Goal: Task Accomplishment & Management: Manage account settings

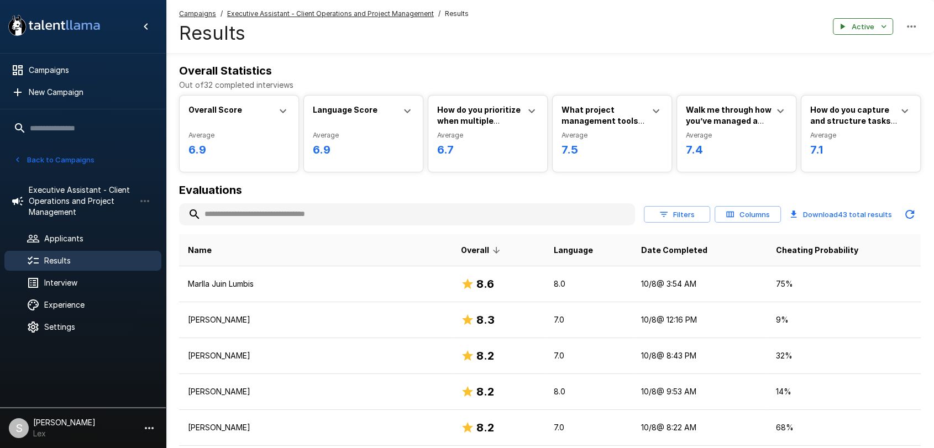
click at [67, 161] on button "Back to Campaigns" at bounding box center [54, 159] width 86 height 17
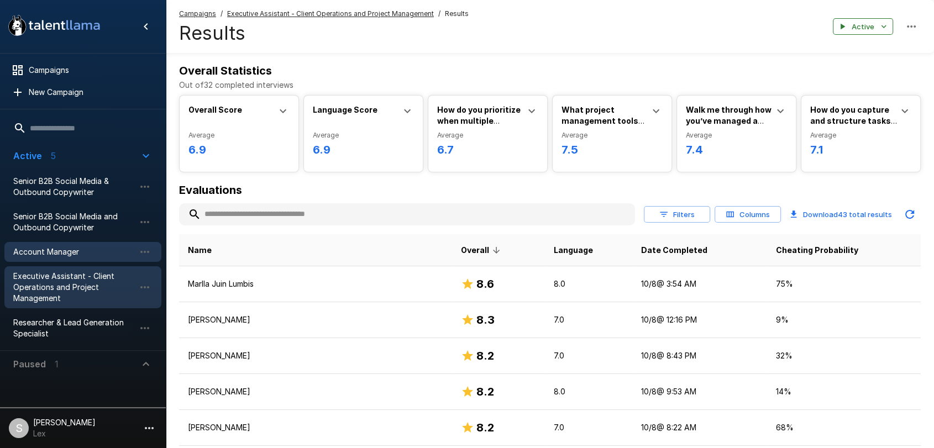
click at [66, 254] on span "Account Manager" at bounding box center [74, 251] width 122 height 11
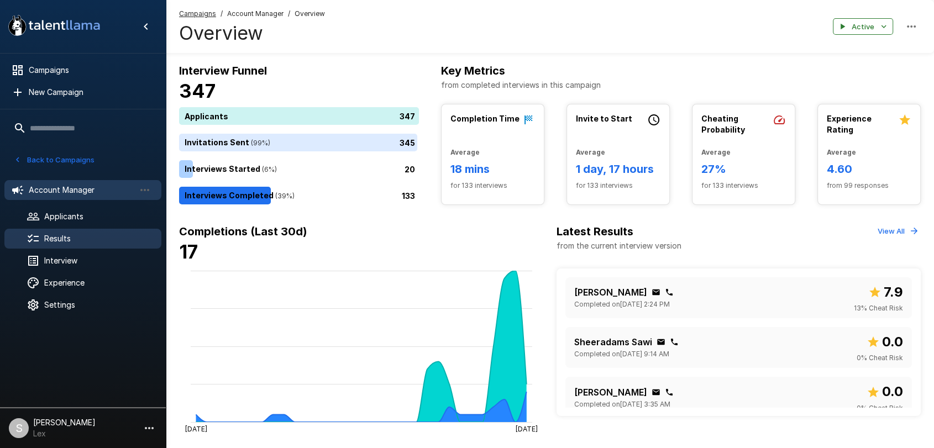
click at [71, 238] on span "Results" at bounding box center [98, 238] width 108 height 11
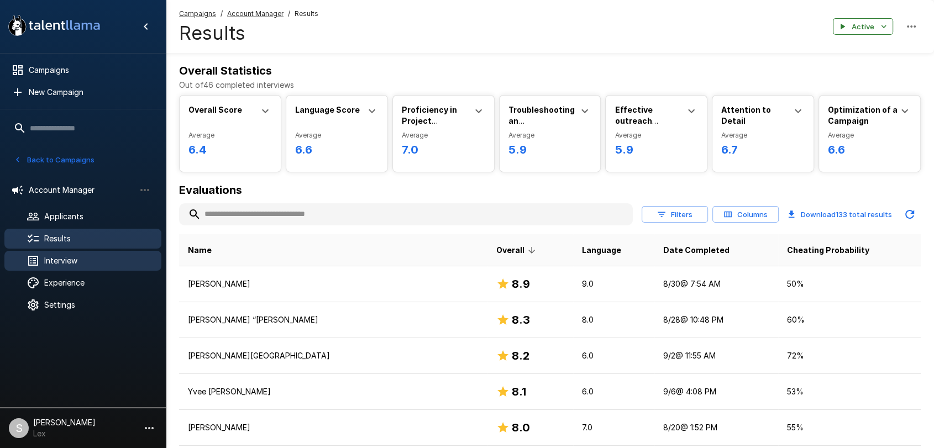
click at [74, 262] on span "Interview" at bounding box center [98, 260] width 108 height 11
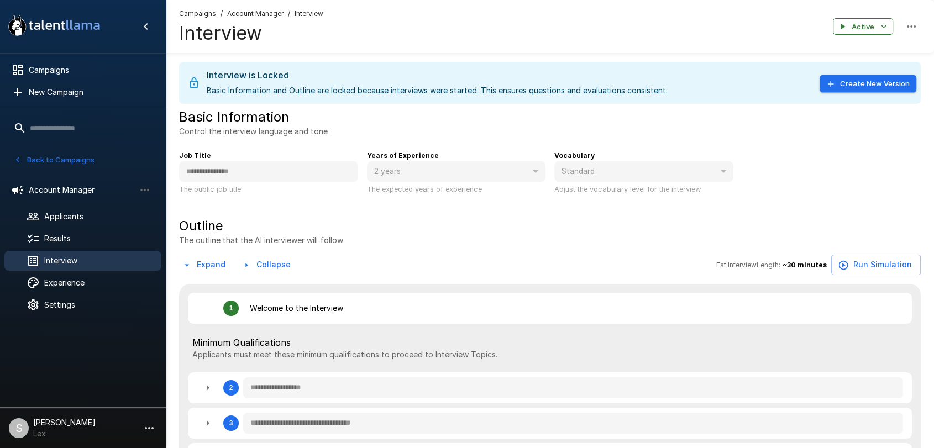
type textarea "*"
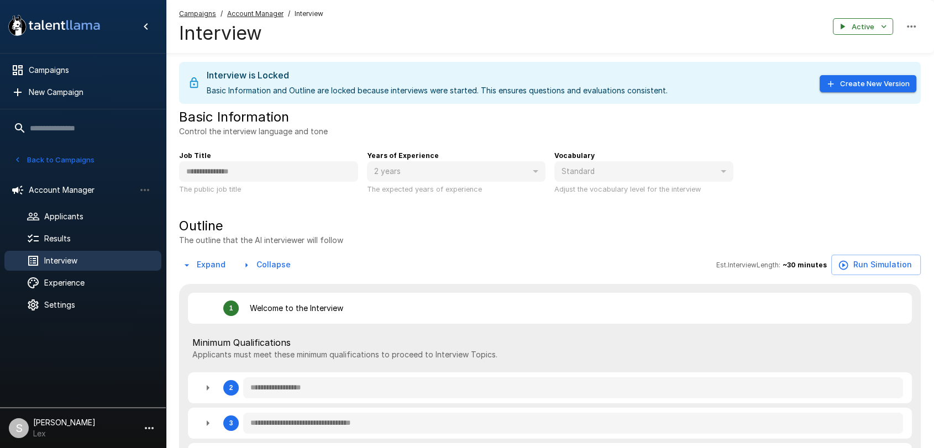
type textarea "*"
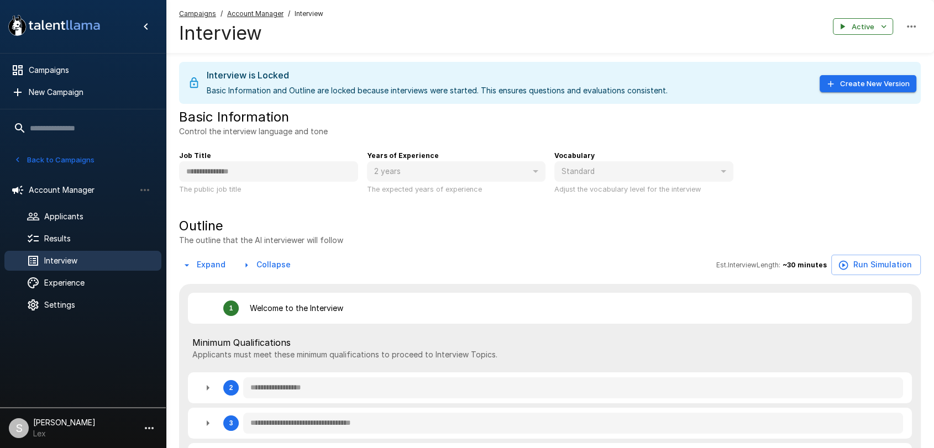
type textarea "*"
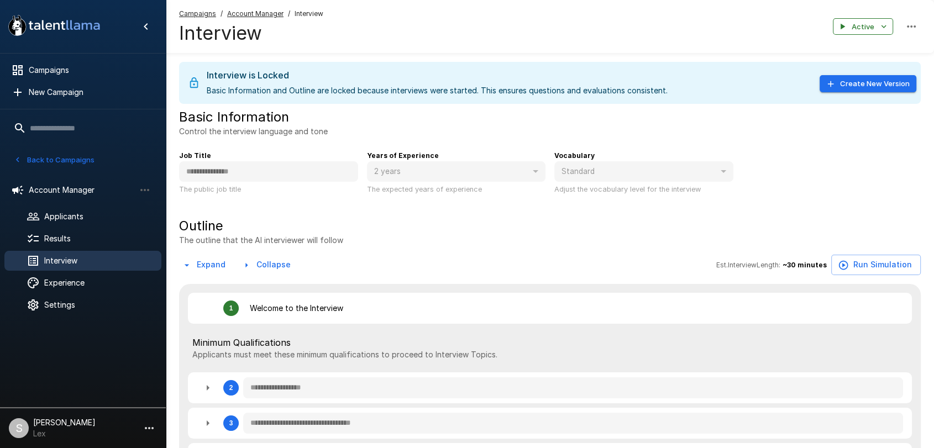
type textarea "*"
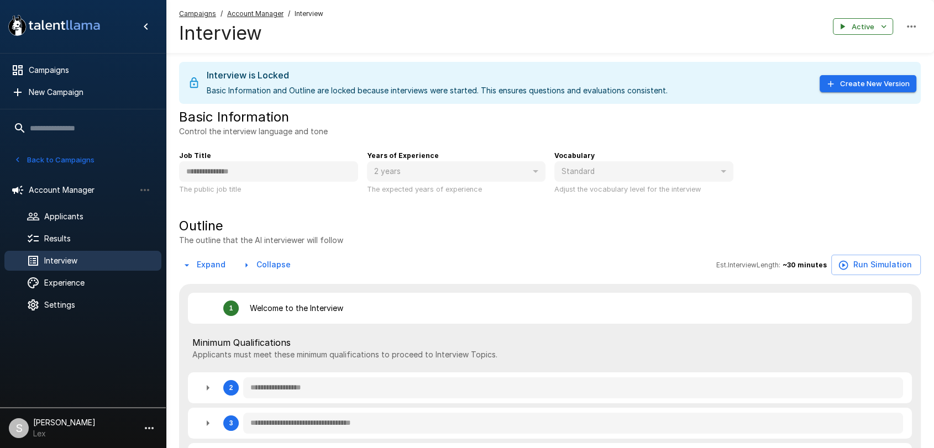
type textarea "*"
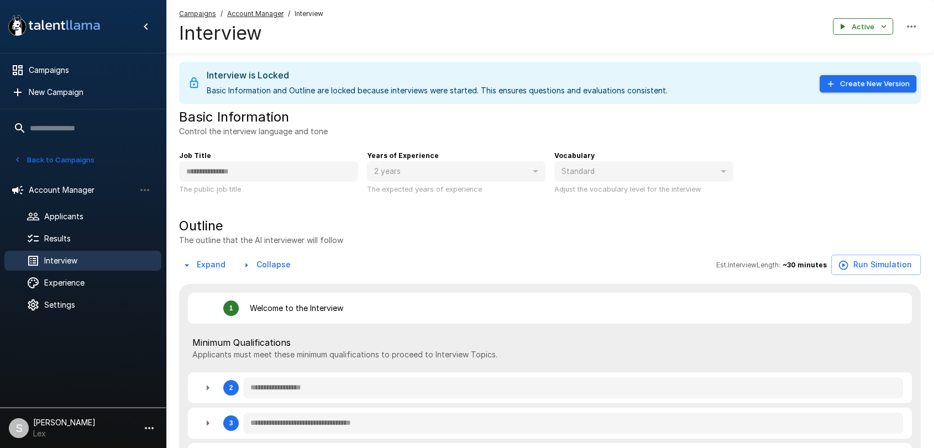
type textarea "*"
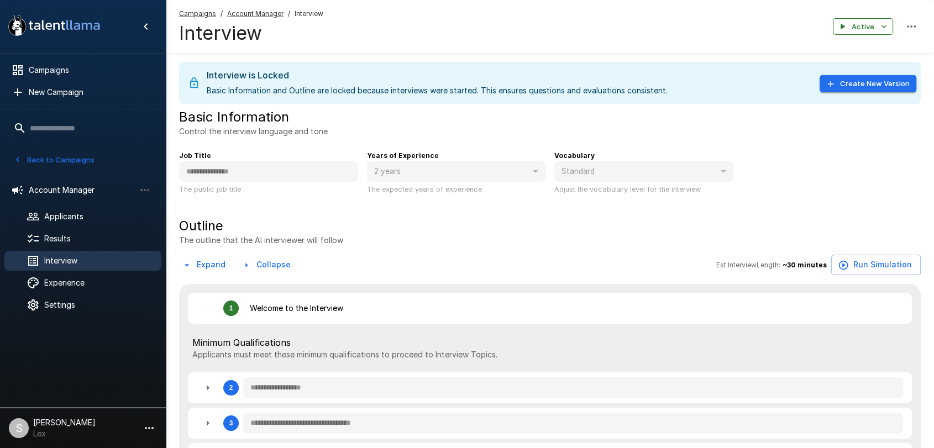
type textarea "*"
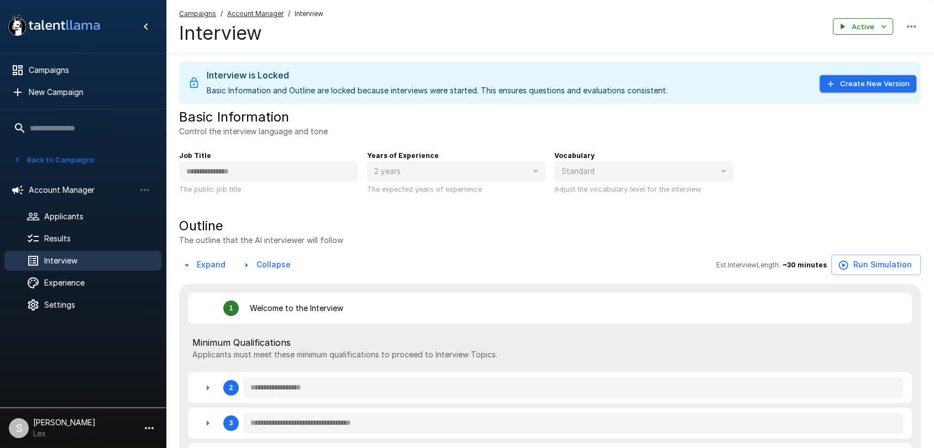
type textarea "*"
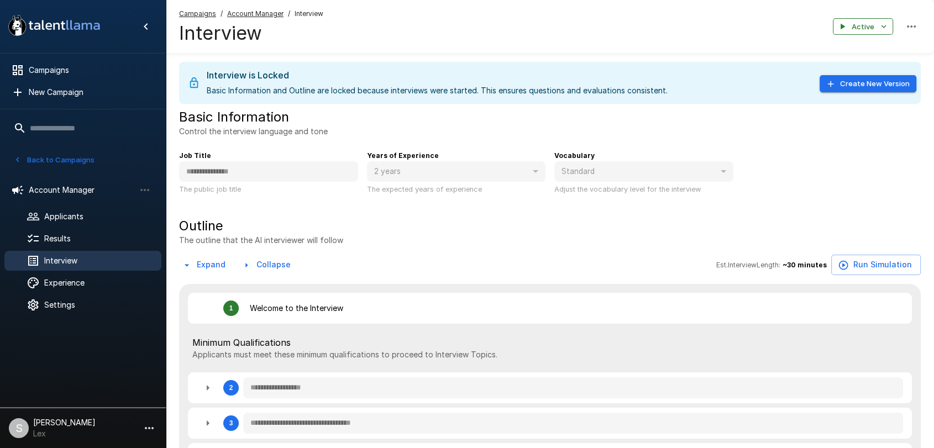
type textarea "*"
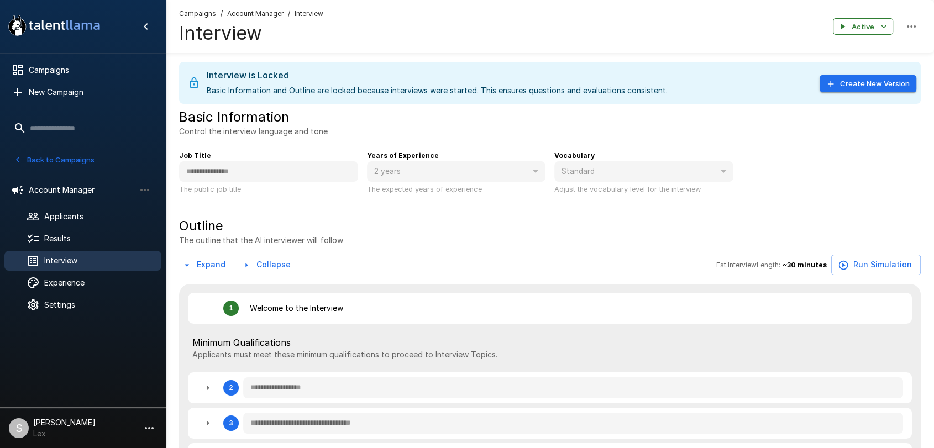
type textarea "*"
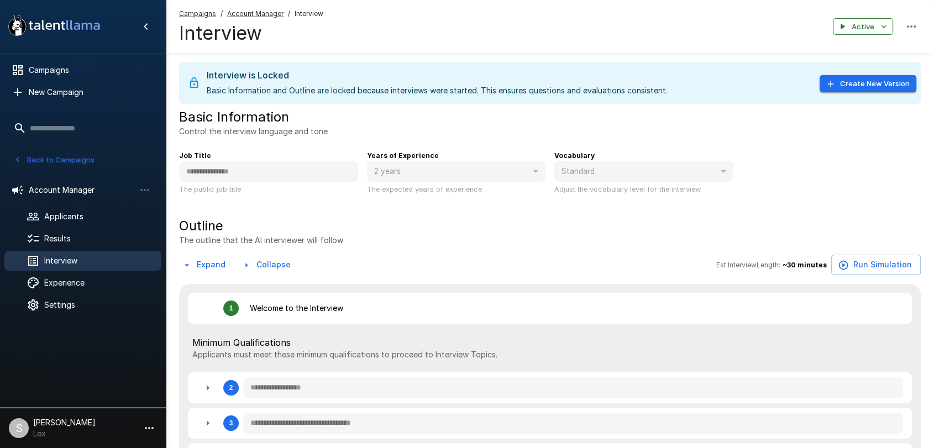
type textarea "*"
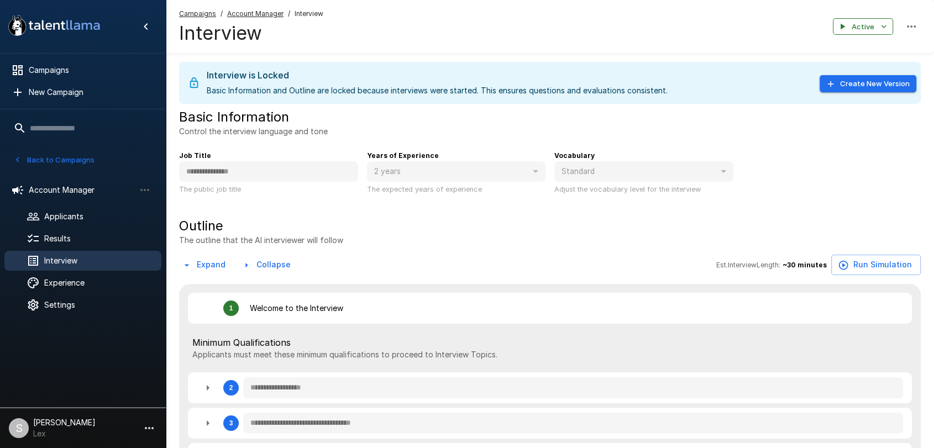
type textarea "*"
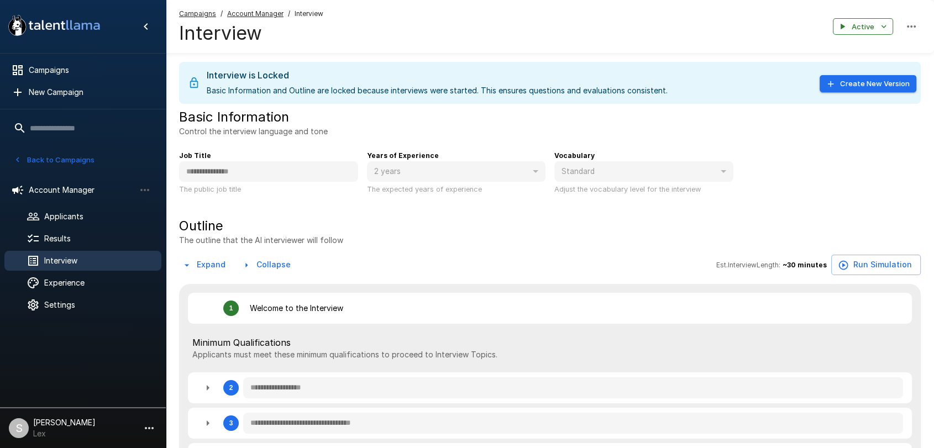
type textarea "*"
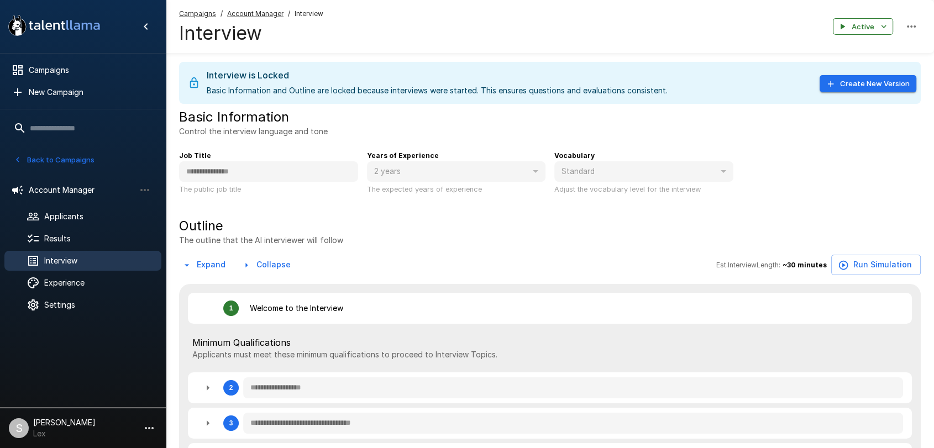
type textarea "*"
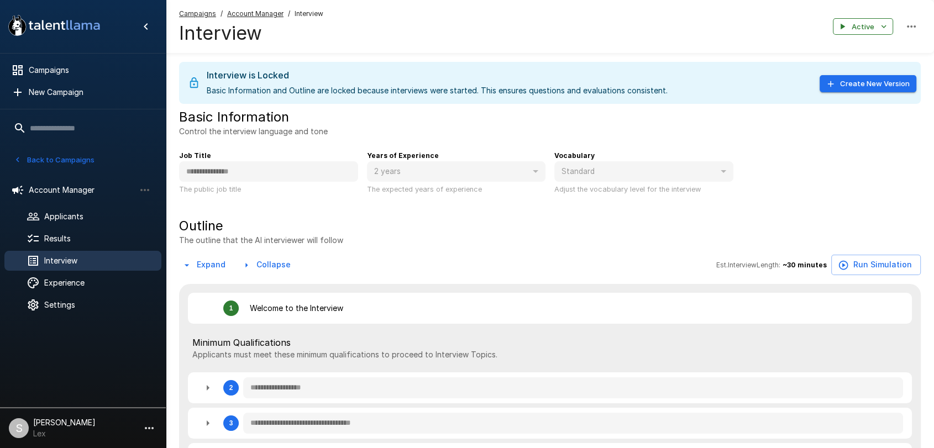
type textarea "*"
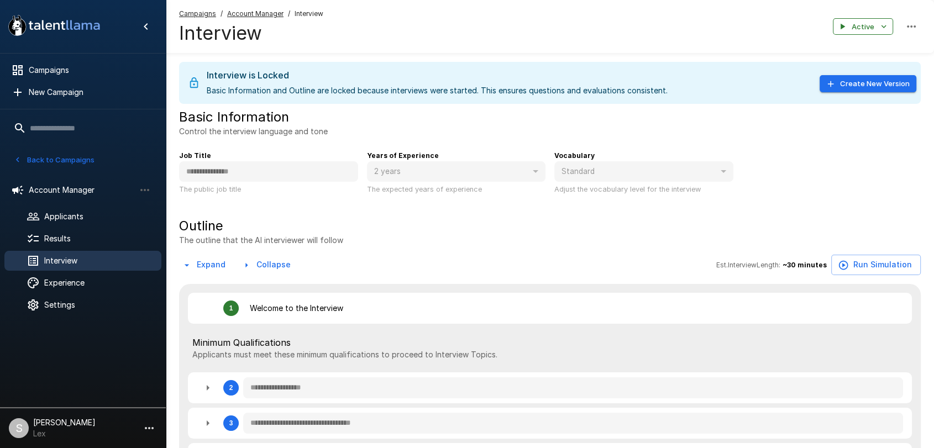
type textarea "*"
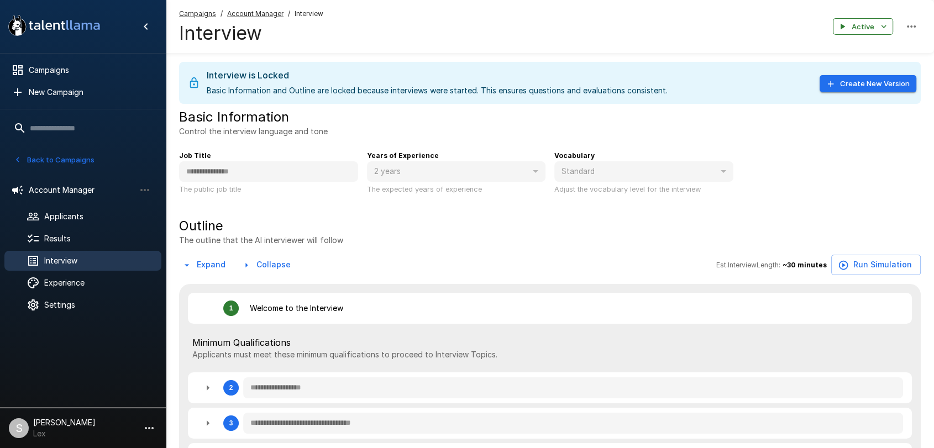
type textarea "*"
click at [870, 85] on button "Create New Version" at bounding box center [867, 83] width 97 height 17
type textarea "*"
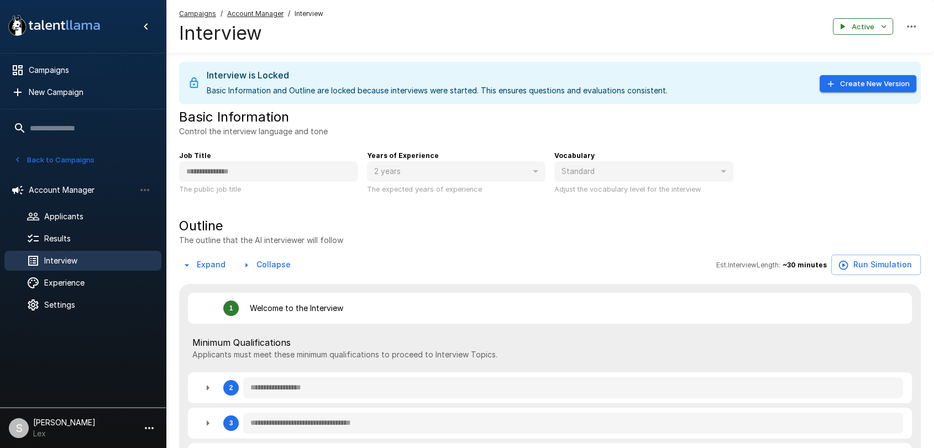
type textarea "*"
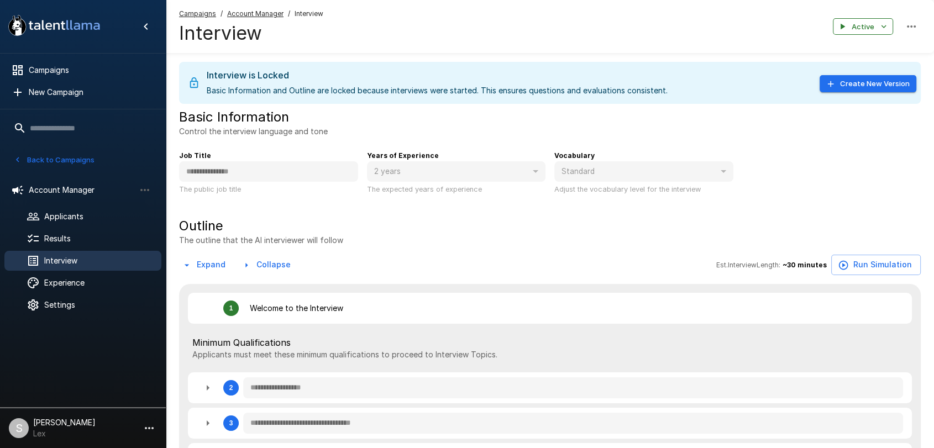
type textarea "*"
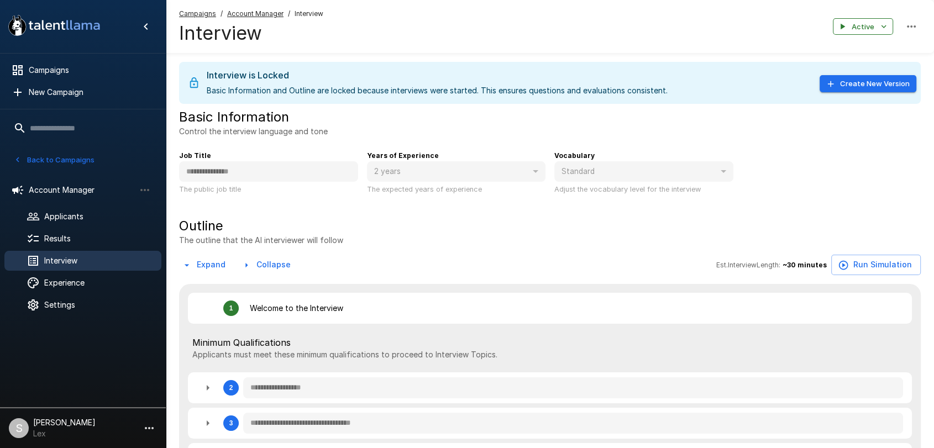
type textarea "*"
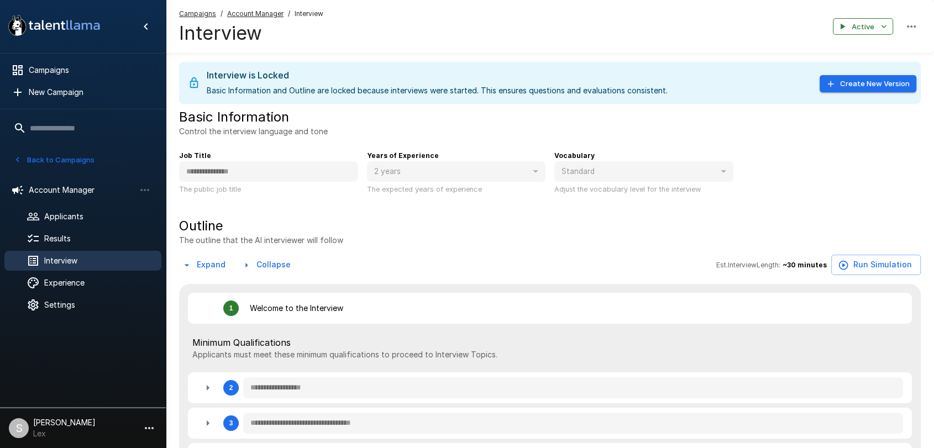
type textarea "*"
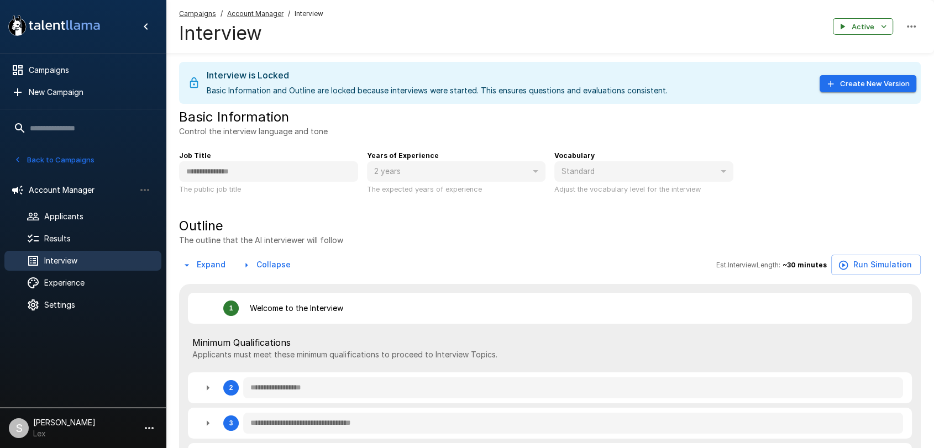
type textarea "*"
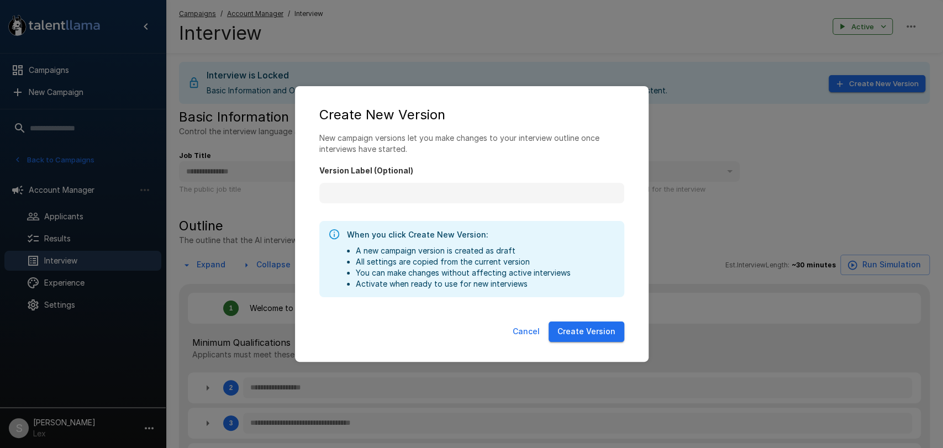
click at [605, 332] on button "Create Version" at bounding box center [587, 332] width 76 height 20
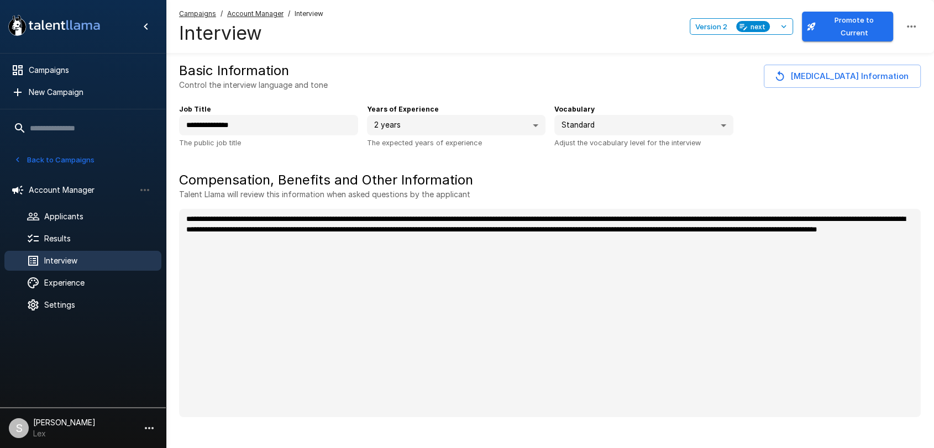
type textarea "*"
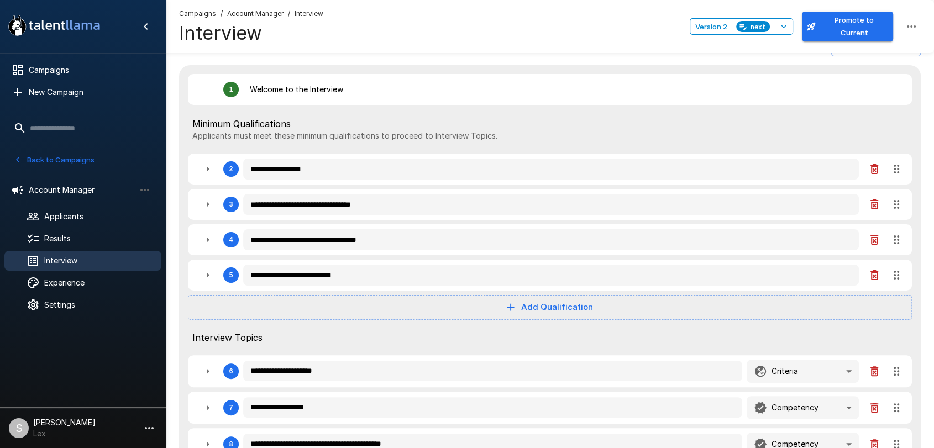
scroll to position [173, 0]
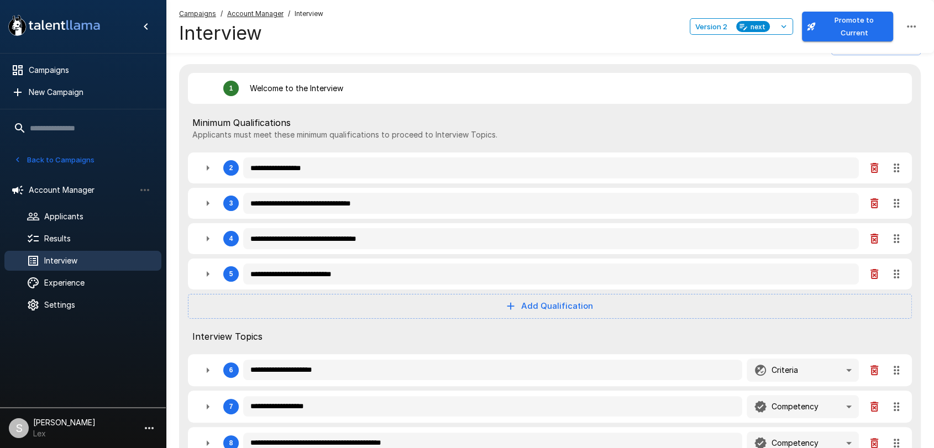
click at [208, 170] on icon "button" at bounding box center [208, 168] width 3 height 6
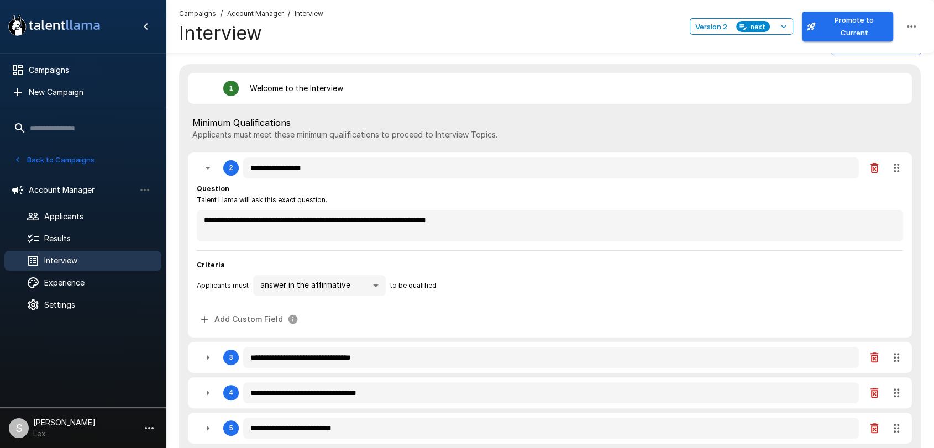
type textarea "*"
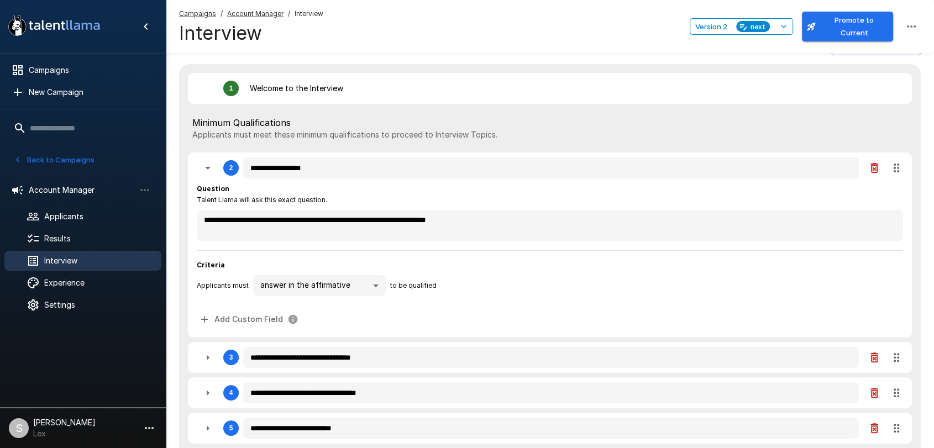
type textarea "*"
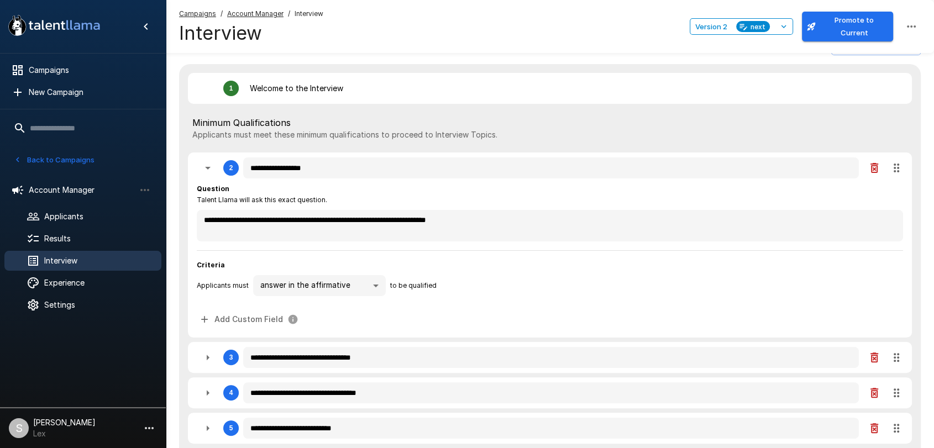
type textarea "*"
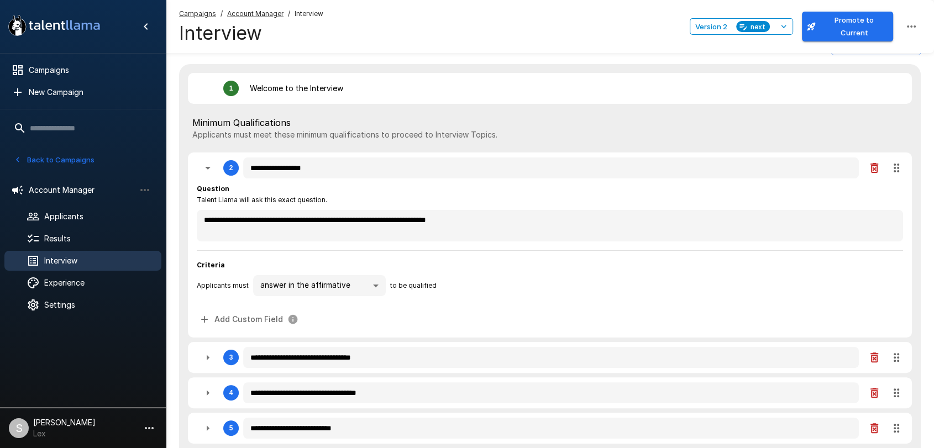
type textarea "*"
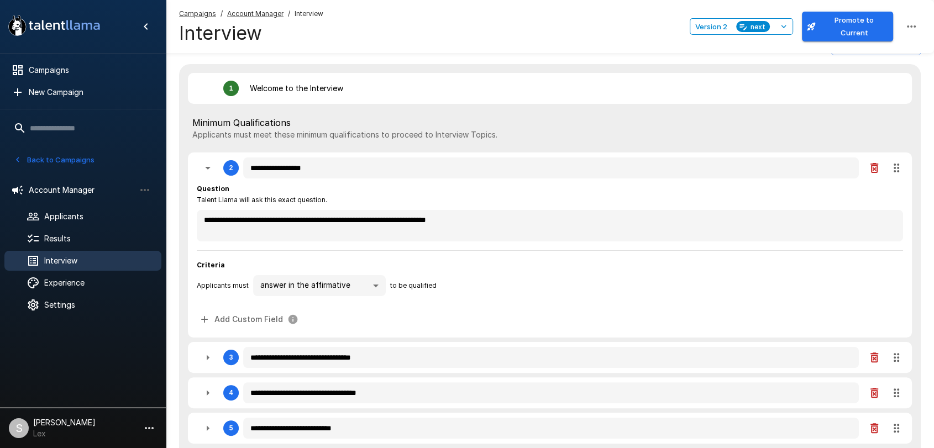
type textarea "*"
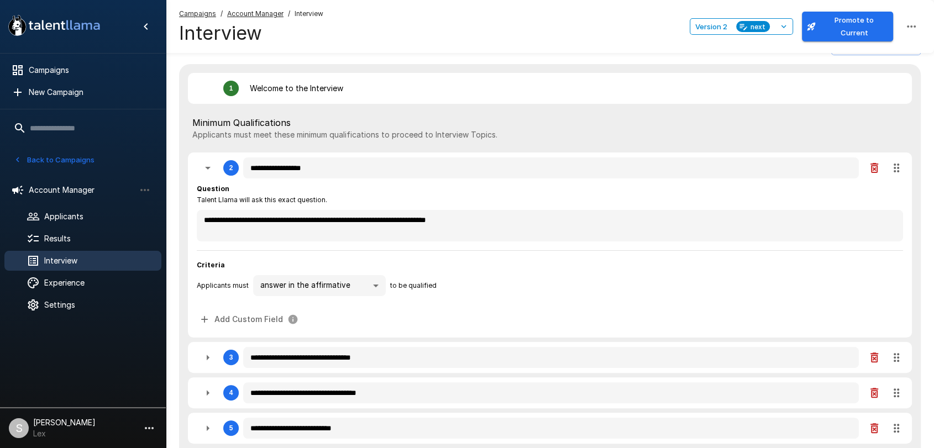
type textarea "*"
click at [208, 170] on icon "button" at bounding box center [208, 168] width 6 height 3
type textarea "*"
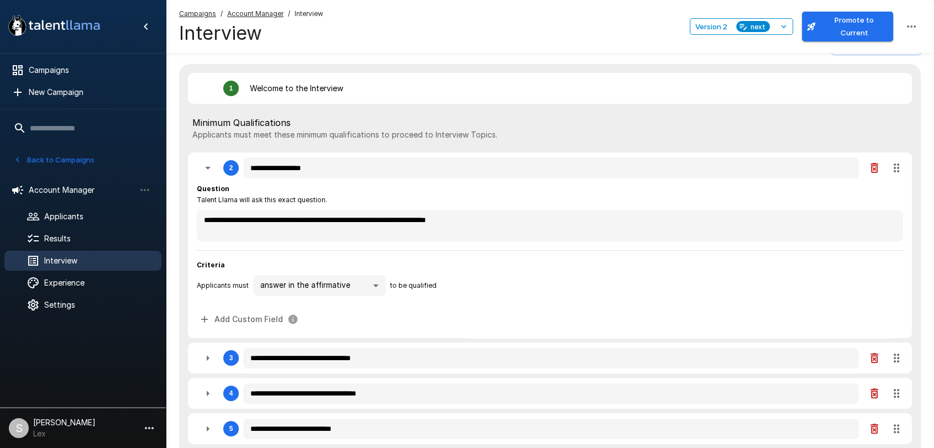
type textarea "*"
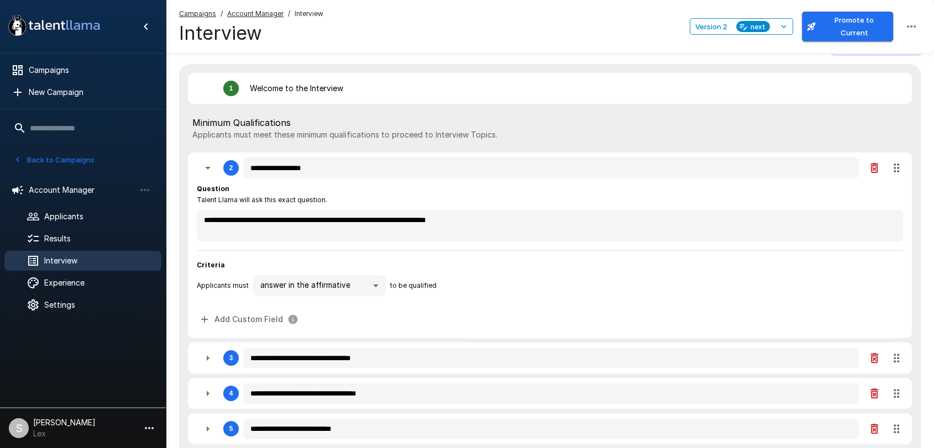
type textarea "*"
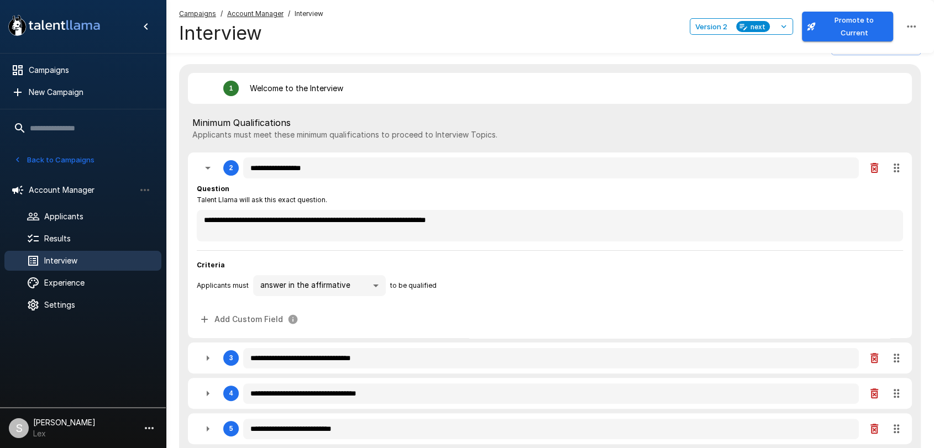
type textarea "*"
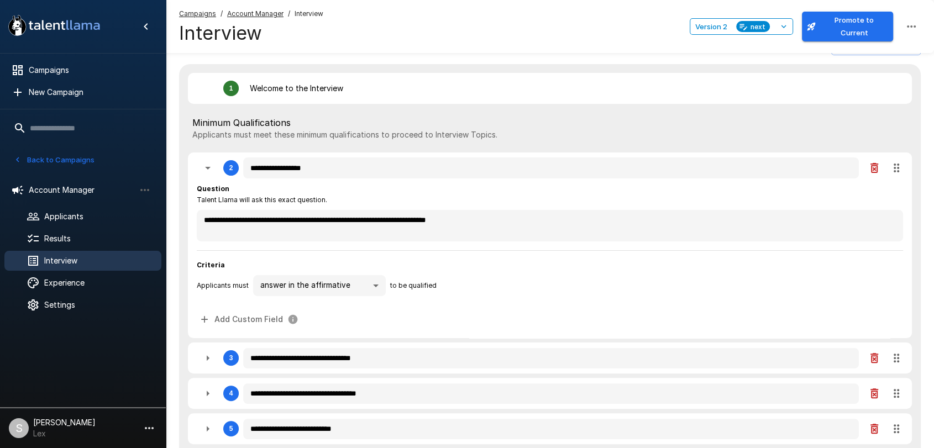
type textarea "*"
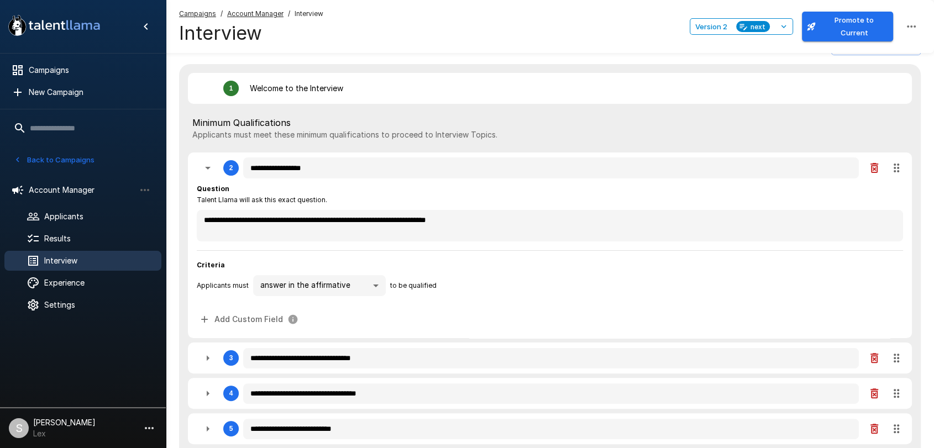
type textarea "*"
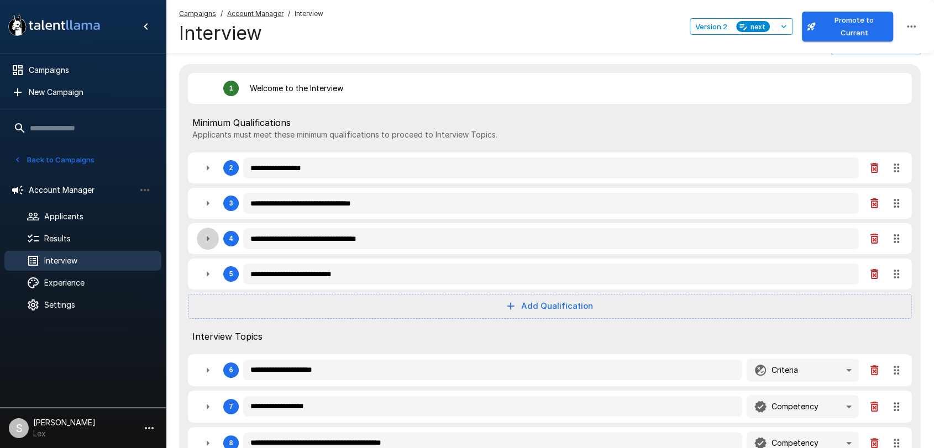
click at [211, 235] on icon "button" at bounding box center [207, 238] width 13 height 13
type textarea "*"
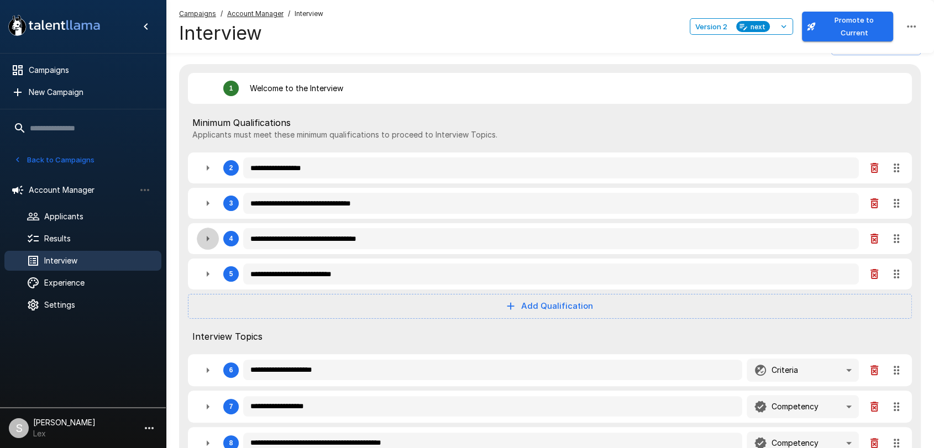
type textarea "*"
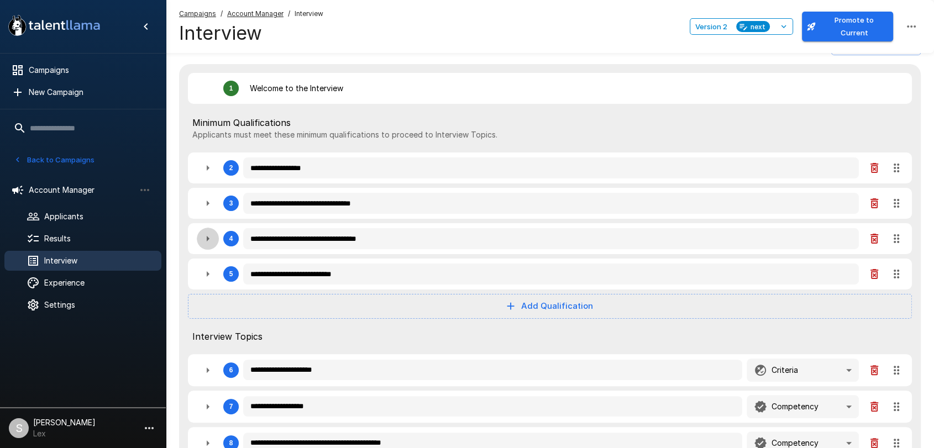
type textarea "*"
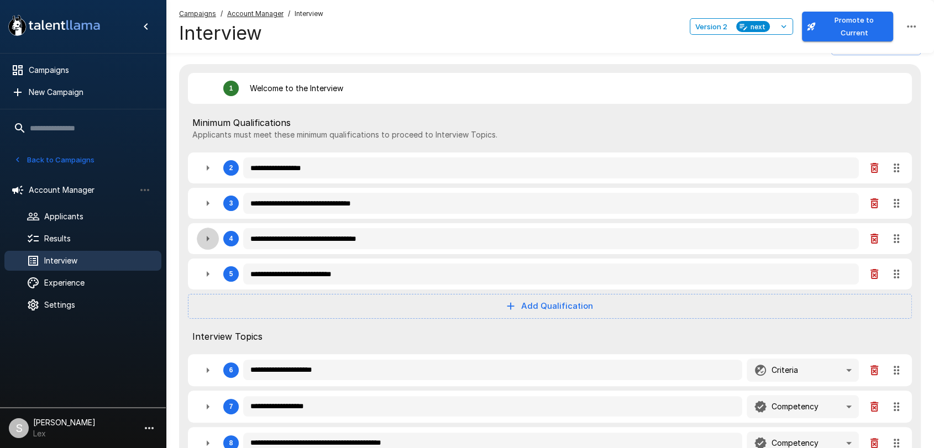
type textarea "*"
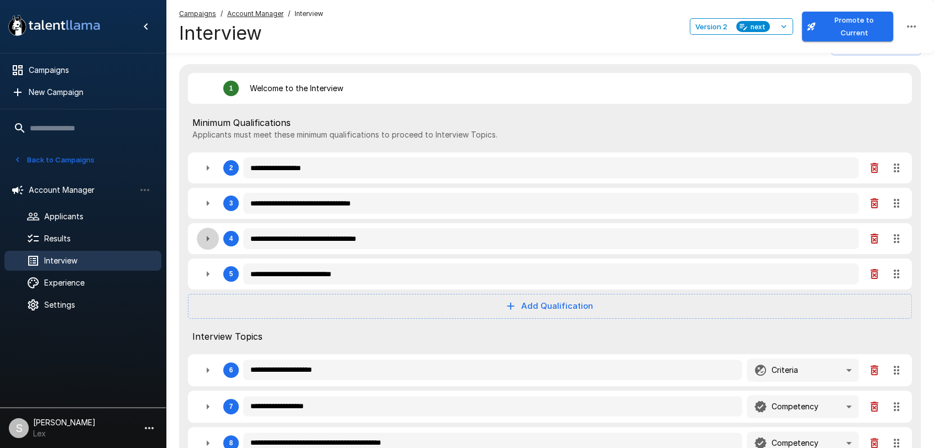
type textarea "*"
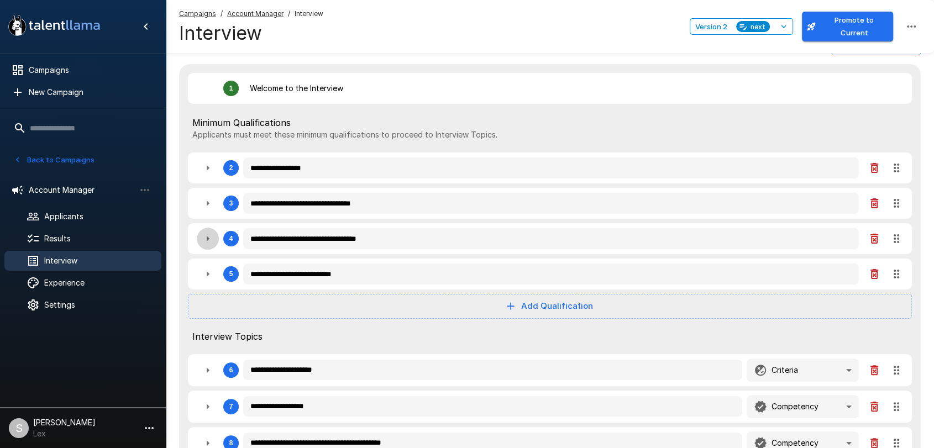
type textarea "*"
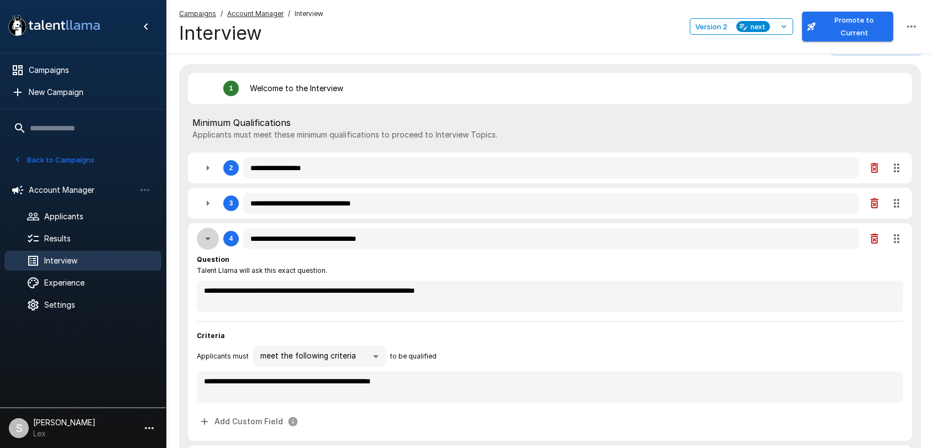
click at [211, 235] on icon "button" at bounding box center [207, 238] width 13 height 13
type textarea "*"
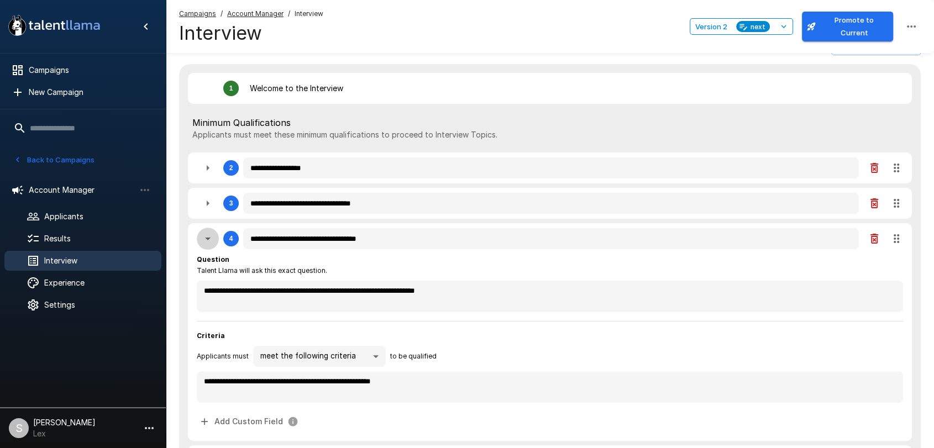
type textarea "*"
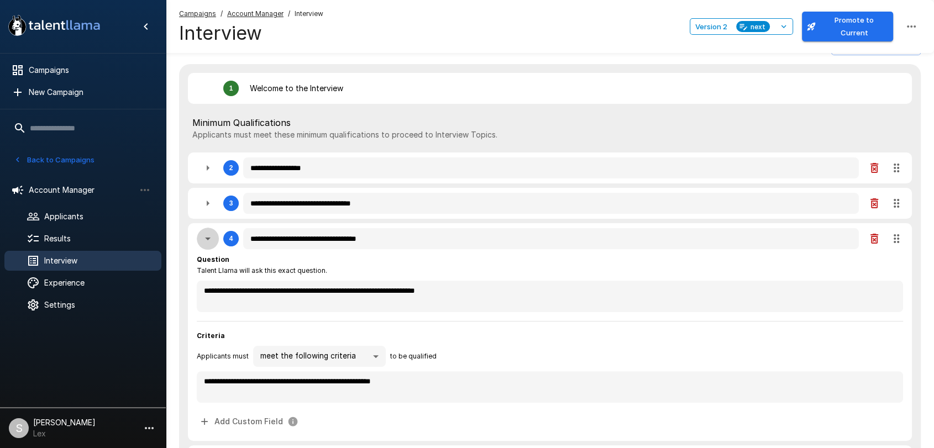
type textarea "*"
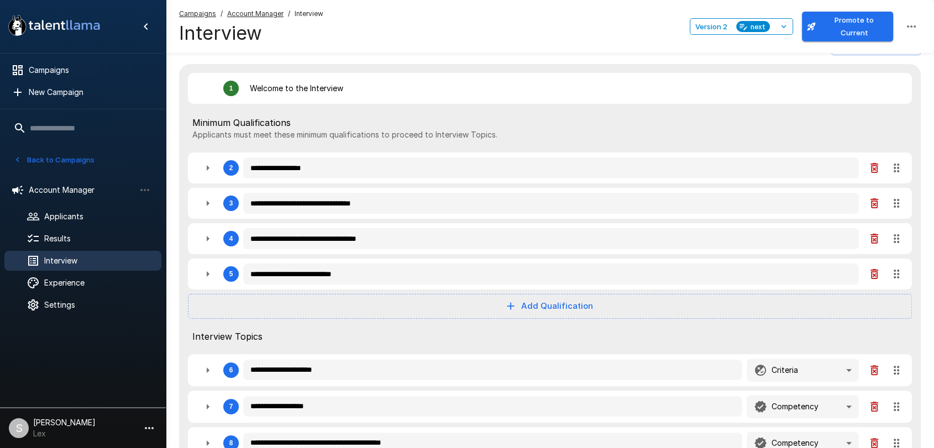
click at [206, 268] on icon "button" at bounding box center [207, 273] width 13 height 13
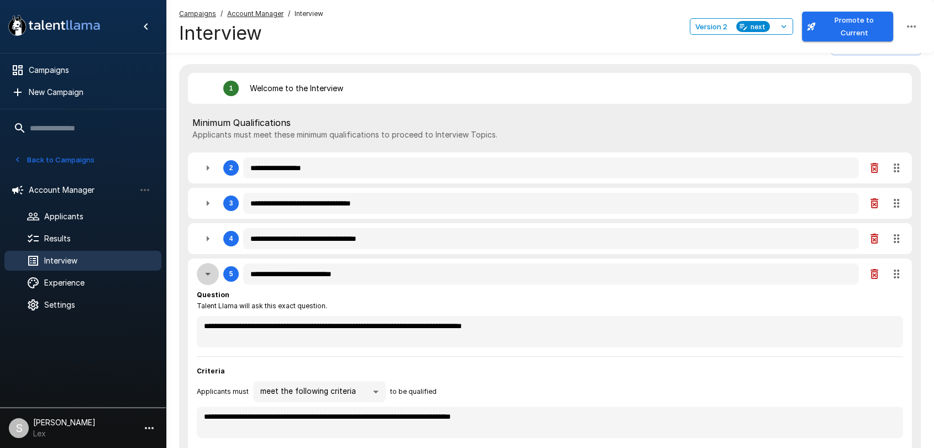
click at [206, 268] on icon "button" at bounding box center [207, 273] width 13 height 13
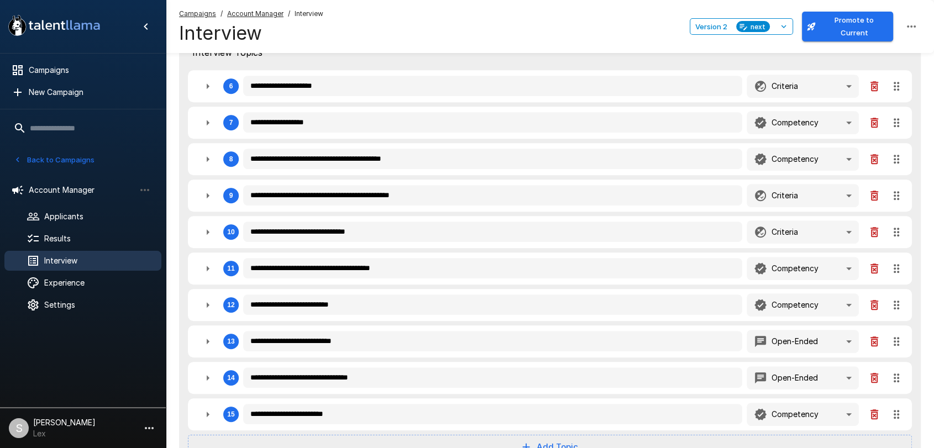
scroll to position [462, 0]
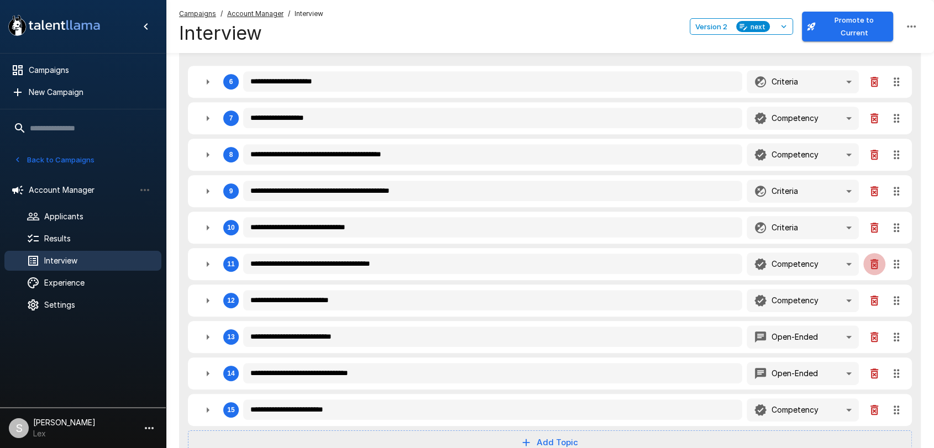
click at [874, 262] on icon "button" at bounding box center [873, 263] width 13 height 13
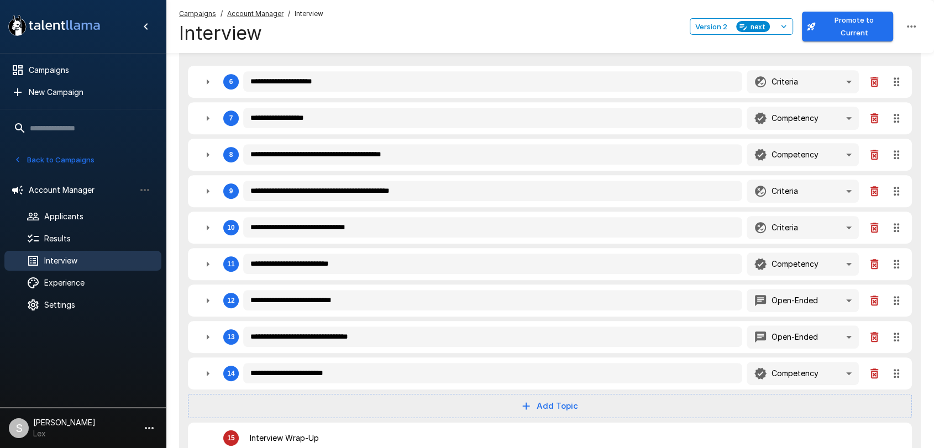
click at [874, 263] on icon "button" at bounding box center [874, 264] width 8 height 10
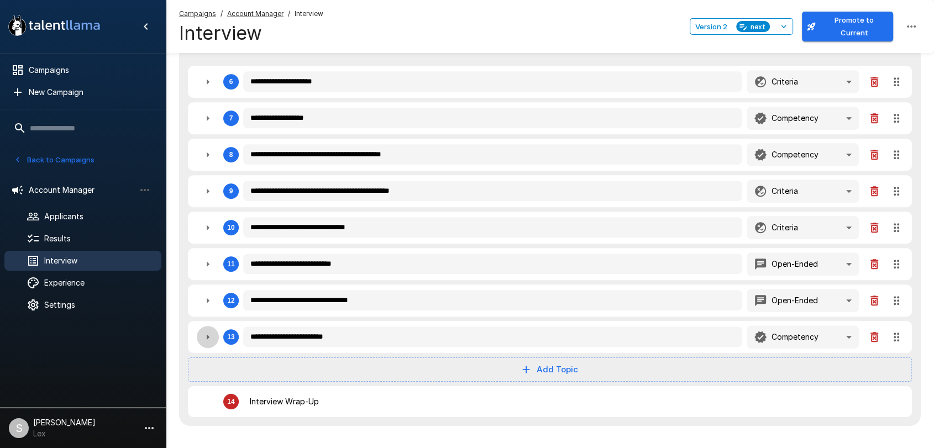
click at [209, 334] on icon "button" at bounding box center [208, 337] width 3 height 6
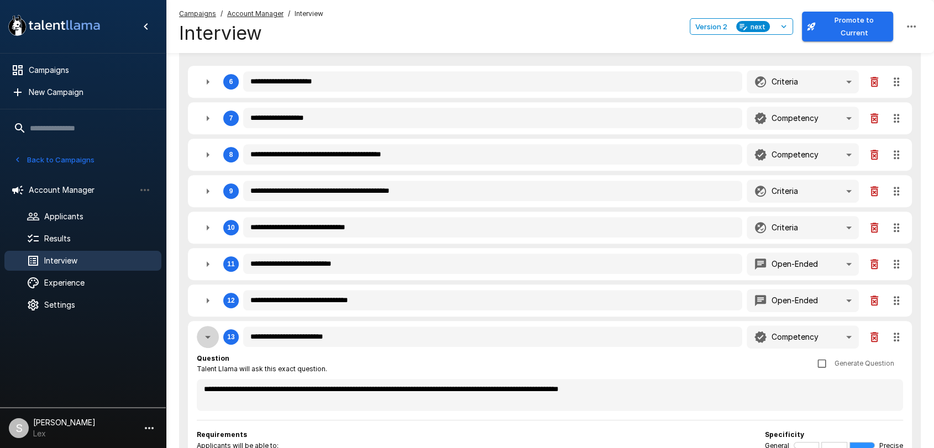
click at [209, 336] on icon "button" at bounding box center [208, 337] width 6 height 3
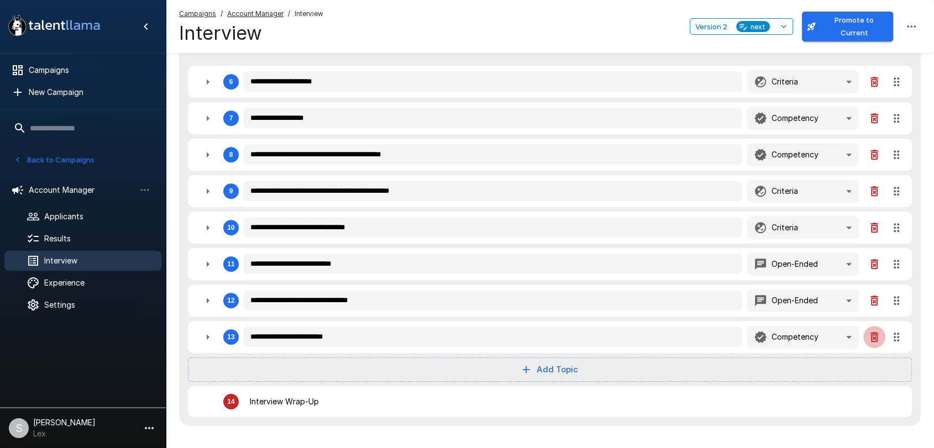
click at [877, 333] on icon "button" at bounding box center [874, 337] width 8 height 10
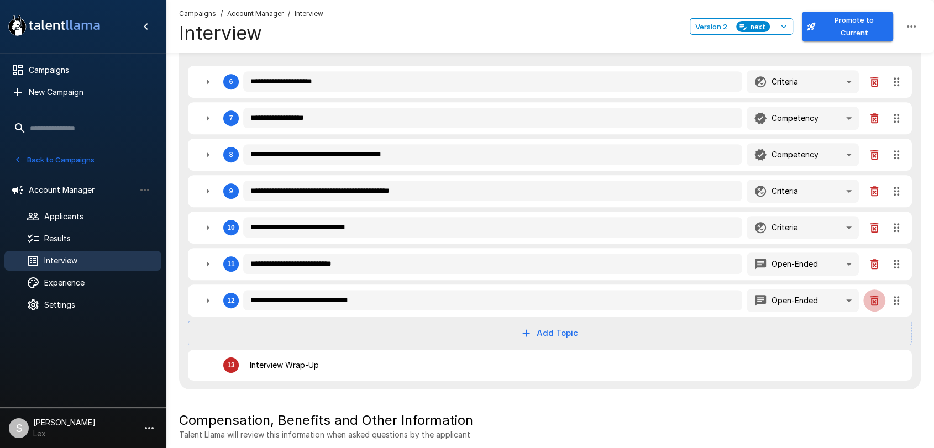
click at [871, 302] on icon "button" at bounding box center [874, 301] width 8 height 10
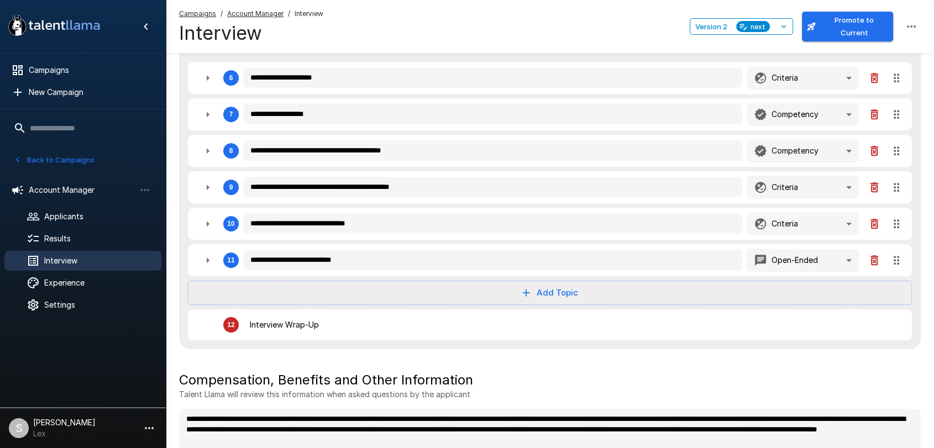
scroll to position [468, 0]
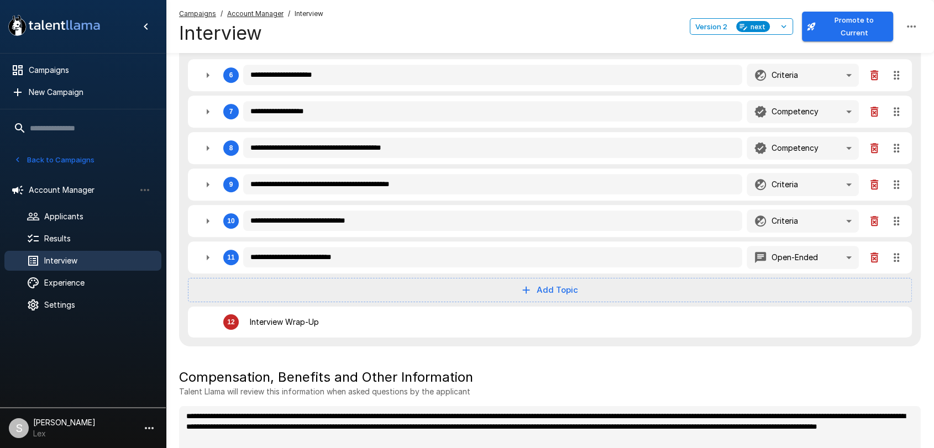
click at [573, 289] on button "Add Topic" at bounding box center [550, 290] width 724 height 24
click at [572, 308] on span "Competency" at bounding box center [560, 314] width 54 height 13
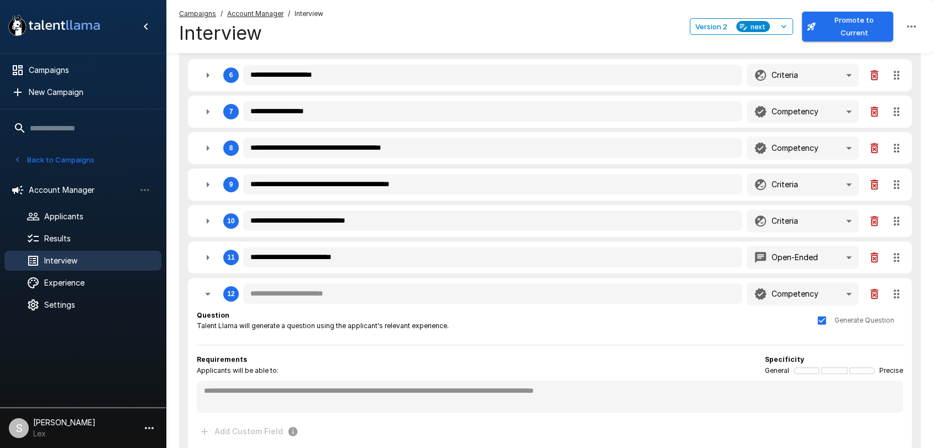
click at [209, 255] on icon "button" at bounding box center [207, 257] width 13 height 13
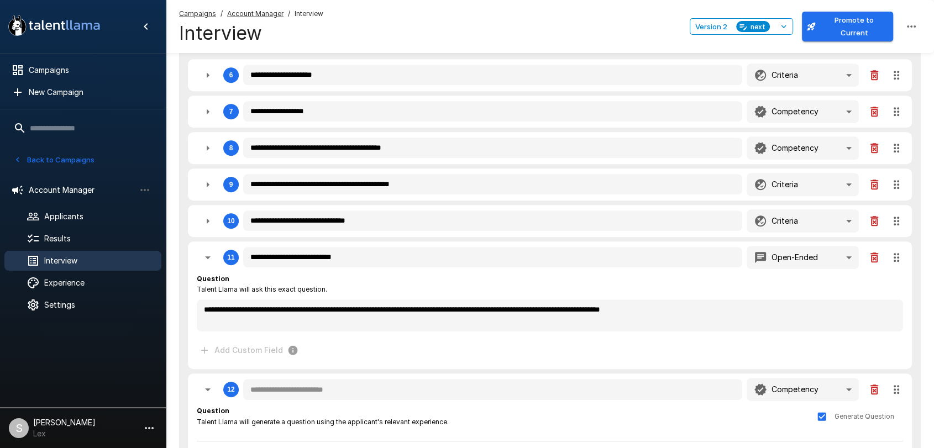
click at [210, 257] on icon "button" at bounding box center [207, 257] width 13 height 13
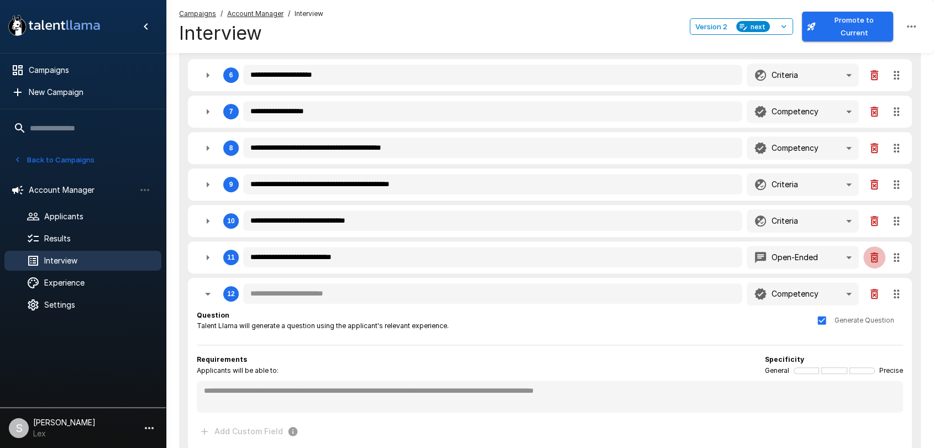
click at [874, 259] on icon "button" at bounding box center [873, 257] width 13 height 13
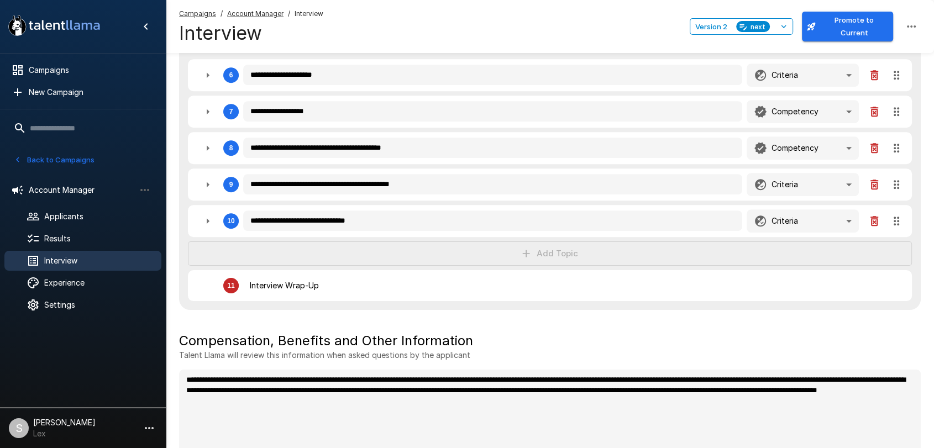
click at [538, 253] on div "**********" at bounding box center [549, 39] width 741 height 541
click at [209, 226] on button "button" at bounding box center [208, 221] width 22 height 22
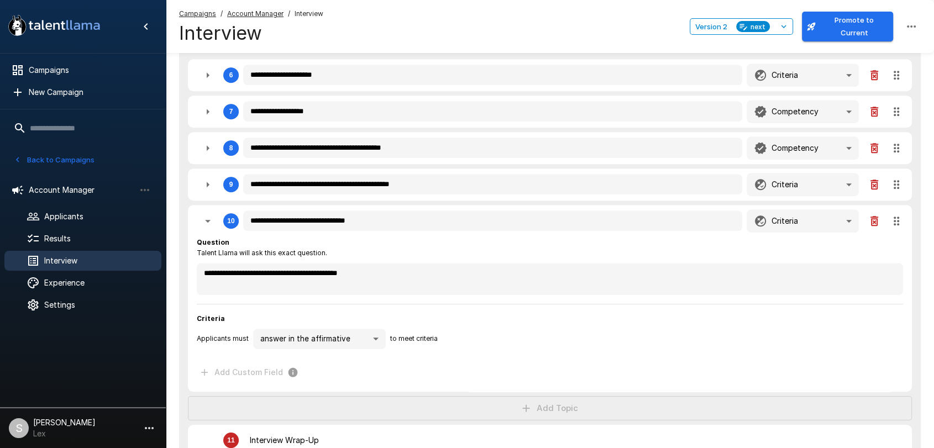
click at [205, 221] on icon "button" at bounding box center [207, 220] width 13 height 13
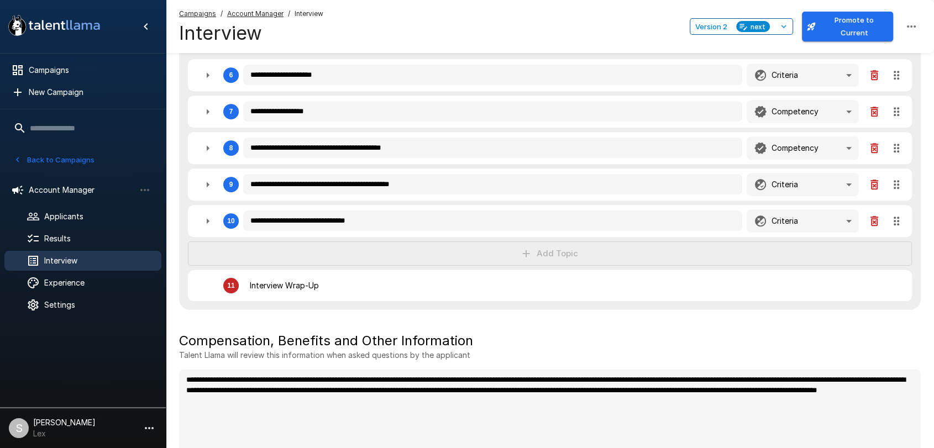
click at [752, 25] on span "next" at bounding box center [758, 27] width 24 height 12
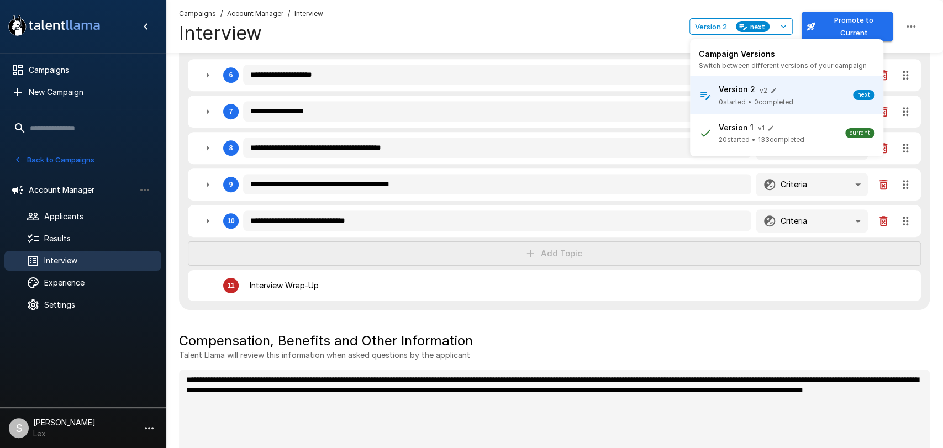
click at [624, 23] on div at bounding box center [471, 224] width 943 height 448
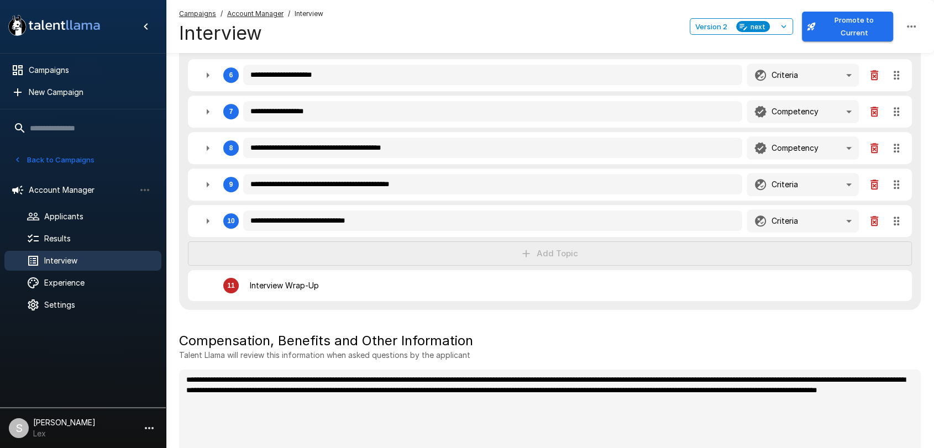
scroll to position [476, 0]
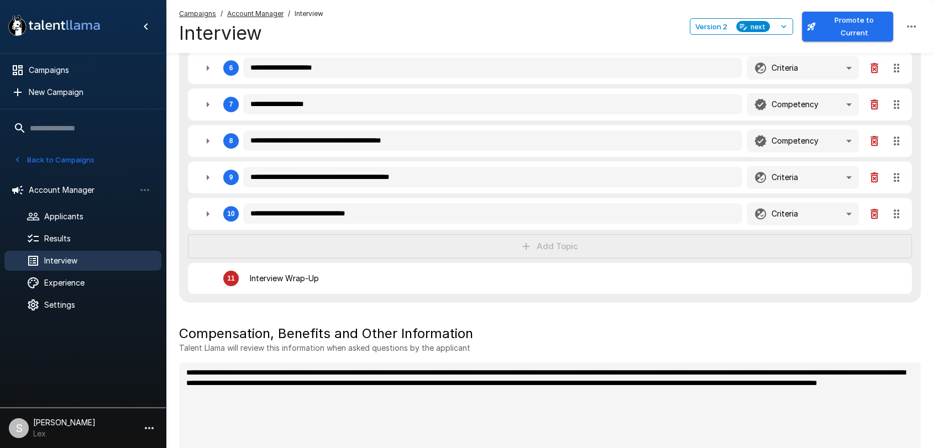
click at [552, 244] on div "**********" at bounding box center [549, 32] width 741 height 541
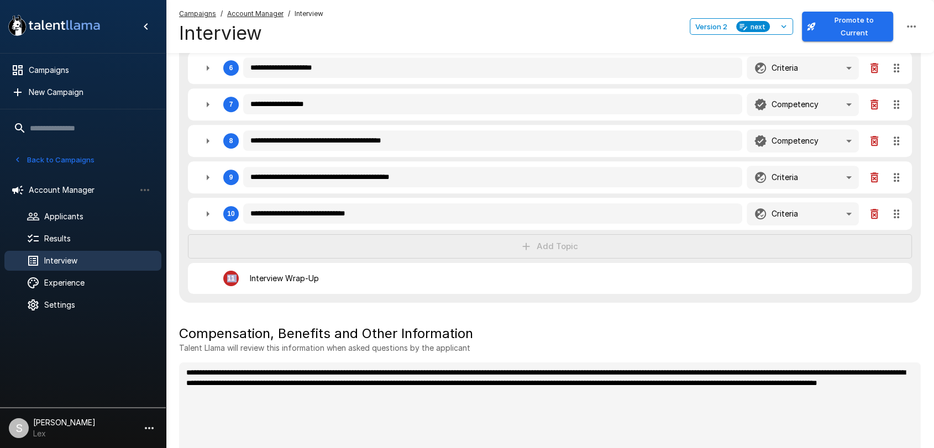
click at [552, 244] on div "**********" at bounding box center [549, 32] width 741 height 541
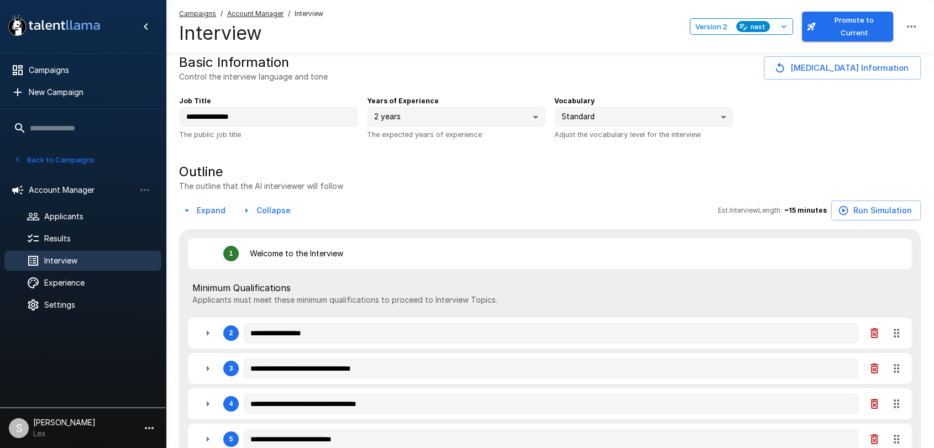
scroll to position [0, 0]
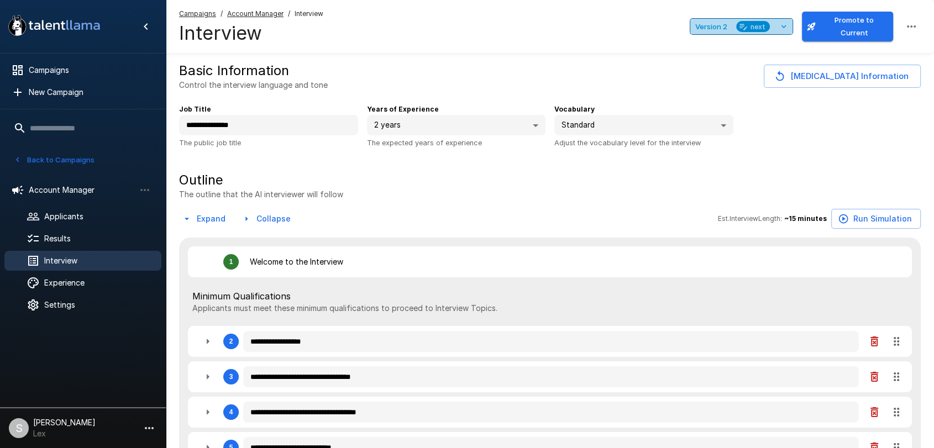
click at [704, 25] on span "Version 2" at bounding box center [711, 26] width 32 height 13
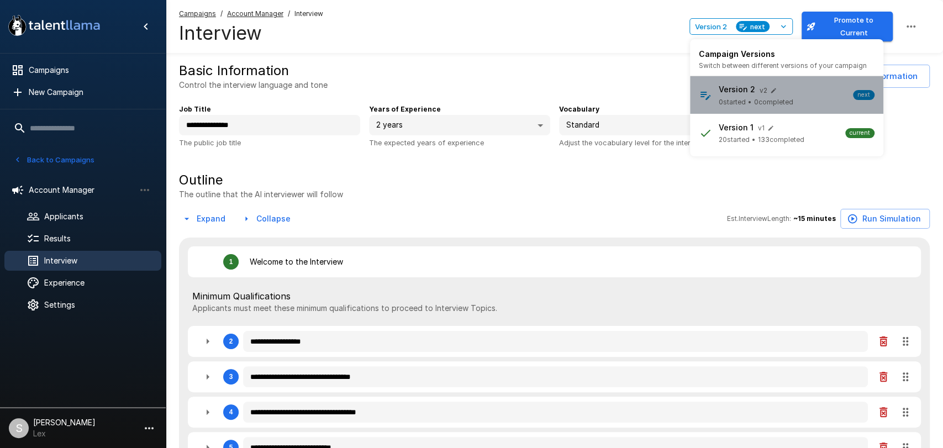
click at [727, 99] on span "0 started" at bounding box center [732, 102] width 27 height 11
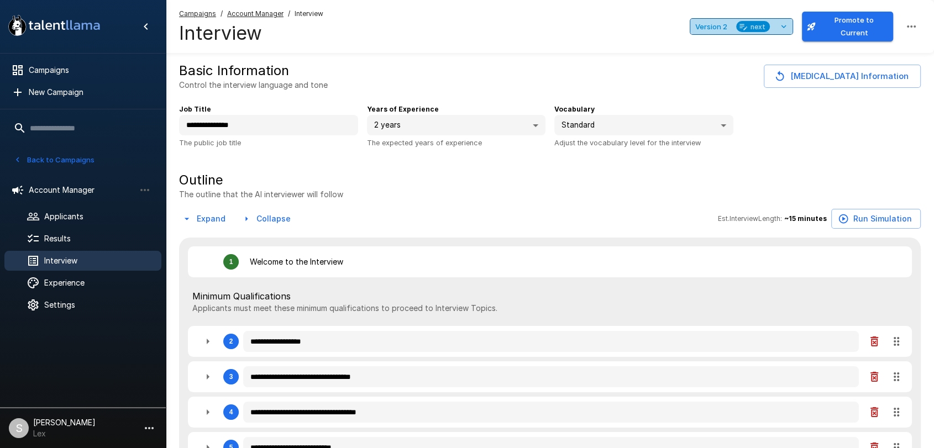
click at [785, 27] on icon "button" at bounding box center [783, 27] width 10 height 10
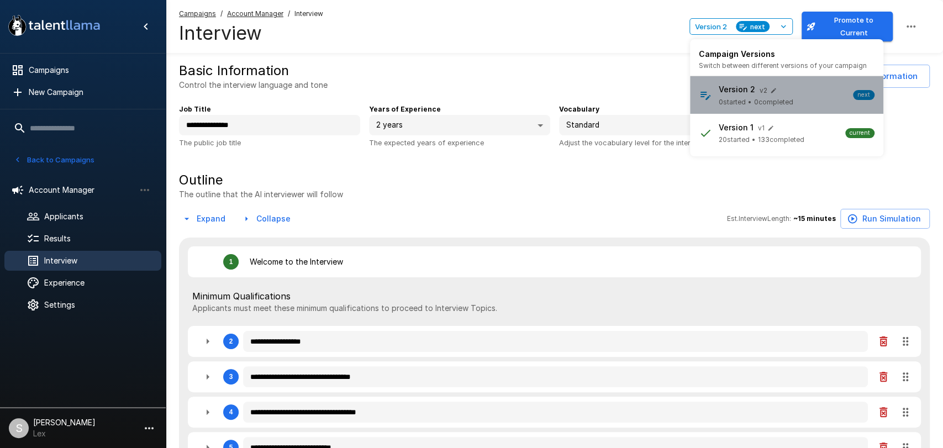
click at [749, 98] on span "•" at bounding box center [750, 102] width 4 height 11
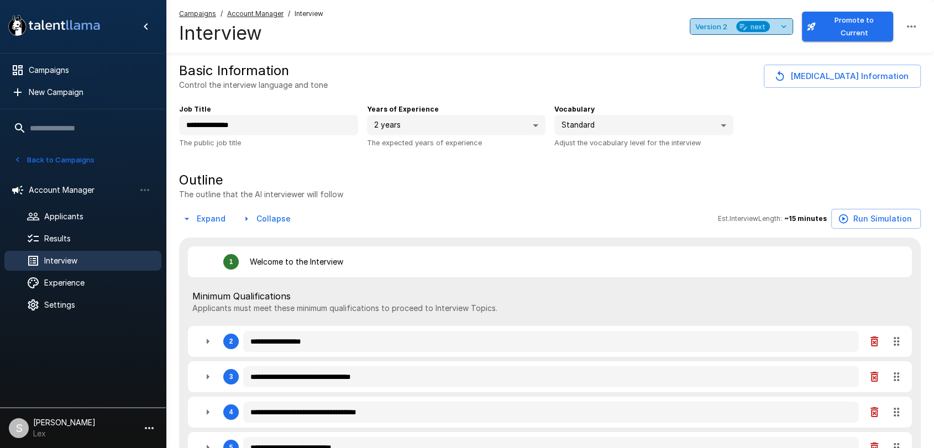
click at [754, 28] on span "next" at bounding box center [758, 27] width 24 height 12
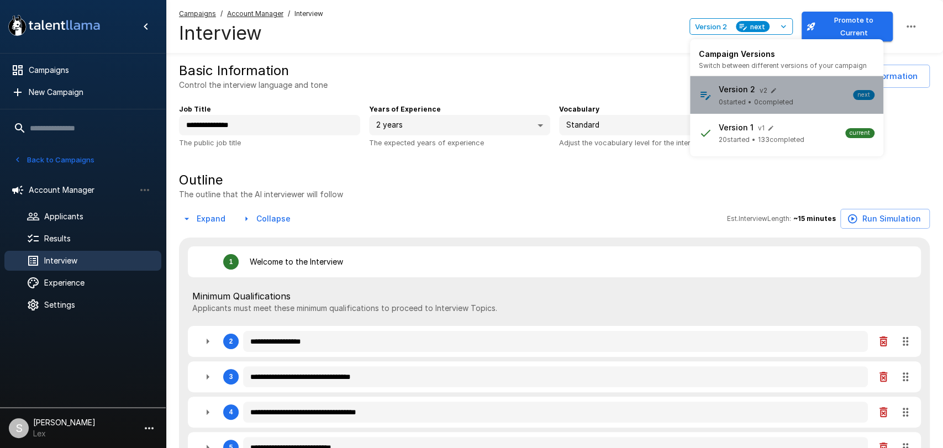
click at [776, 104] on span "0 completed" at bounding box center [773, 102] width 39 height 11
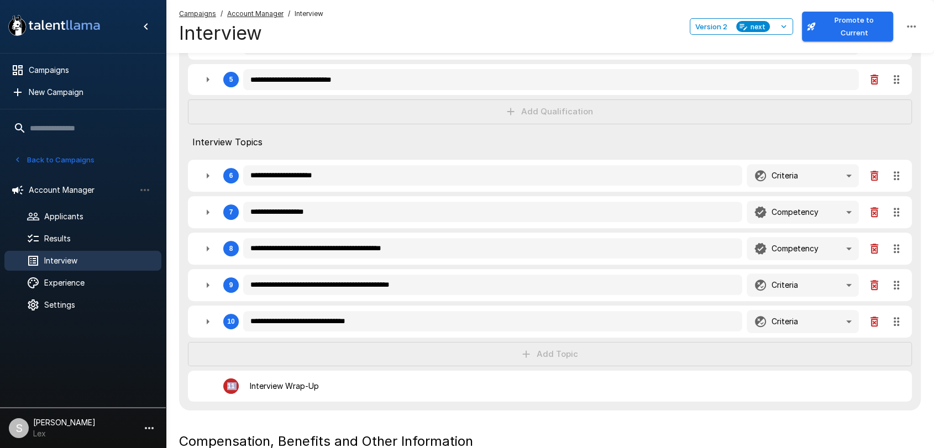
scroll to position [376, 0]
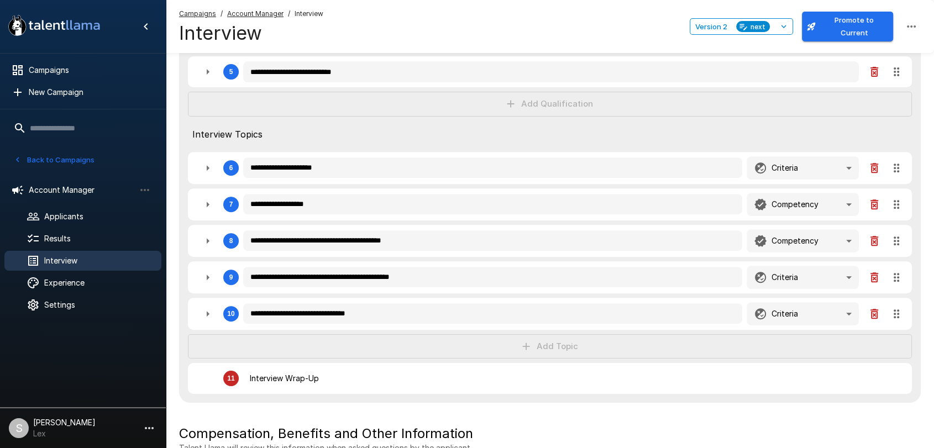
click at [546, 101] on div "**********" at bounding box center [549, 132] width 741 height 541
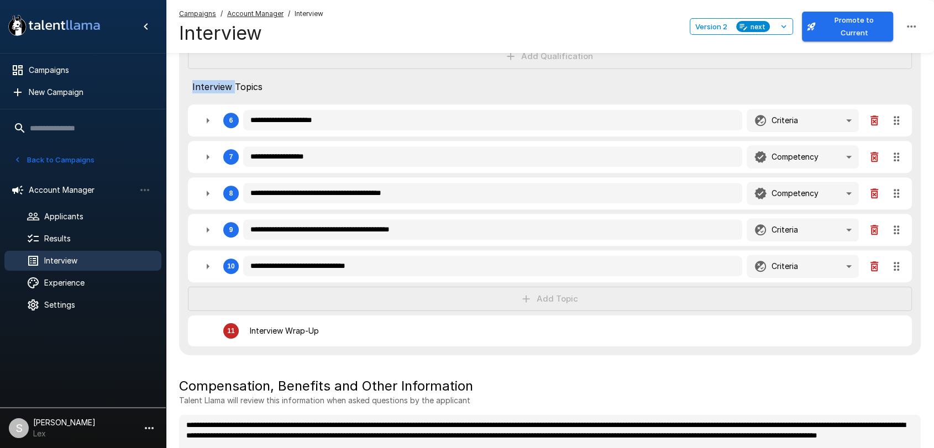
scroll to position [433, 0]
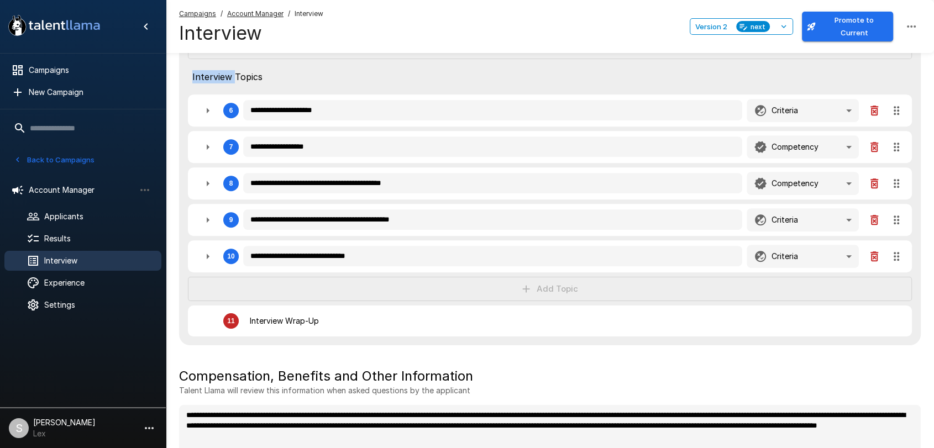
click at [896, 259] on div "**********" at bounding box center [549, 74] width 741 height 541
click at [209, 219] on icon "button" at bounding box center [207, 219] width 13 height 13
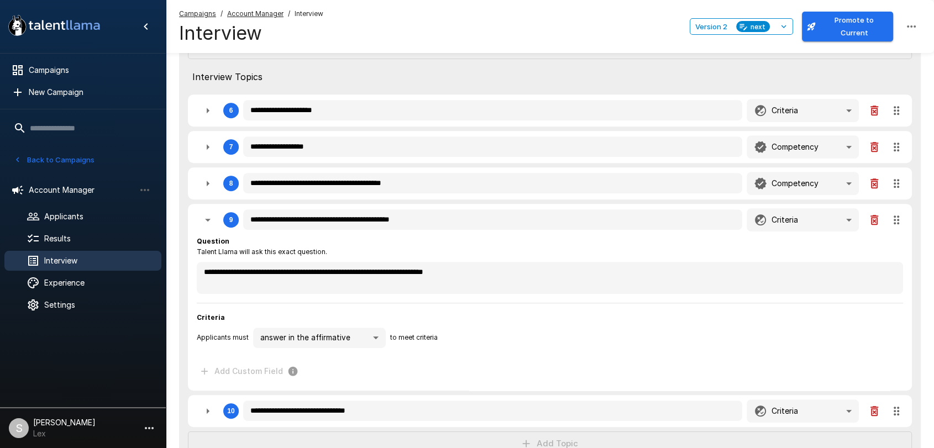
click at [209, 219] on icon "button" at bounding box center [207, 219] width 13 height 13
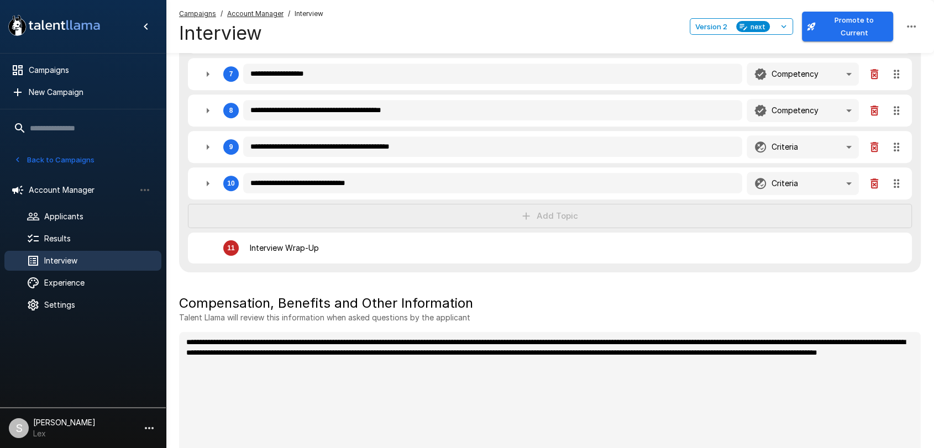
scroll to position [502, 0]
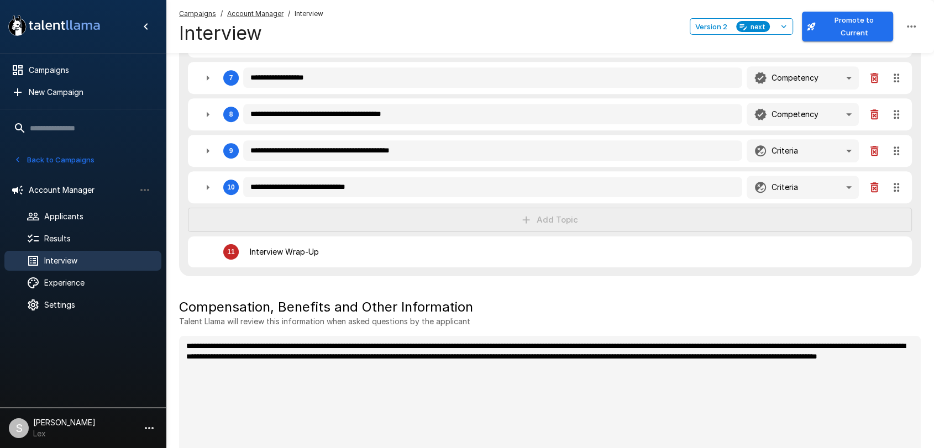
click at [525, 220] on div "**********" at bounding box center [549, 5] width 741 height 541
click at [51, 287] on span "Experience" at bounding box center [98, 282] width 108 height 11
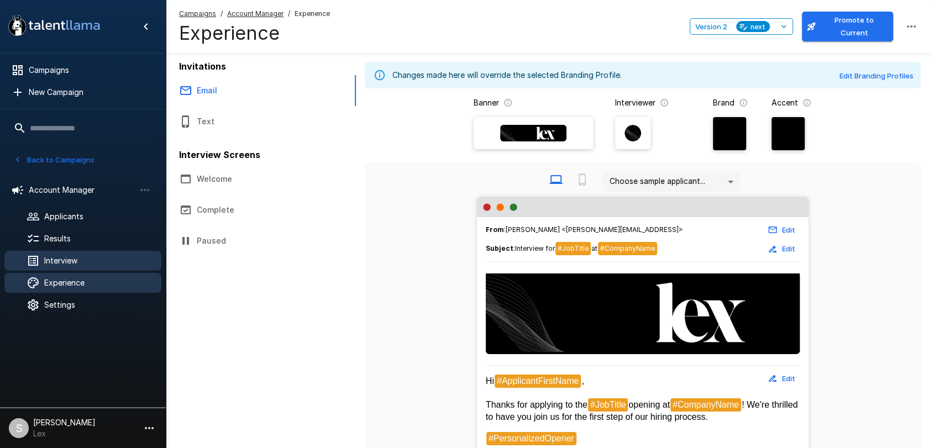
click at [60, 257] on span "Interview" at bounding box center [98, 260] width 108 height 11
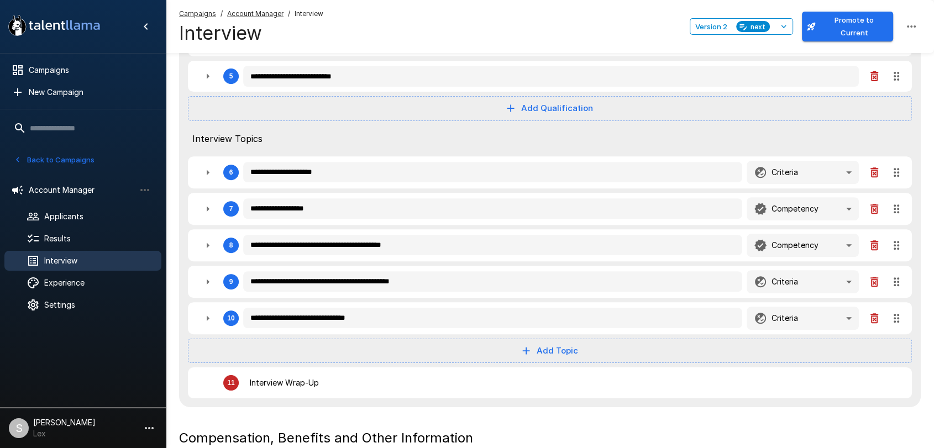
scroll to position [378, 0]
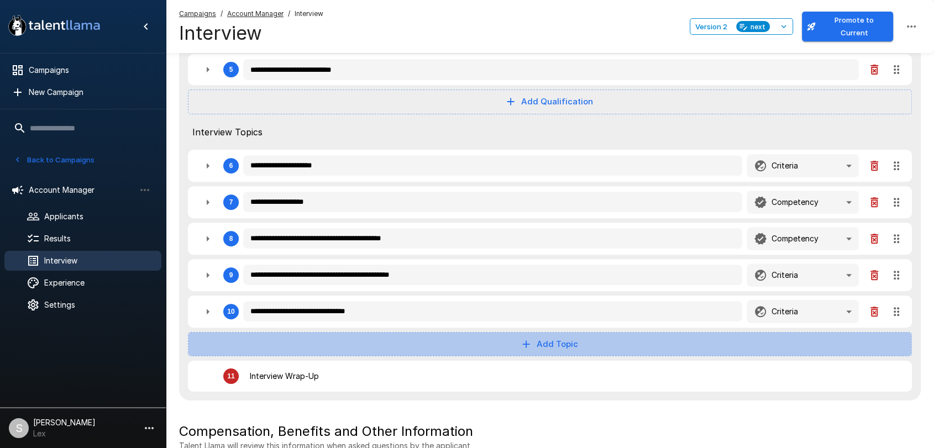
click at [563, 338] on button "Add Topic" at bounding box center [550, 344] width 724 height 24
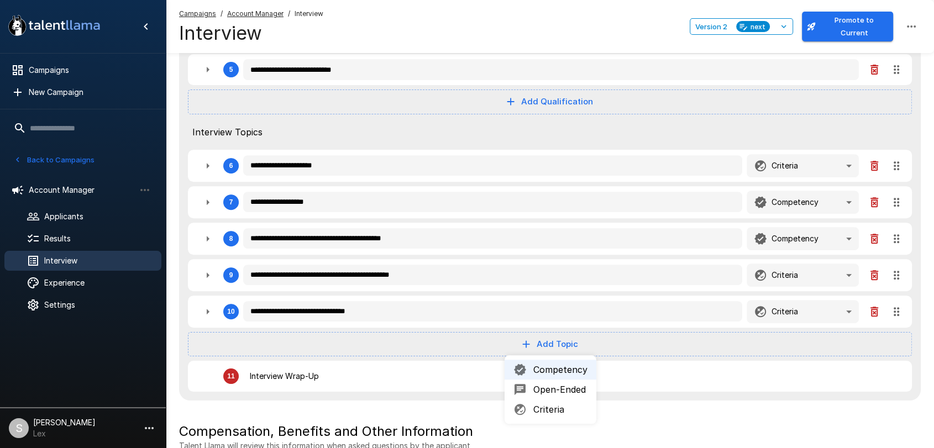
click at [566, 372] on span "Competency" at bounding box center [560, 369] width 54 height 13
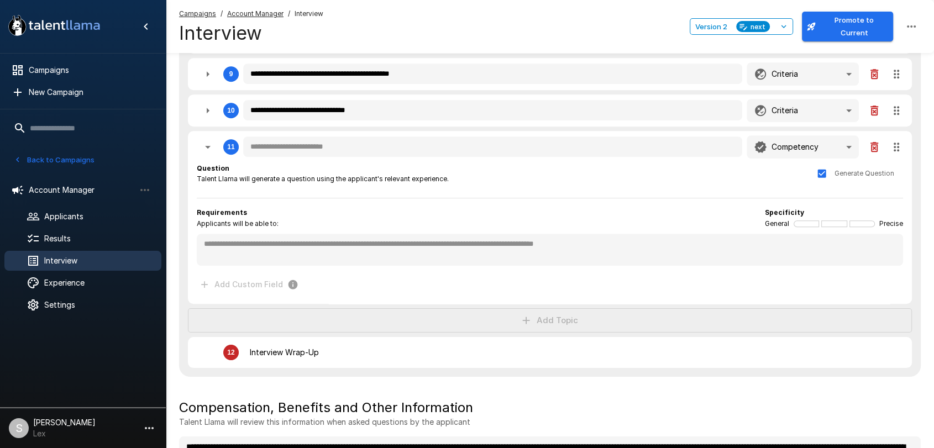
scroll to position [553, 0]
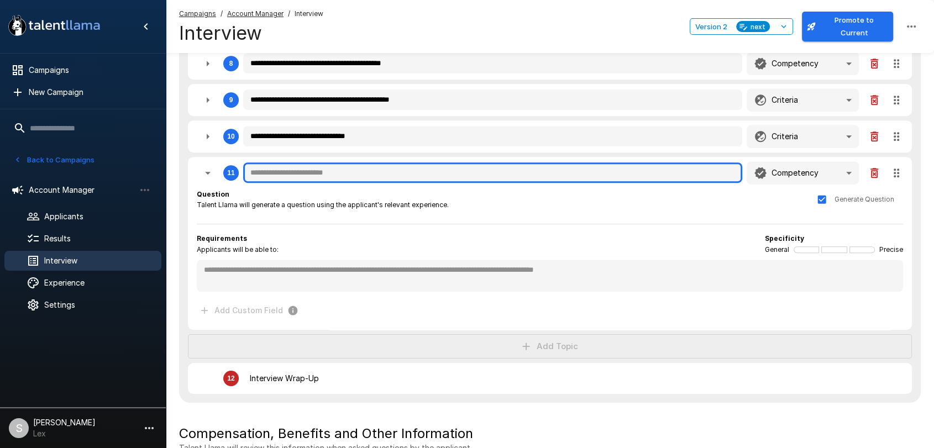
click at [406, 171] on input "text" at bounding box center [492, 172] width 499 height 21
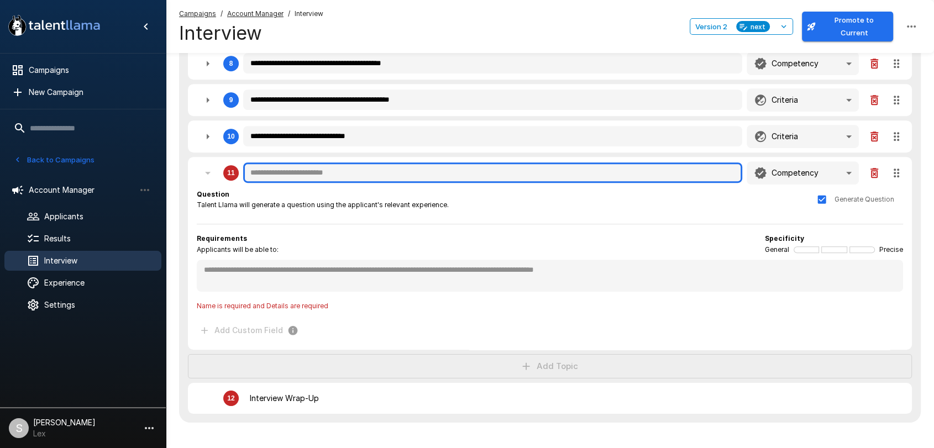
click at [278, 175] on input "text" at bounding box center [492, 172] width 499 height 21
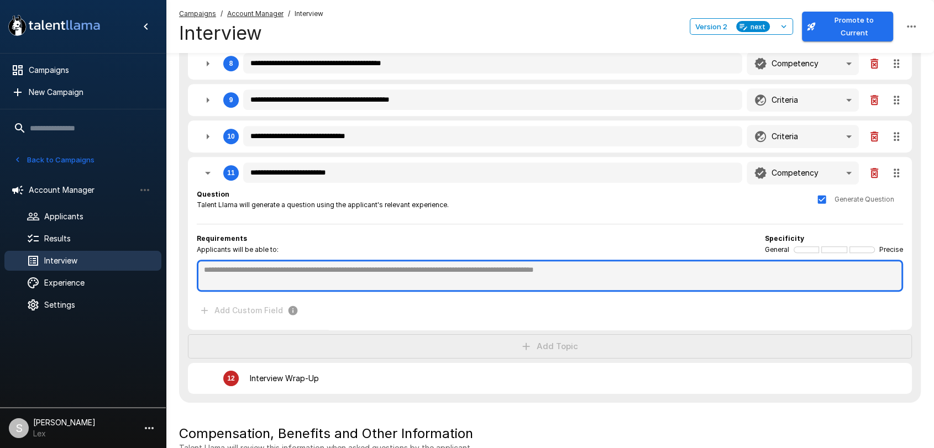
click at [271, 273] on textarea at bounding box center [550, 276] width 706 height 32
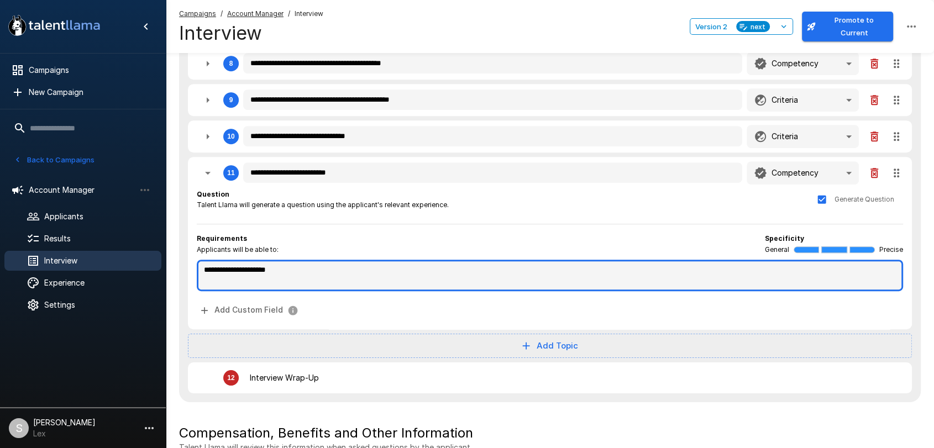
paste textarea "**********"
click at [370, 267] on textarea "**********" at bounding box center [550, 275] width 706 height 31
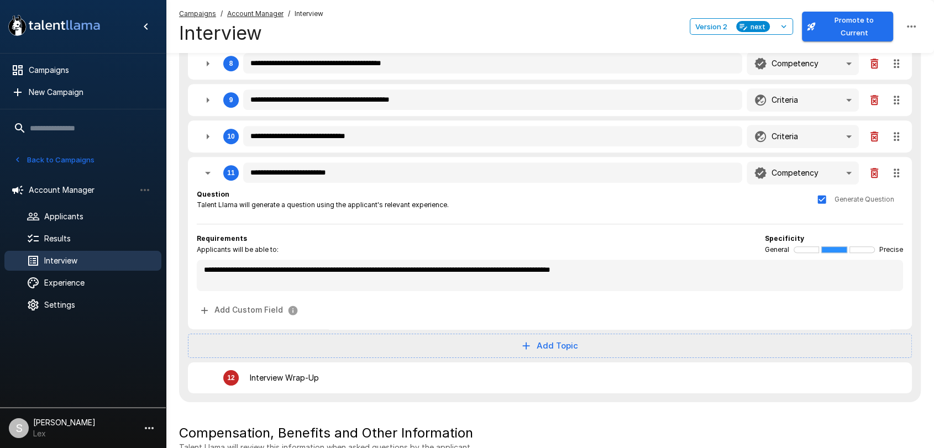
click at [561, 245] on div "Requirements Applicants will be able to: Specificity General Precise" at bounding box center [550, 244] width 706 height 22
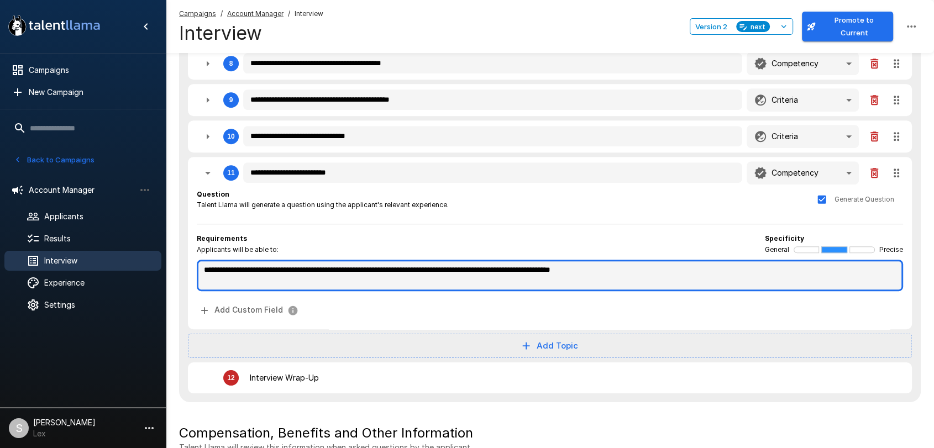
click at [544, 267] on textarea "**********" at bounding box center [550, 275] width 706 height 31
click at [376, 266] on textarea "**********" at bounding box center [550, 275] width 706 height 31
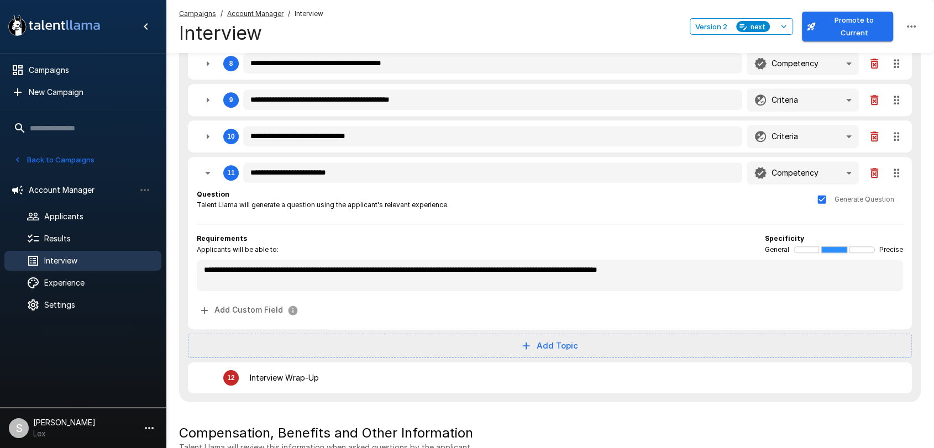
click at [545, 348] on button "Add Topic" at bounding box center [550, 346] width 724 height 24
click at [575, 370] on span "Competency" at bounding box center [560, 371] width 54 height 13
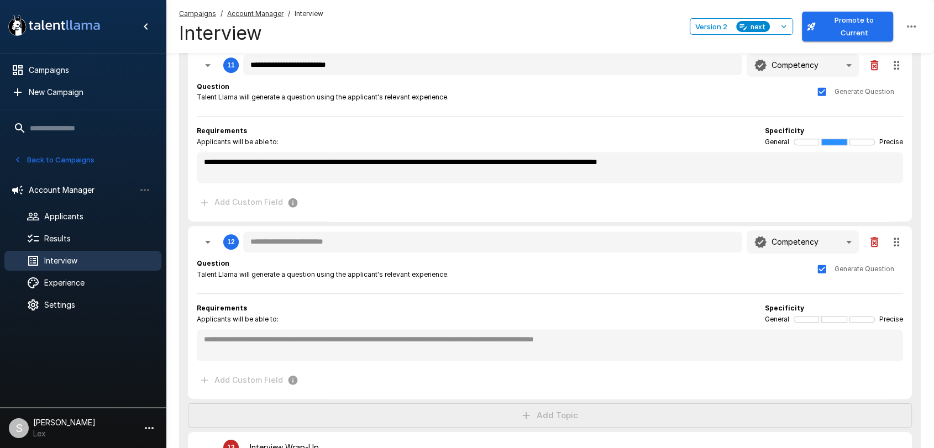
scroll to position [688, 0]
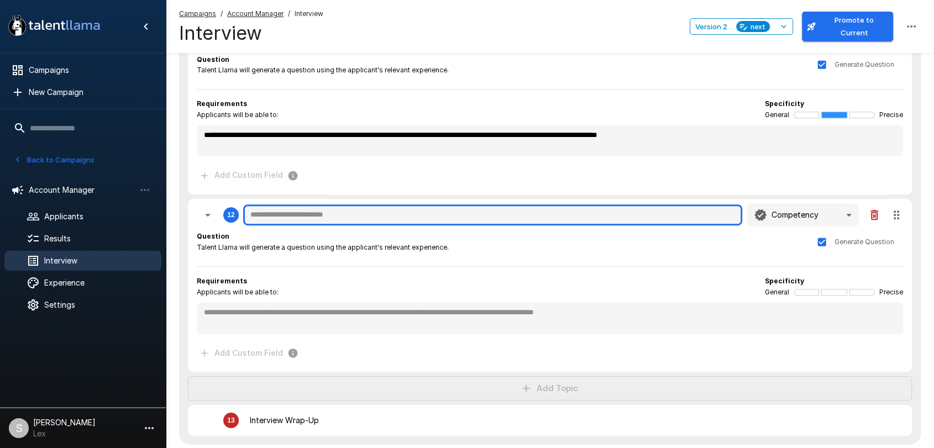
click at [320, 210] on input "text" at bounding box center [492, 214] width 499 height 21
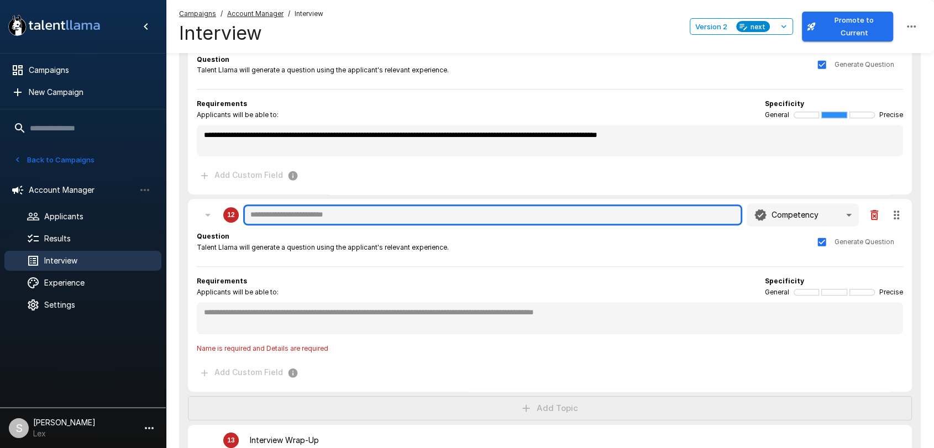
click at [299, 213] on input "text" at bounding box center [492, 214] width 499 height 21
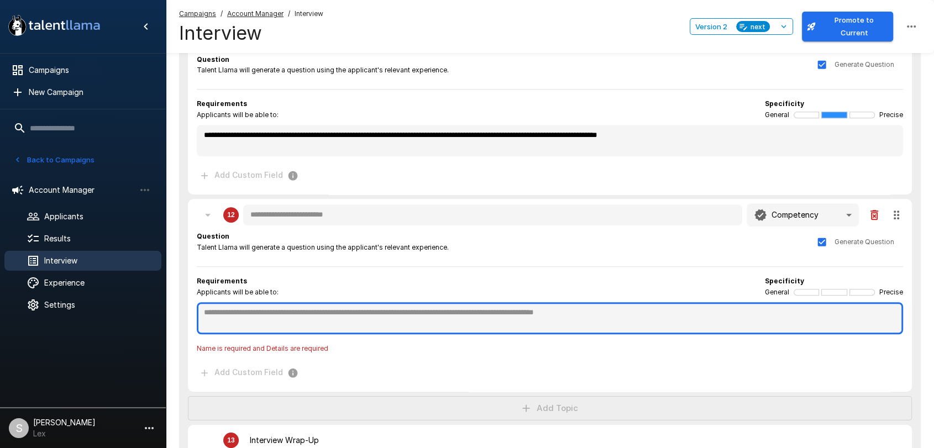
click at [209, 305] on textarea at bounding box center [550, 318] width 706 height 32
paste textarea "**********"
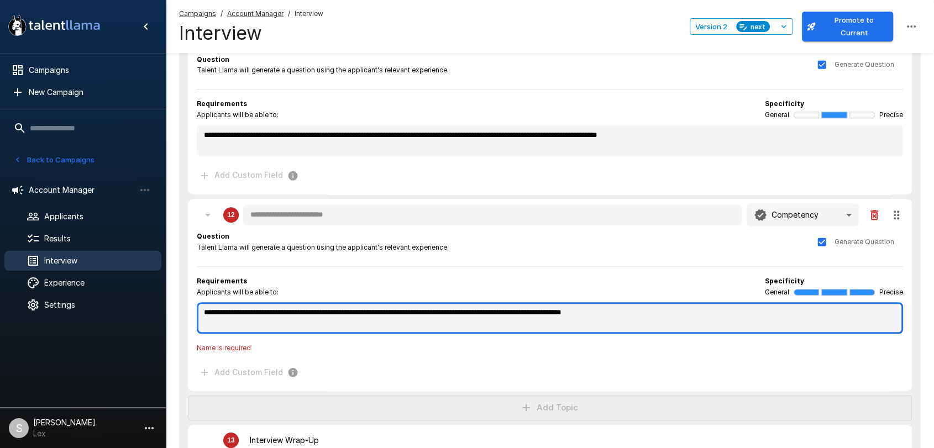
drag, startPoint x: 309, startPoint y: 312, endPoint x: 203, endPoint y: 309, distance: 106.1
click at [203, 309] on textarea "**********" at bounding box center [550, 317] width 706 height 31
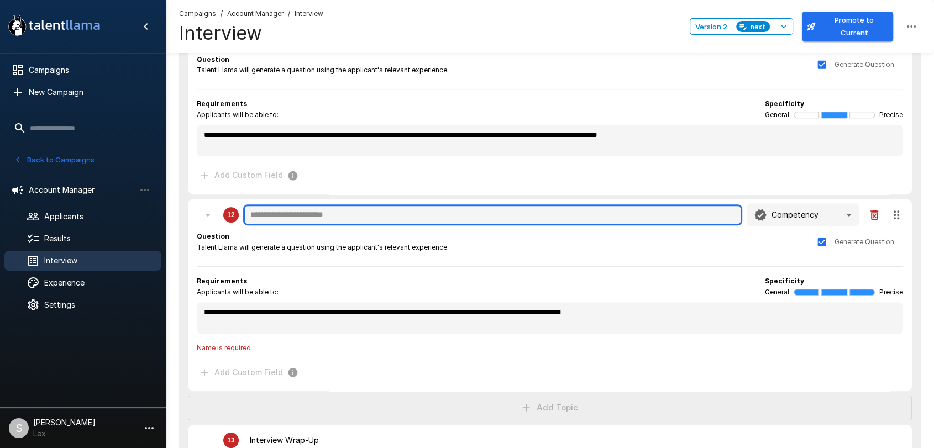
click at [280, 215] on input "text" at bounding box center [492, 214] width 499 height 21
paste input "**********"
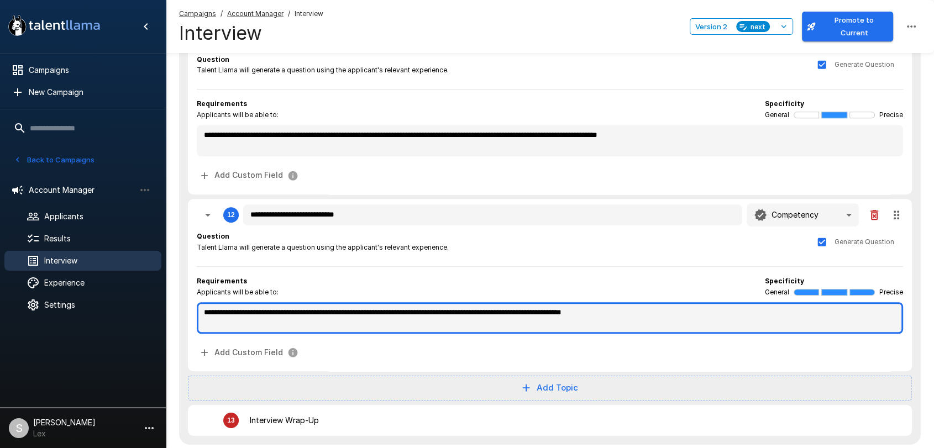
click at [314, 310] on textarea "**********" at bounding box center [550, 317] width 706 height 31
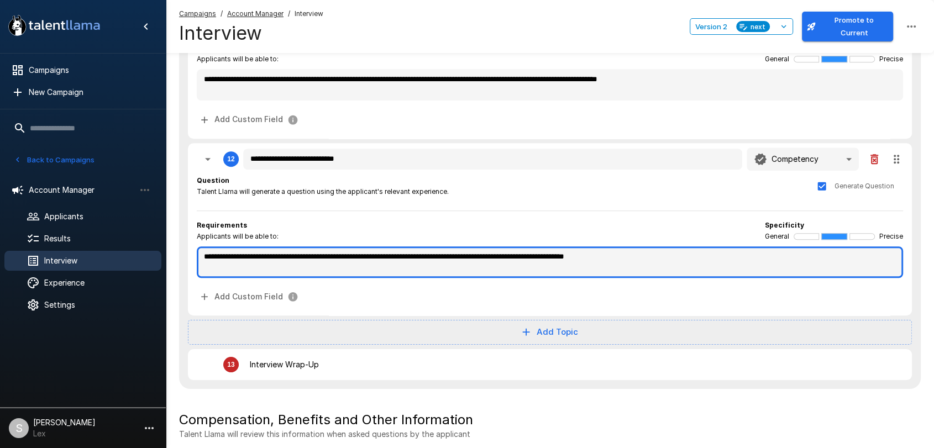
scroll to position [751, 0]
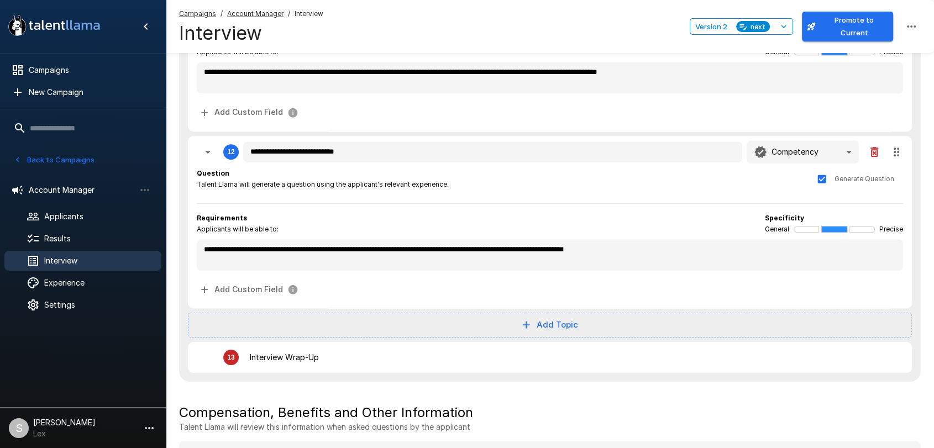
click at [557, 319] on button "Add Topic" at bounding box center [550, 325] width 724 height 24
click at [544, 346] on span "Competency" at bounding box center [560, 349] width 54 height 13
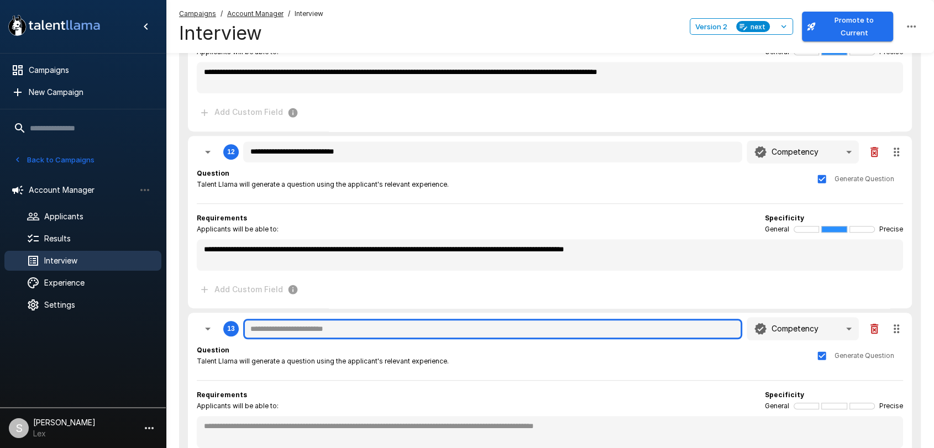
click at [268, 325] on input "text" at bounding box center [492, 329] width 499 height 21
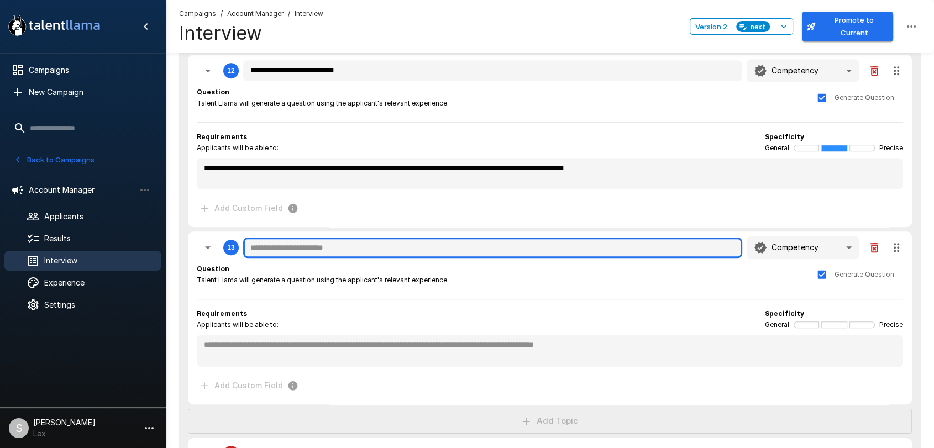
scroll to position [838, 0]
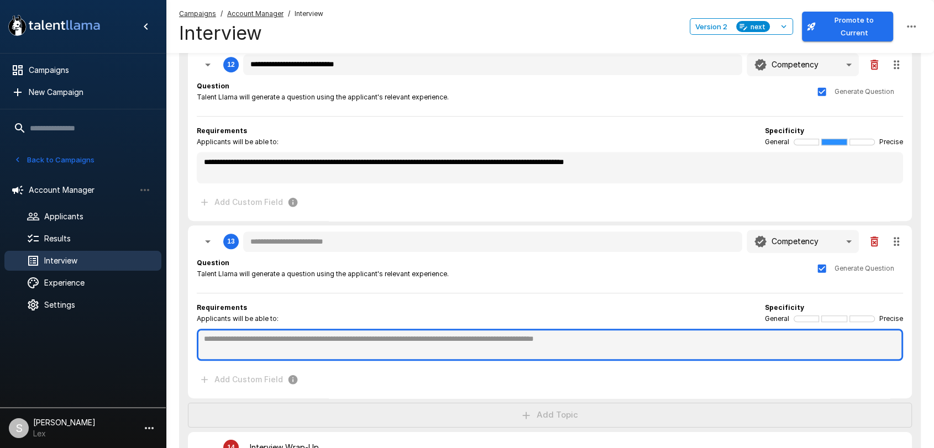
click at [312, 331] on textarea at bounding box center [550, 345] width 706 height 32
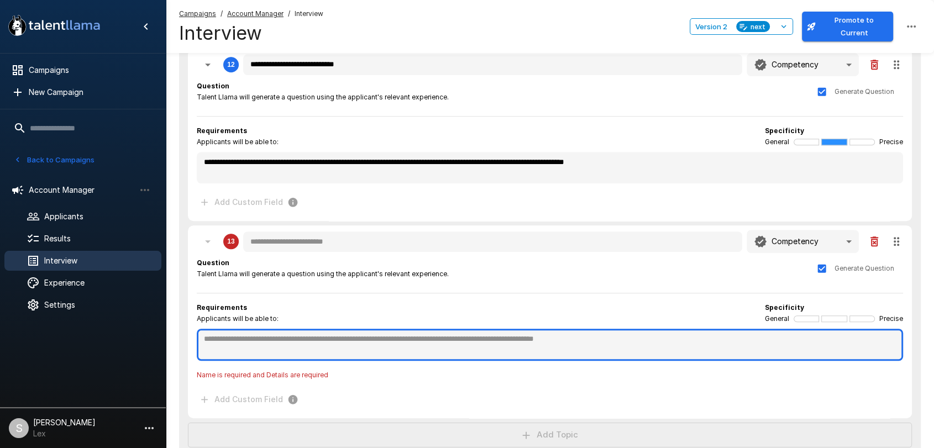
paste textarea "**********"
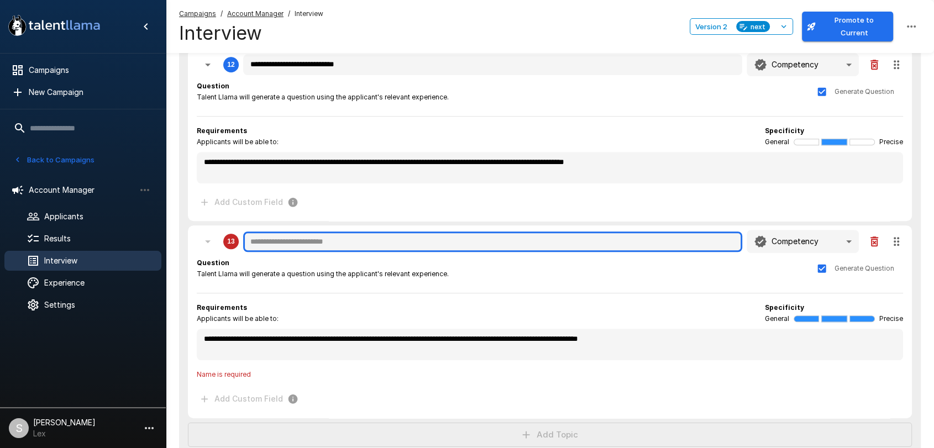
click at [262, 235] on input "text" at bounding box center [492, 241] width 499 height 21
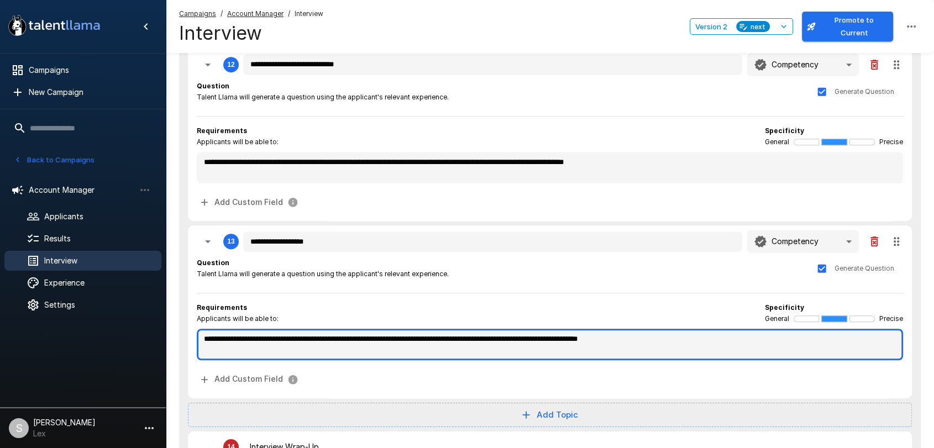
click at [266, 335] on textarea "**********" at bounding box center [550, 344] width 706 height 31
click at [203, 336] on textarea "**********" at bounding box center [550, 344] width 706 height 31
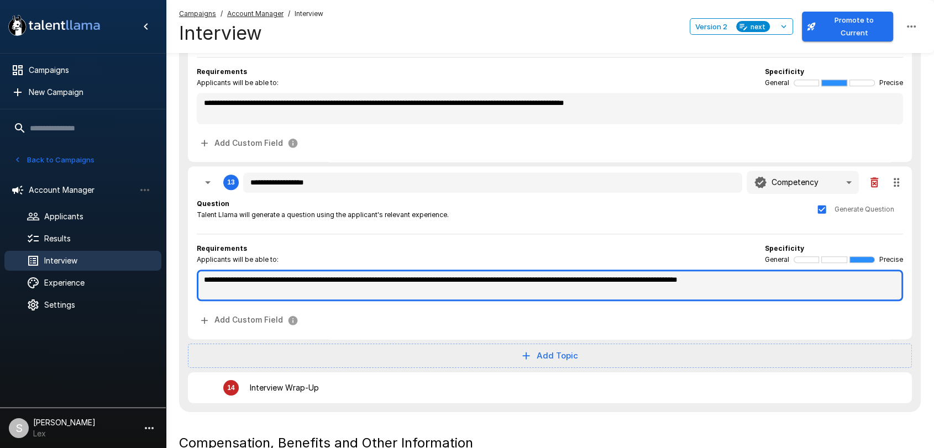
scroll to position [918, 0]
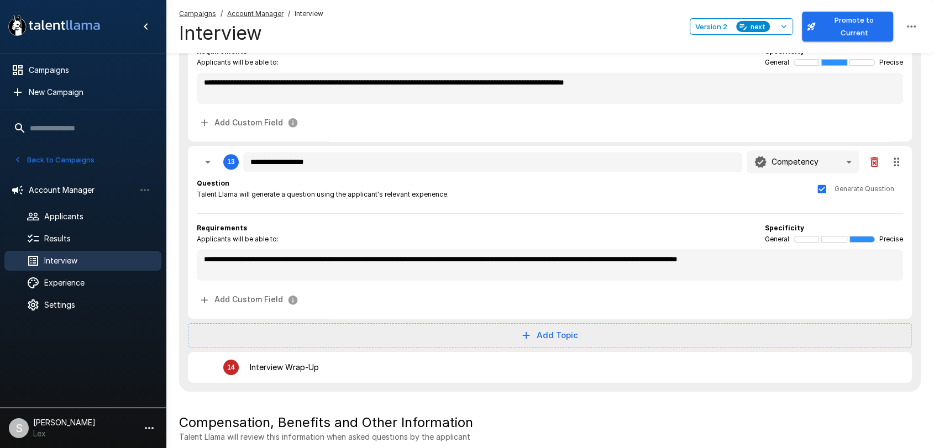
click at [571, 331] on button "Add Topic" at bounding box center [550, 335] width 724 height 24
click at [568, 356] on span "Competency" at bounding box center [560, 359] width 54 height 13
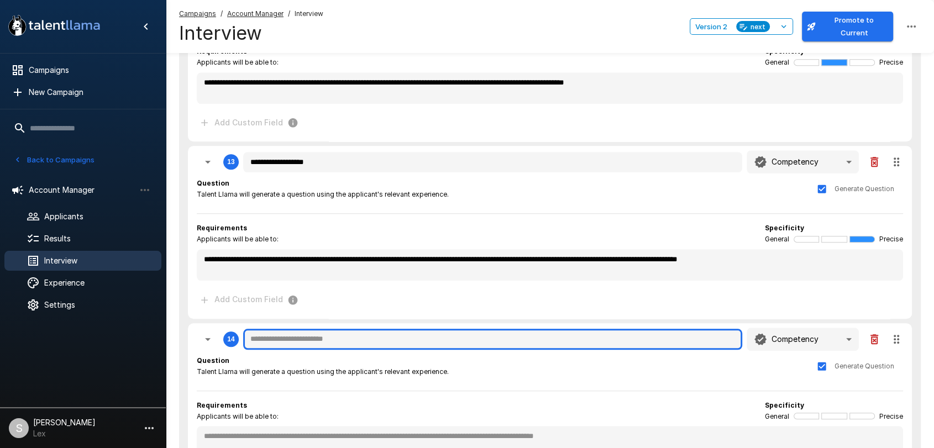
click at [273, 334] on input "text" at bounding box center [492, 339] width 499 height 21
paste input "**********"
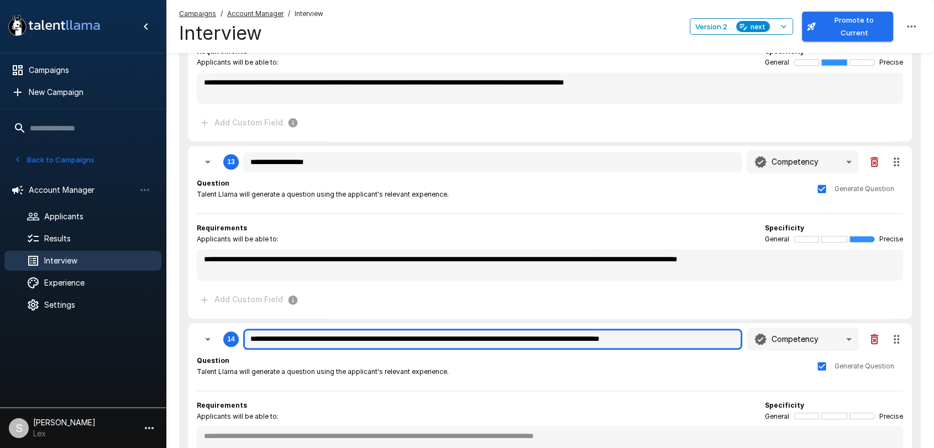
drag, startPoint x: 334, startPoint y: 336, endPoint x: 745, endPoint y: 342, distance: 411.0
click at [745, 342] on div "**********" at bounding box center [550, 339] width 615 height 23
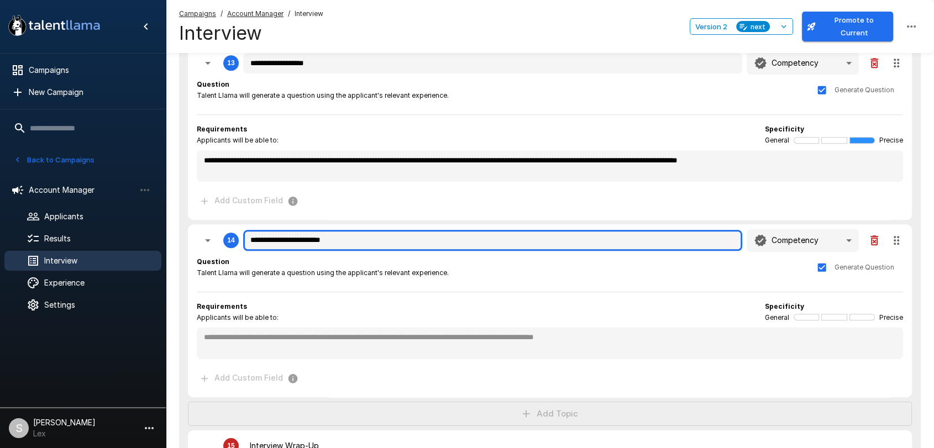
scroll to position [1046, 0]
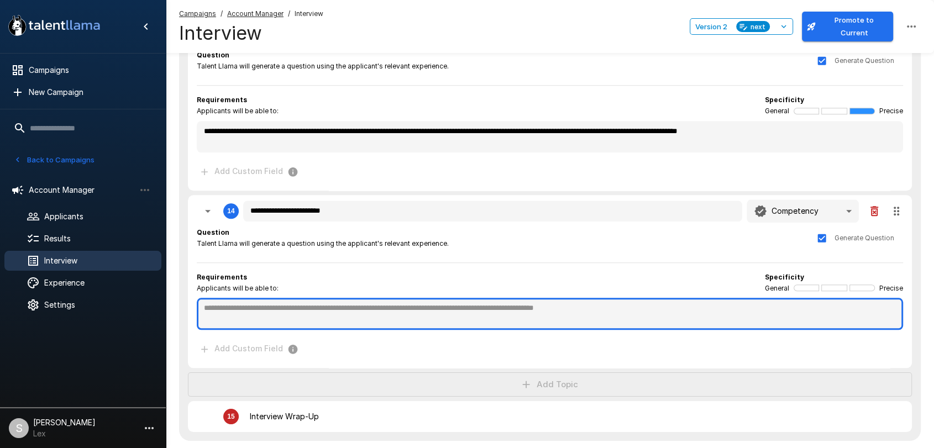
click at [252, 316] on textarea at bounding box center [550, 314] width 706 height 32
paste textarea "**********"
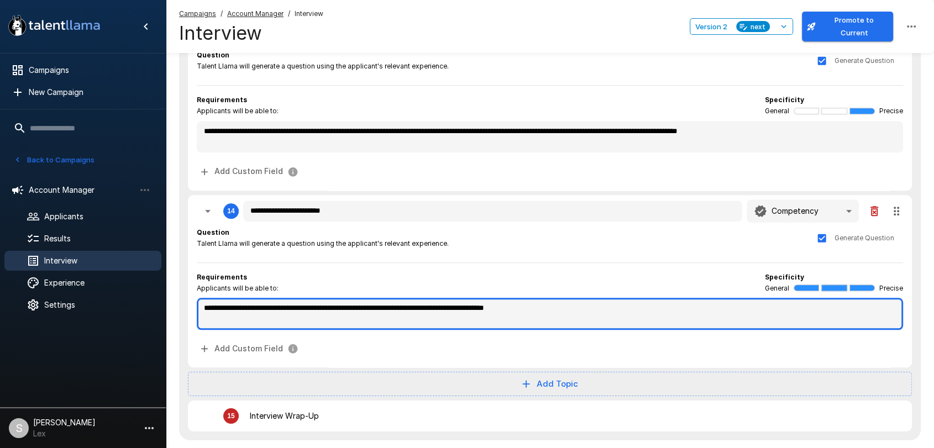
click at [203, 308] on textarea "**********" at bounding box center [550, 313] width 706 height 31
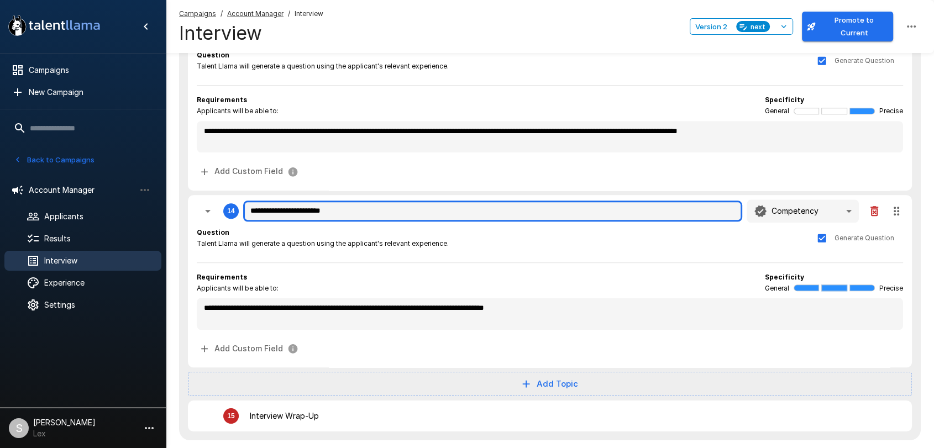
click at [349, 212] on input "**********" at bounding box center [492, 211] width 499 height 21
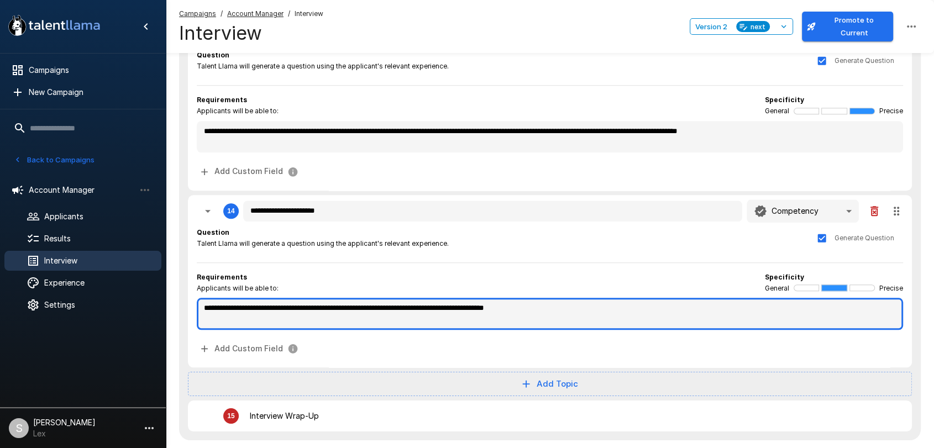
click at [203, 303] on textarea "**********" at bounding box center [550, 313] width 706 height 31
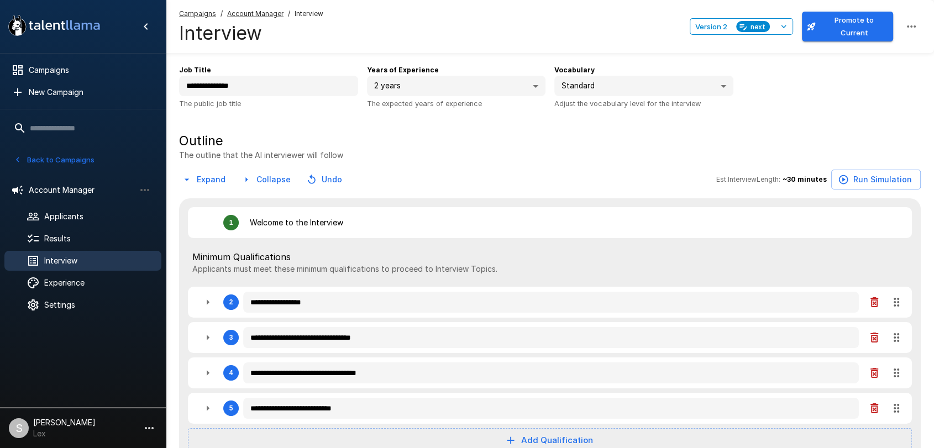
scroll to position [27, 0]
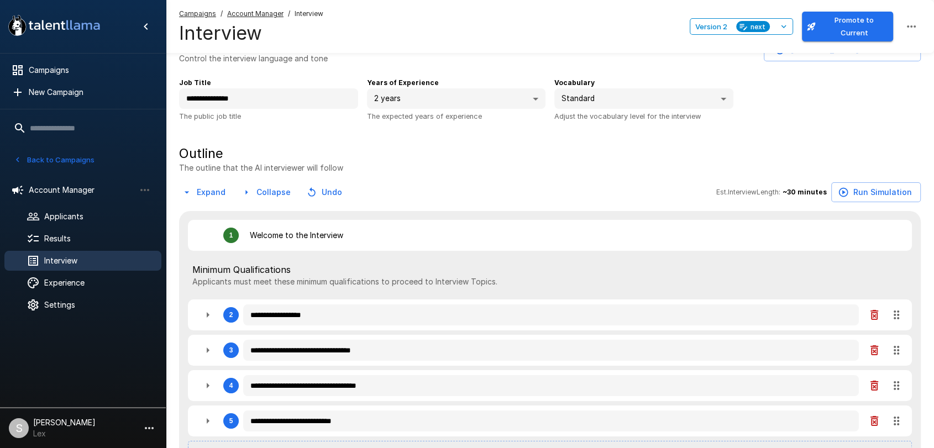
click at [860, 191] on button "Run Simulation" at bounding box center [875, 192] width 89 height 20
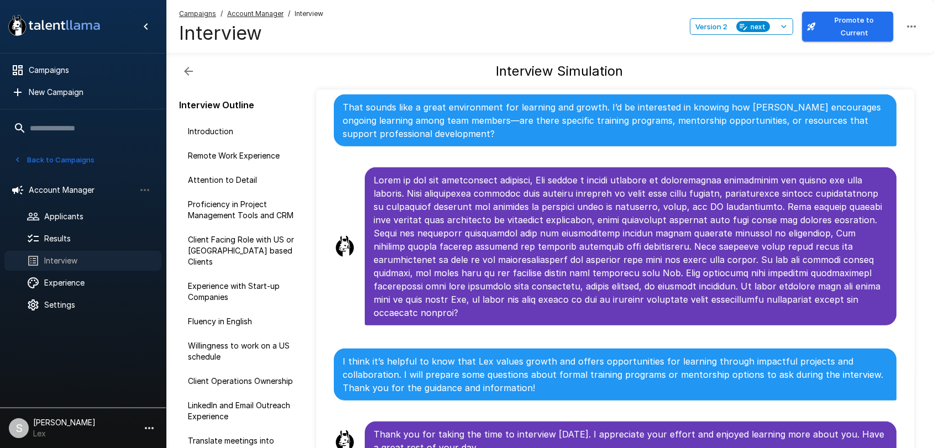
click at [61, 261] on span "Interview" at bounding box center [98, 260] width 108 height 11
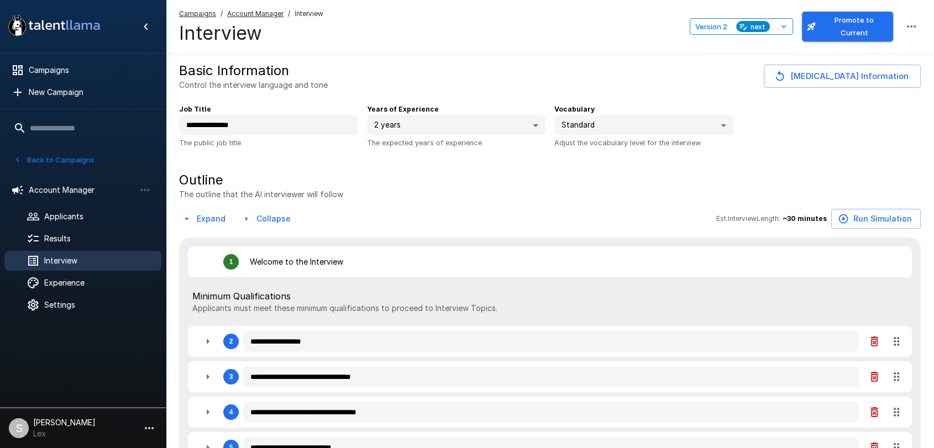
click at [847, 25] on button "Promote to Current" at bounding box center [847, 27] width 91 height 30
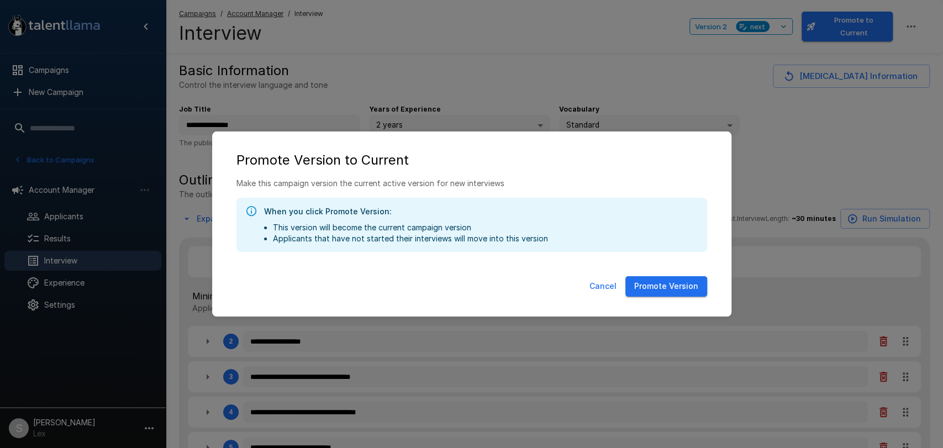
click at [671, 284] on button "Promote Version" at bounding box center [666, 286] width 82 height 20
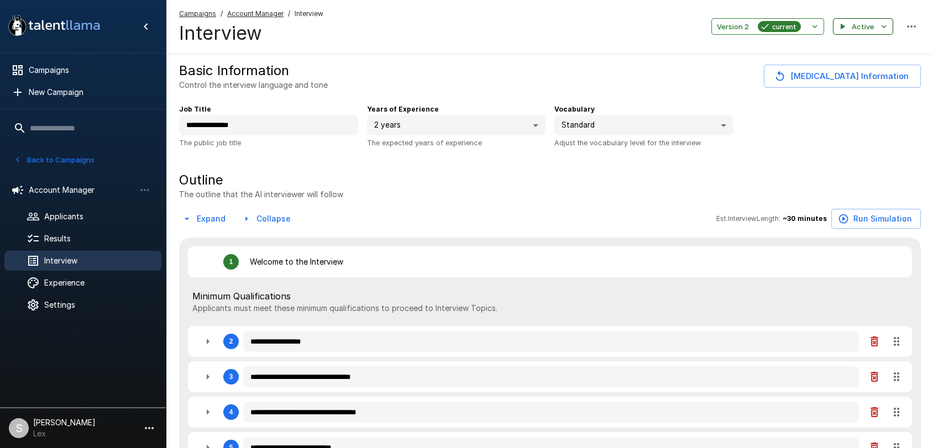
click at [857, 26] on button "Active" at bounding box center [863, 26] width 60 height 17
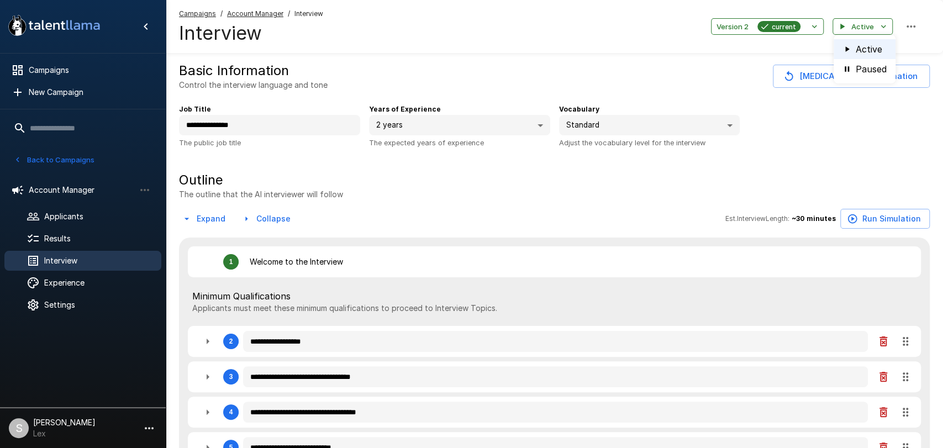
click at [858, 48] on li "Active" at bounding box center [865, 49] width 62 height 20
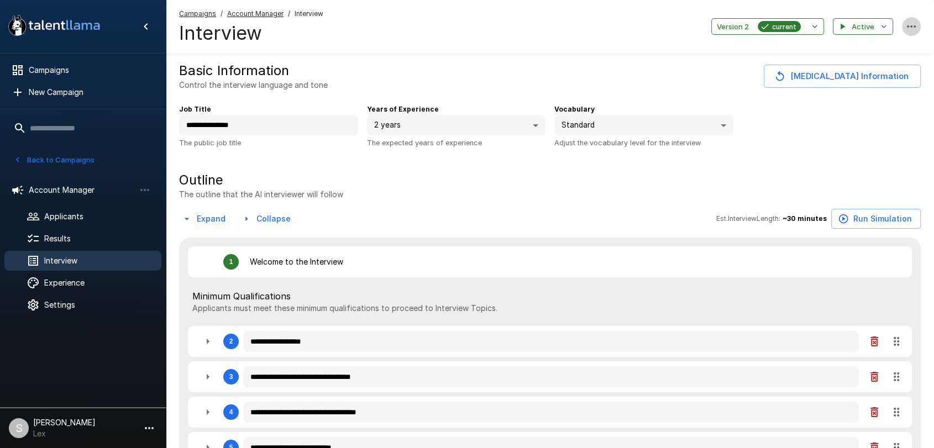
click at [913, 27] on icon "button" at bounding box center [910, 26] width 13 height 13
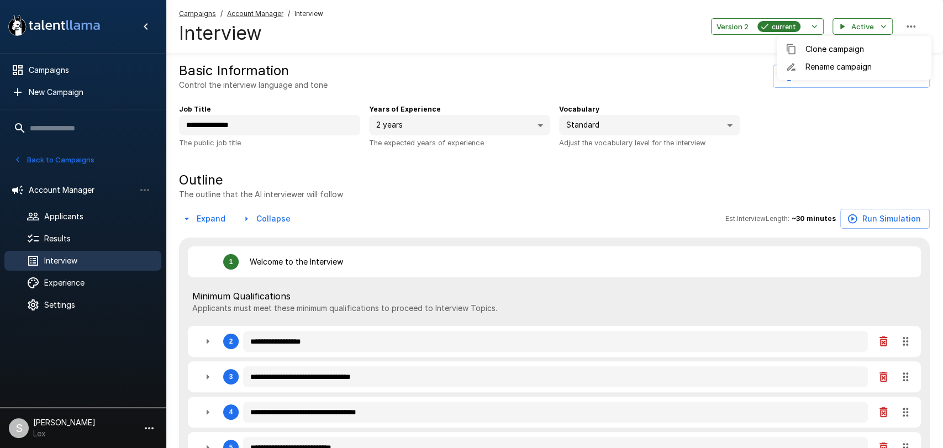
click at [610, 72] on div at bounding box center [471, 224] width 943 height 448
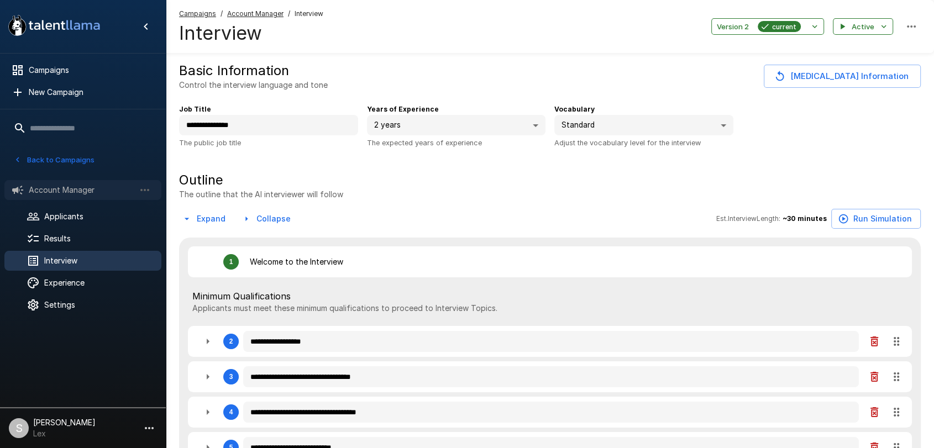
click at [62, 193] on span "Account Manager" at bounding box center [82, 190] width 106 height 11
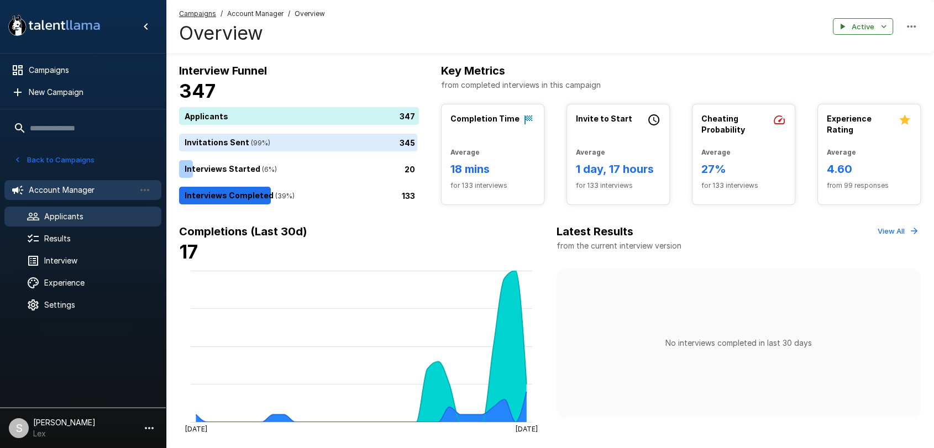
click at [61, 213] on span "Applicants" at bounding box center [98, 216] width 108 height 11
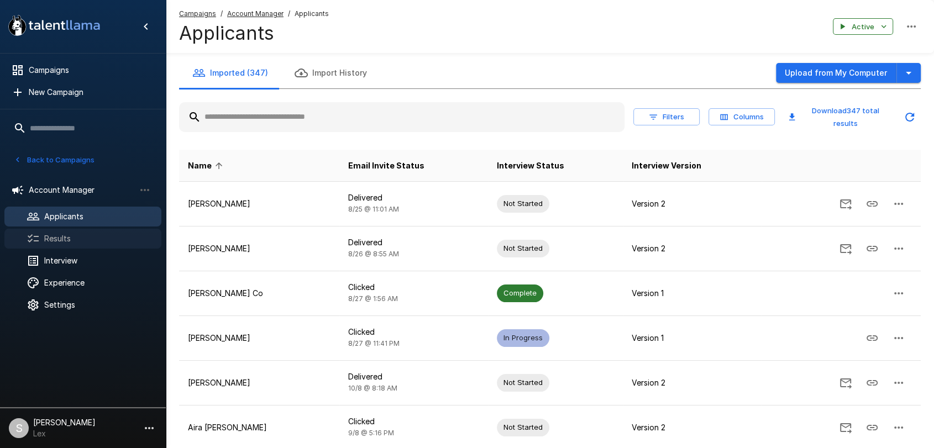
click at [60, 229] on div "Results" at bounding box center [82, 239] width 157 height 20
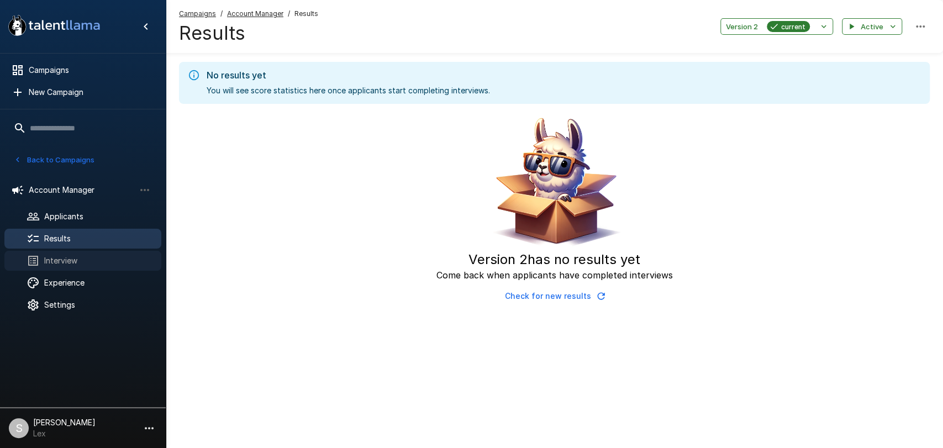
click at [57, 256] on span "Interview" at bounding box center [98, 260] width 108 height 11
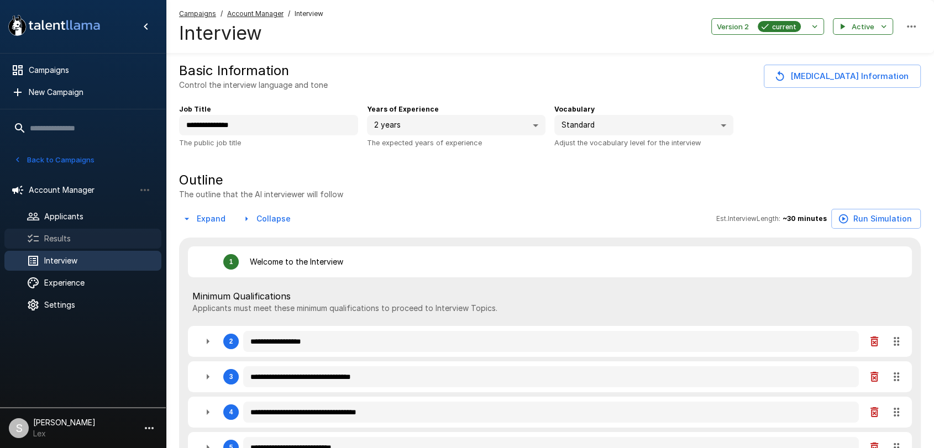
click at [61, 241] on span "Results" at bounding box center [98, 238] width 108 height 11
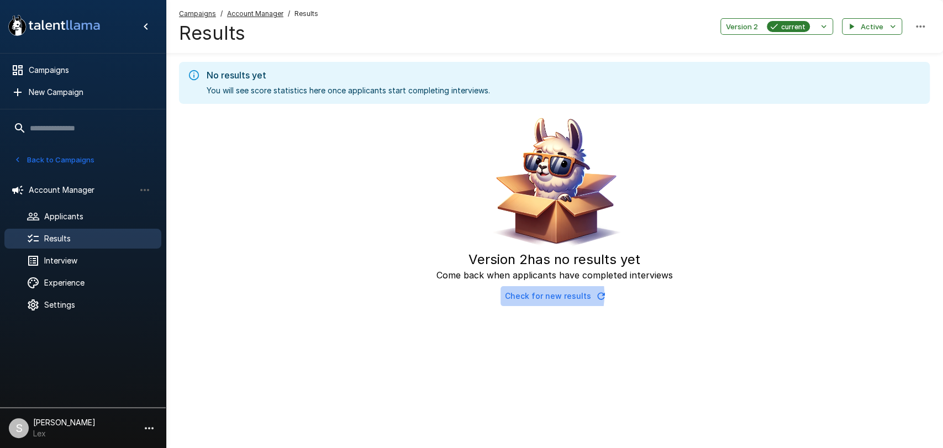
click at [525, 295] on button "Check for new results" at bounding box center [554, 296] width 108 height 20
click at [61, 213] on span "Applicants" at bounding box center [98, 216] width 108 height 11
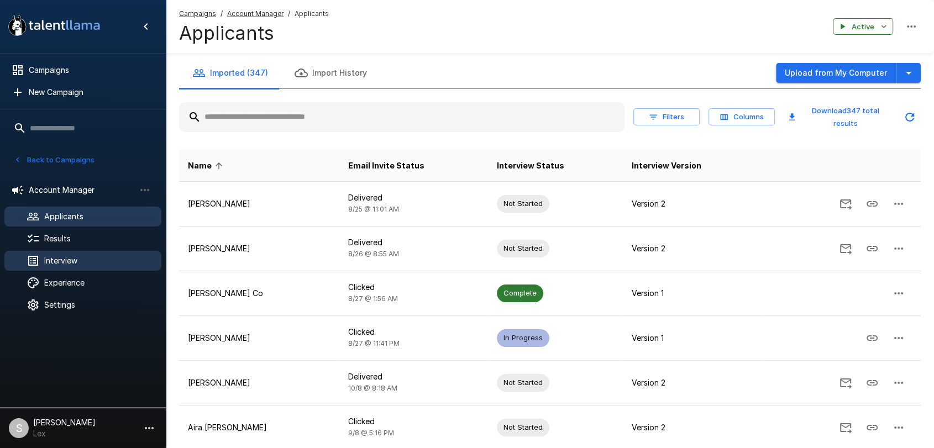
click at [75, 258] on span "Interview" at bounding box center [98, 260] width 108 height 11
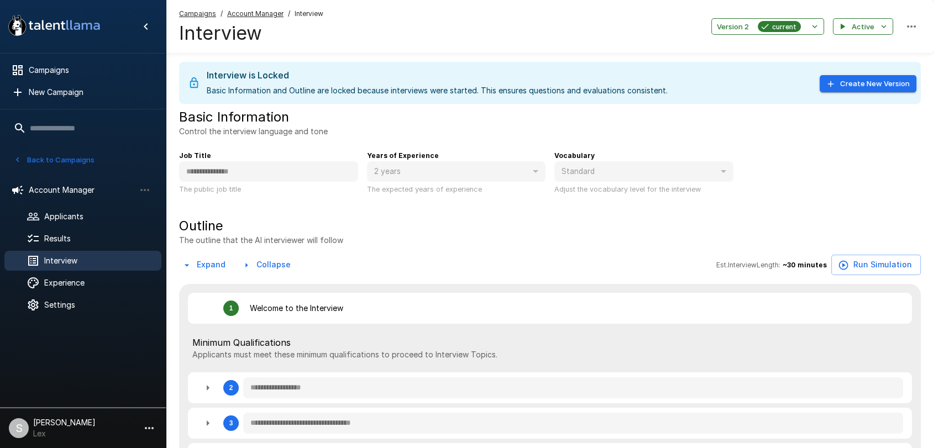
type textarea "*"
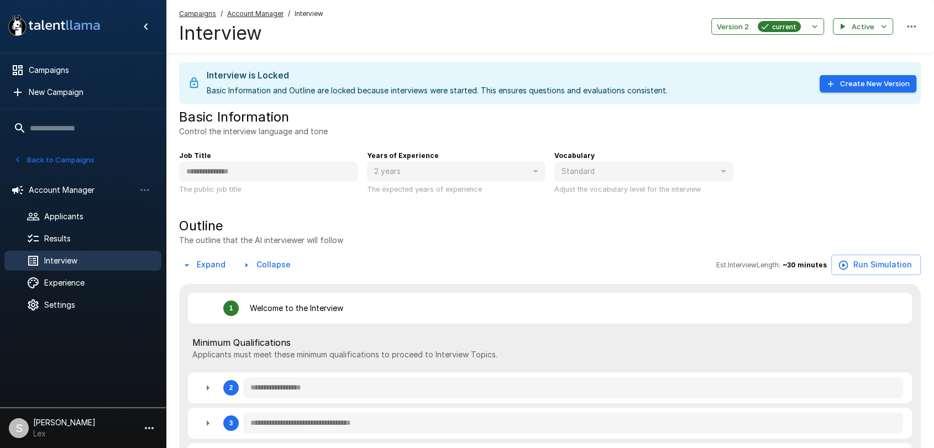
type textarea "*"
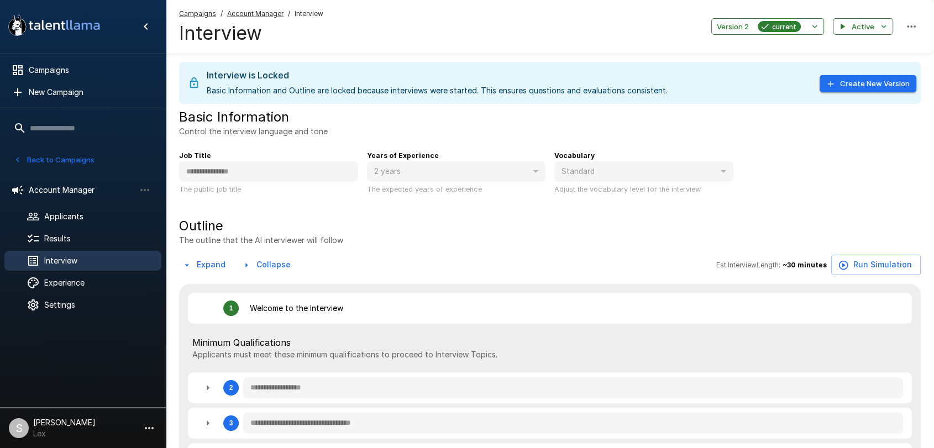
type textarea "*"
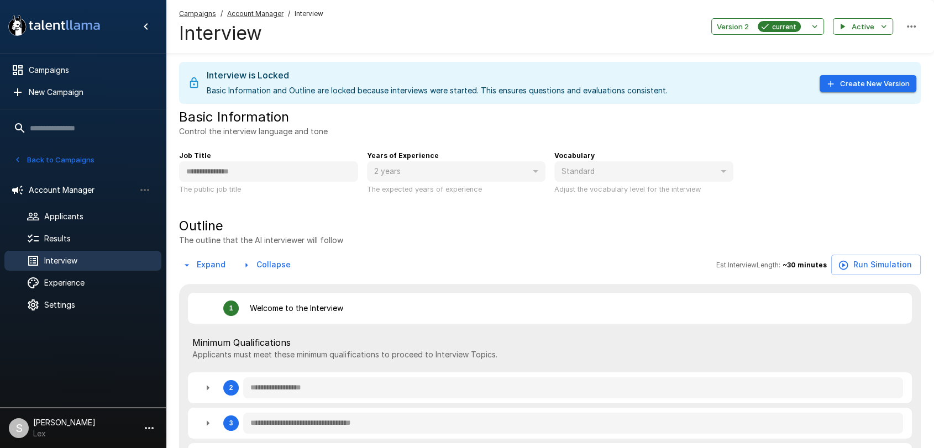
type textarea "*"
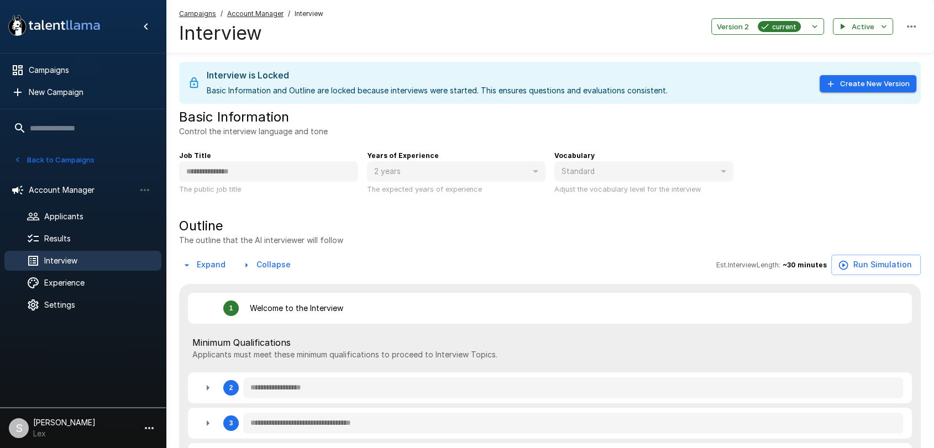
type textarea "*"
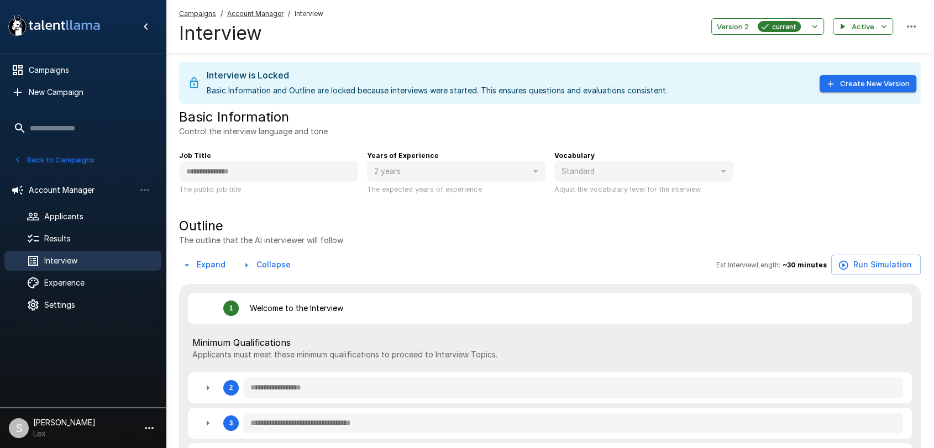
type textarea "*"
click at [80, 219] on span "Applicants" at bounding box center [98, 216] width 108 height 11
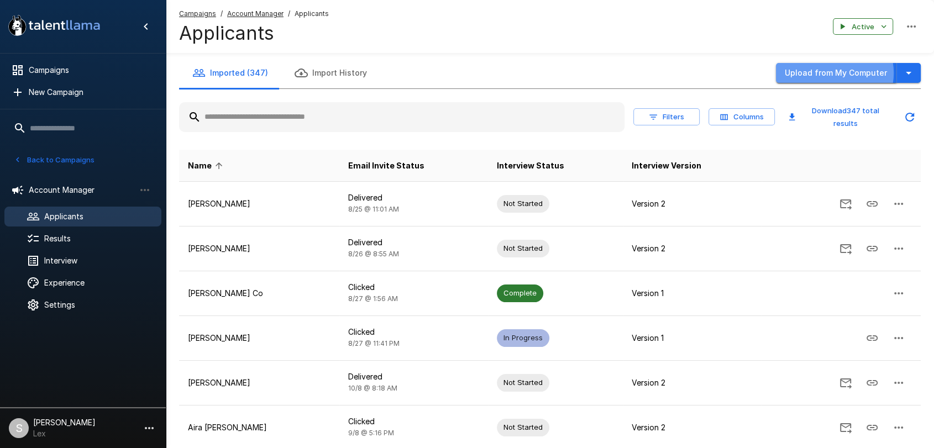
click at [836, 73] on button "Upload from My Computer" at bounding box center [836, 73] width 120 height 20
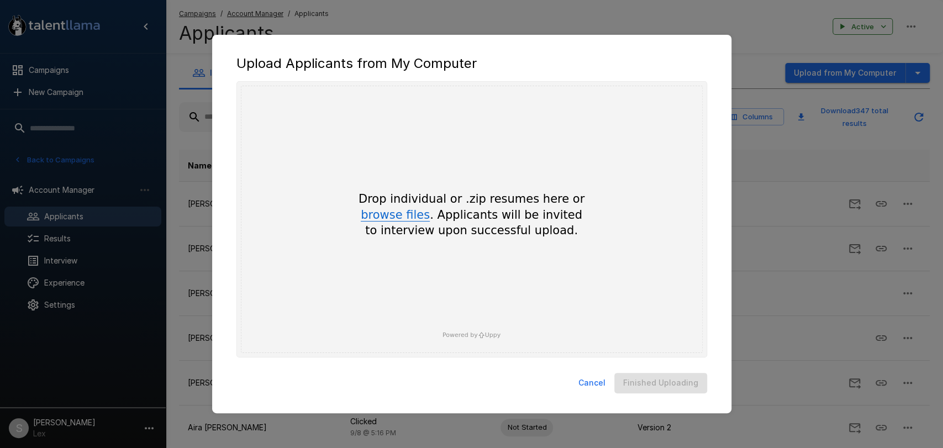
click at [398, 213] on button "browse files" at bounding box center [395, 215] width 69 height 12
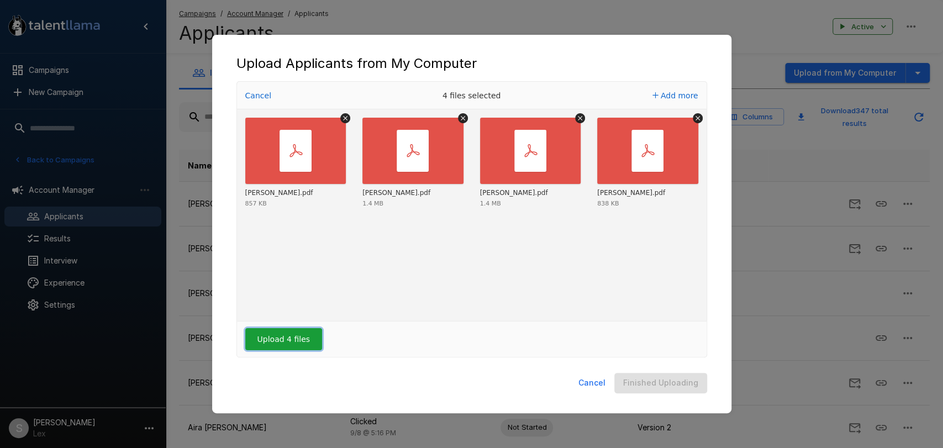
click at [284, 343] on button "Upload 4 files" at bounding box center [283, 339] width 77 height 22
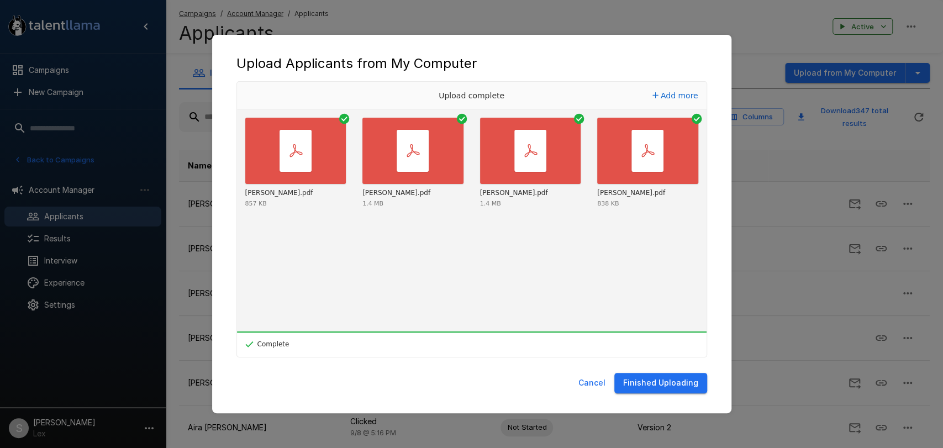
click at [658, 386] on button "Finished Uploading" at bounding box center [660, 383] width 93 height 20
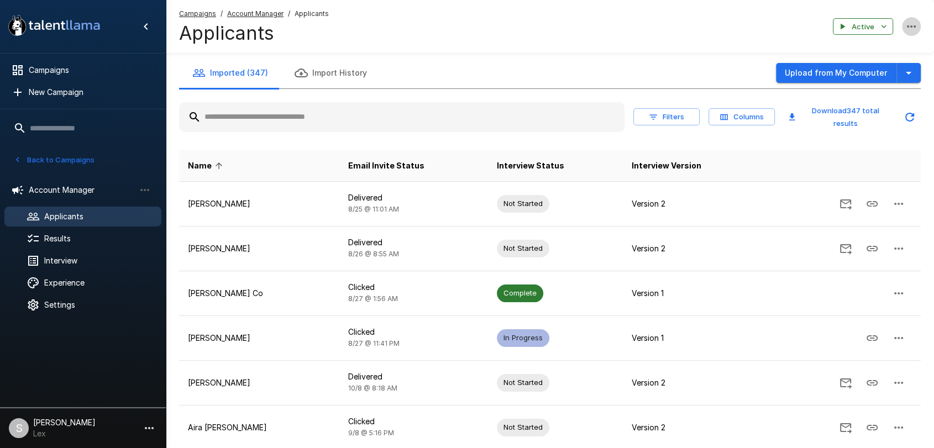
click at [911, 25] on icon "button" at bounding box center [911, 26] width 9 height 2
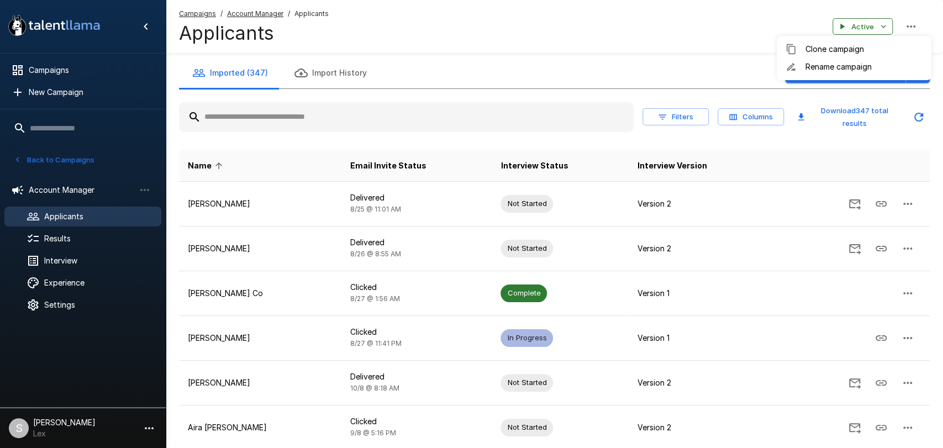
click at [707, 24] on div at bounding box center [471, 224] width 943 height 448
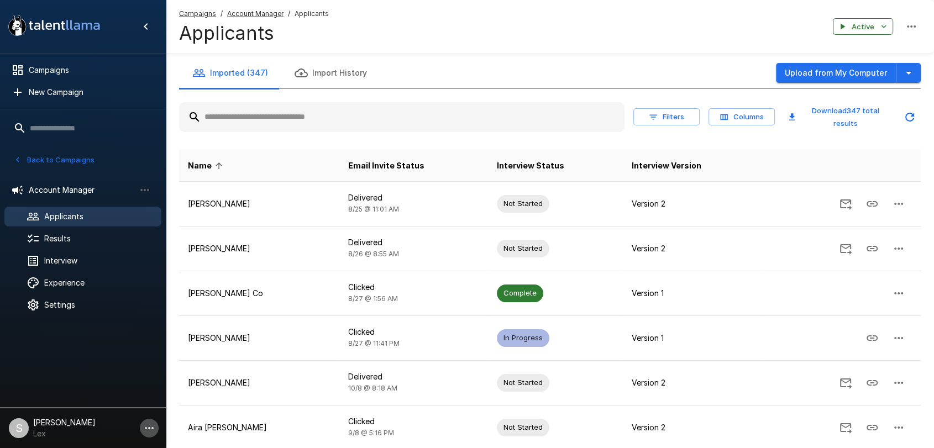
click at [141, 423] on button "button" at bounding box center [149, 428] width 19 height 19
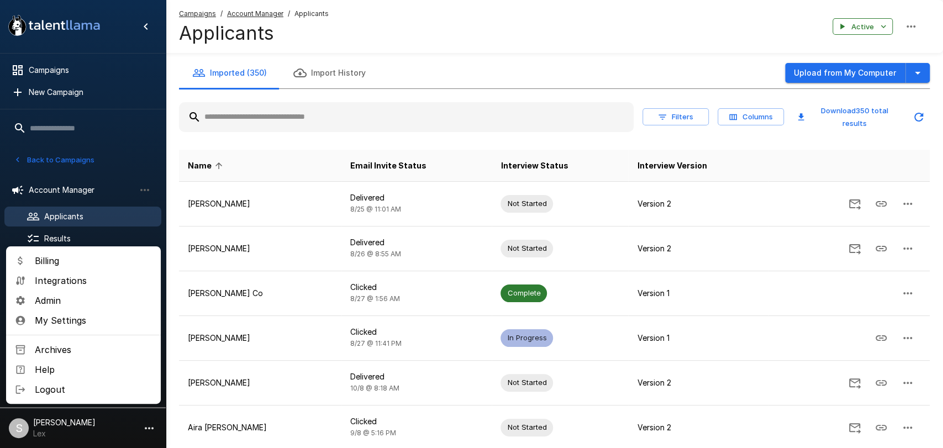
click at [71, 320] on span "My Settings" at bounding box center [93, 320] width 117 height 13
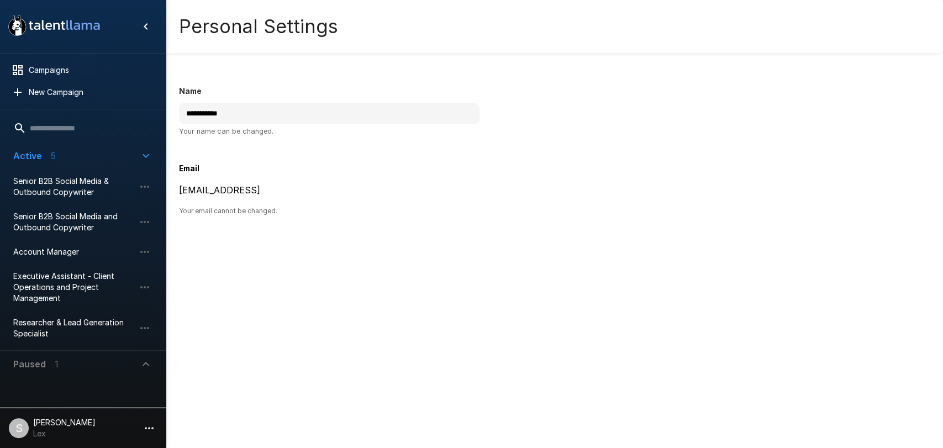
click at [80, 398] on div at bounding box center [83, 389] width 166 height 25
click at [141, 427] on button "button" at bounding box center [149, 428] width 19 height 19
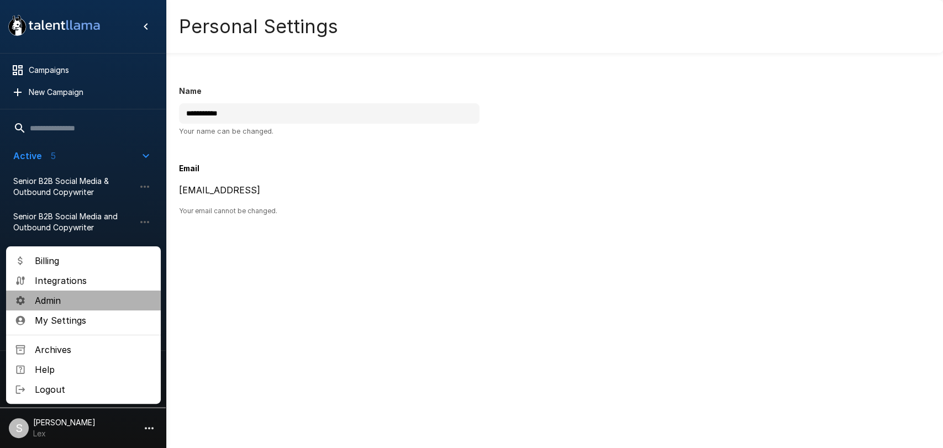
click at [51, 303] on span "Admin" at bounding box center [93, 300] width 117 height 13
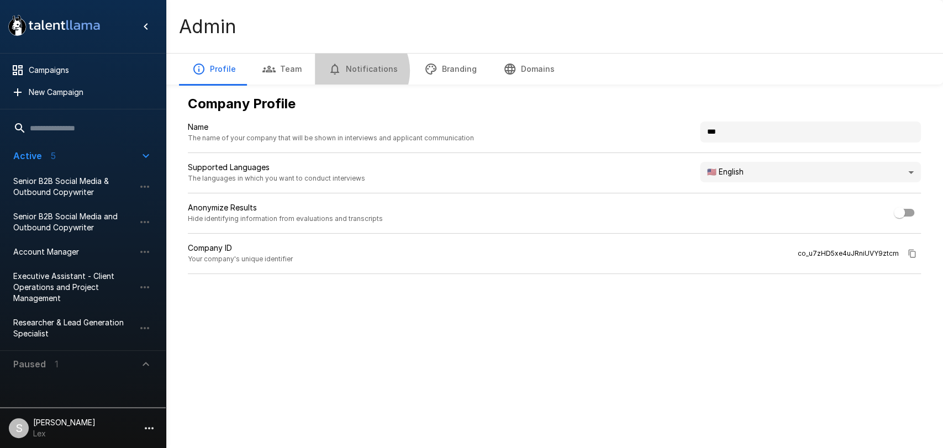
click at [354, 71] on button "Notifications" at bounding box center [363, 69] width 96 height 31
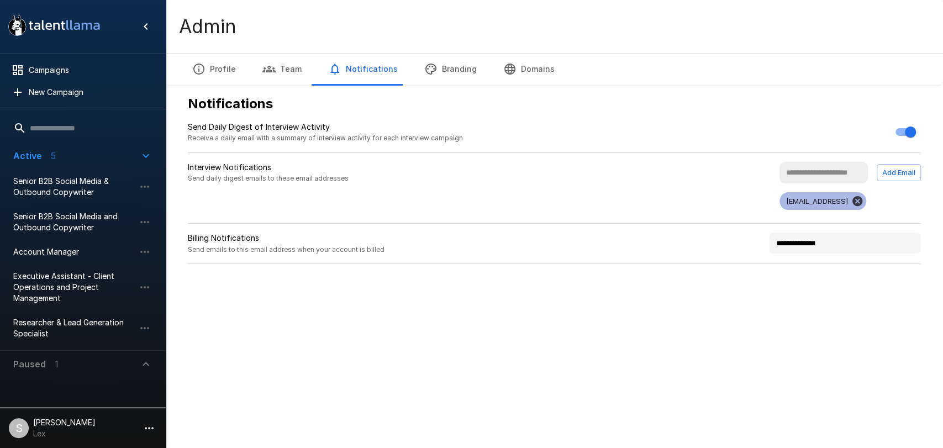
click at [425, 67] on icon "button" at bounding box center [430, 68] width 13 height 13
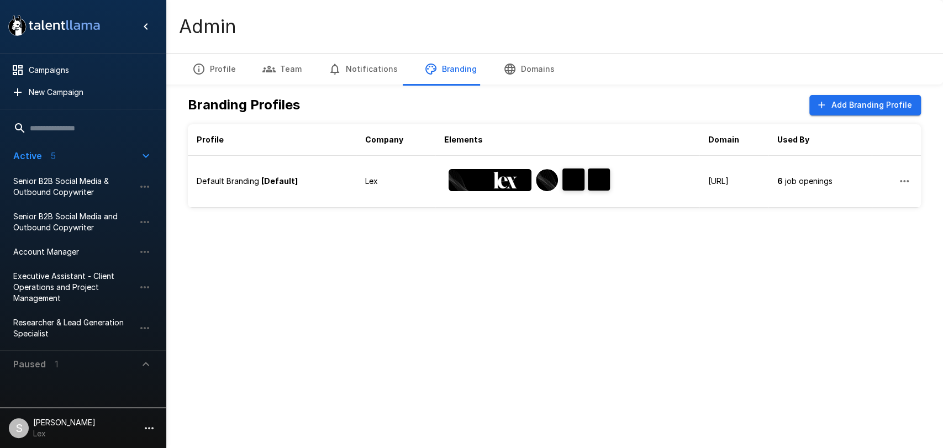
click at [143, 428] on icon "button" at bounding box center [149, 428] width 13 height 13
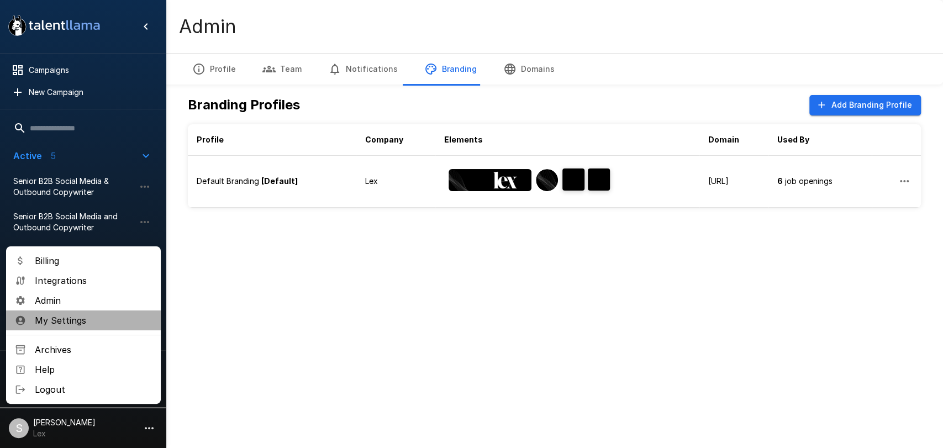
click at [78, 320] on span "My Settings" at bounding box center [93, 320] width 117 height 13
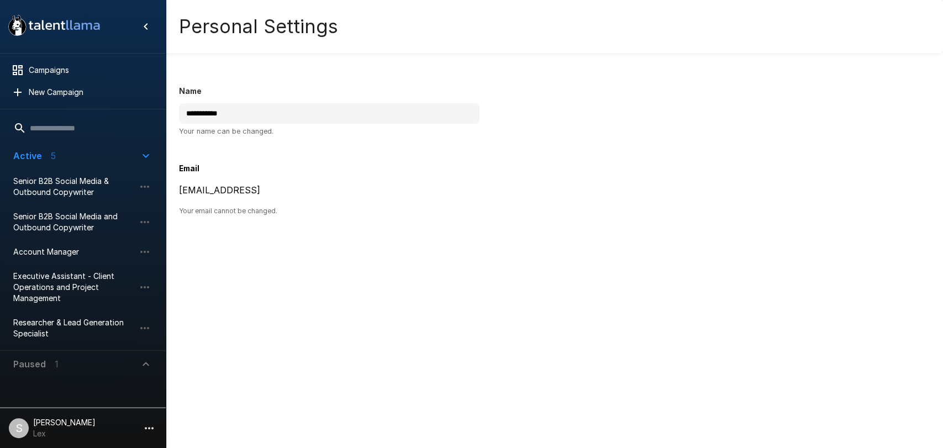
click at [530, 129] on div "**********" at bounding box center [554, 145] width 751 height 141
click at [62, 67] on span "Campaigns" at bounding box center [91, 70] width 124 height 11
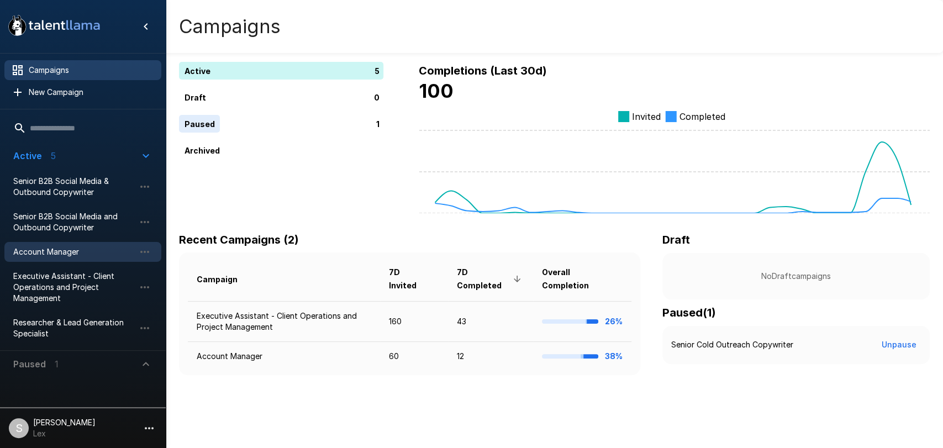
click at [57, 251] on span "Account Manager" at bounding box center [74, 251] width 122 height 11
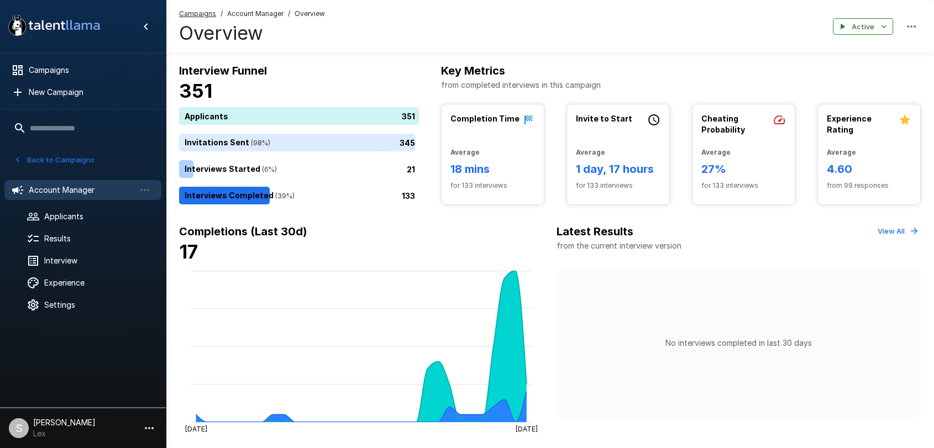
click at [904, 23] on icon "button" at bounding box center [910, 26] width 13 height 13
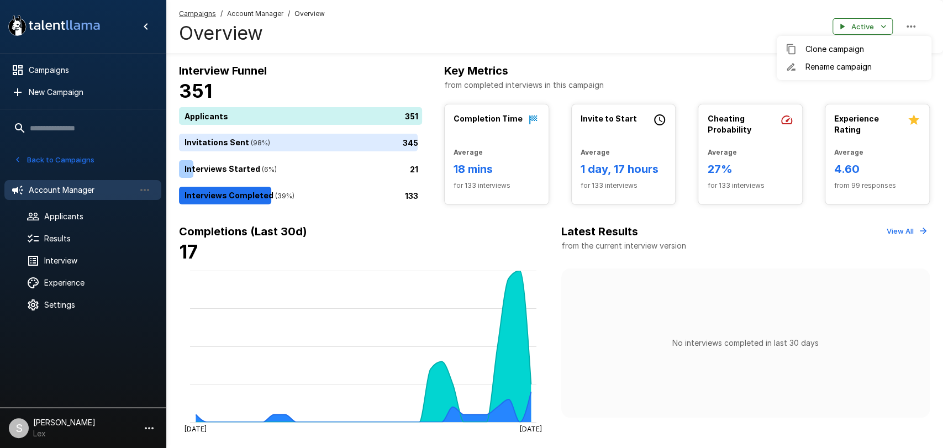
click at [673, 23] on div at bounding box center [471, 224] width 943 height 448
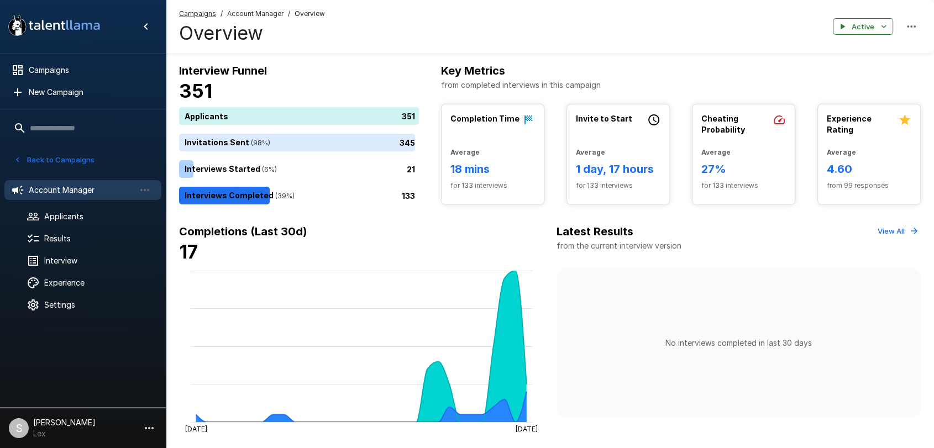
click at [60, 423] on p "[PERSON_NAME]" at bounding box center [64, 422] width 62 height 11
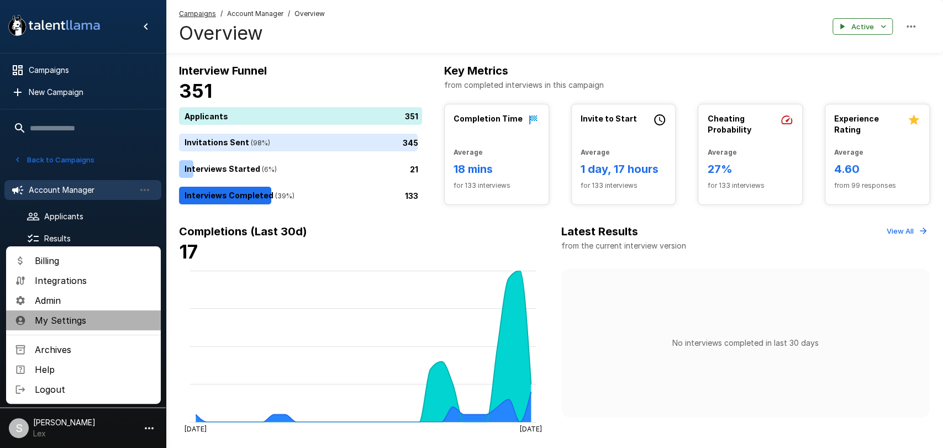
click at [49, 319] on span "My Settings" at bounding box center [93, 320] width 117 height 13
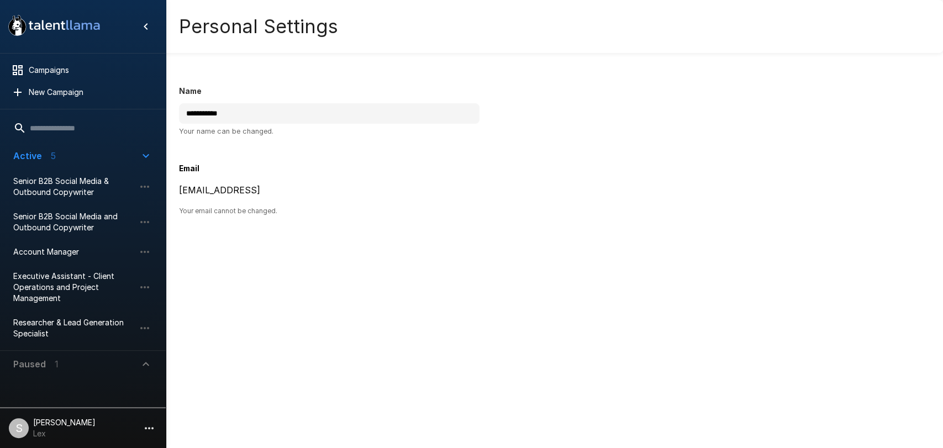
click at [59, 424] on p "[PERSON_NAME]" at bounding box center [64, 422] width 62 height 11
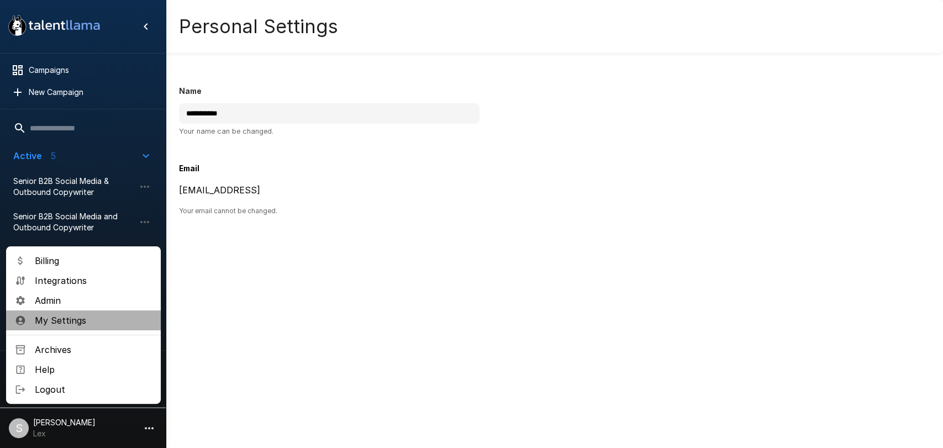
click at [38, 316] on span "My Settings" at bounding box center [93, 320] width 117 height 13
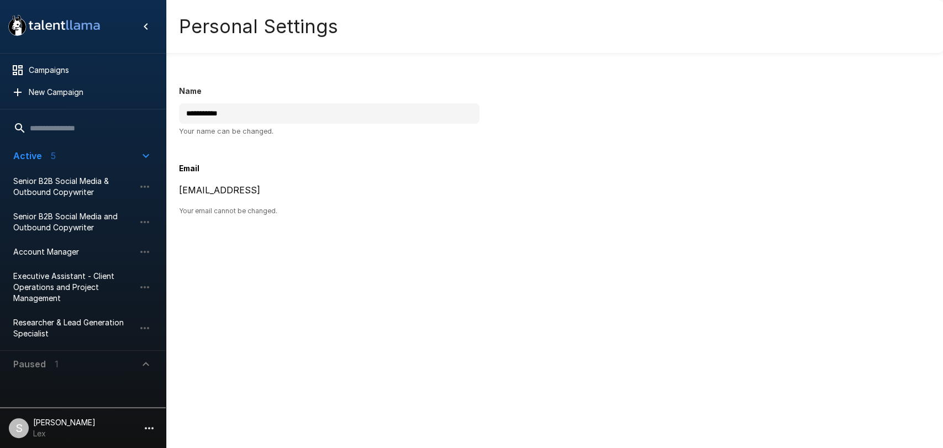
click at [52, 420] on p "[PERSON_NAME]" at bounding box center [64, 422] width 62 height 11
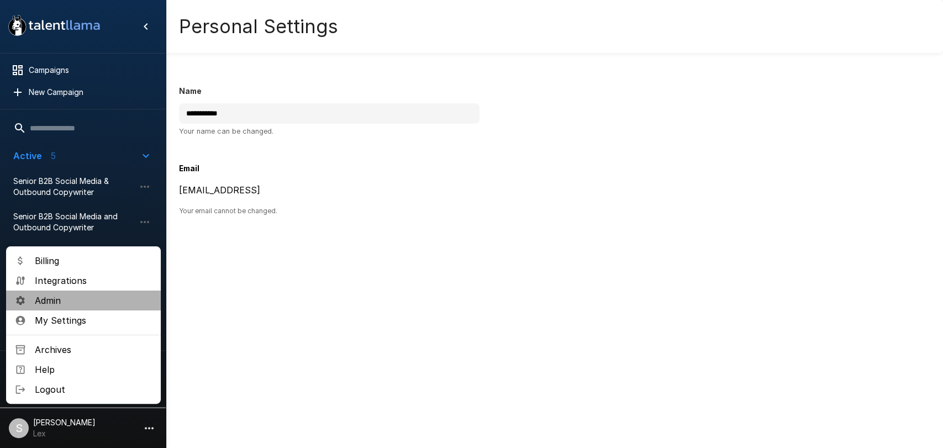
click at [43, 298] on span "Admin" at bounding box center [93, 300] width 117 height 13
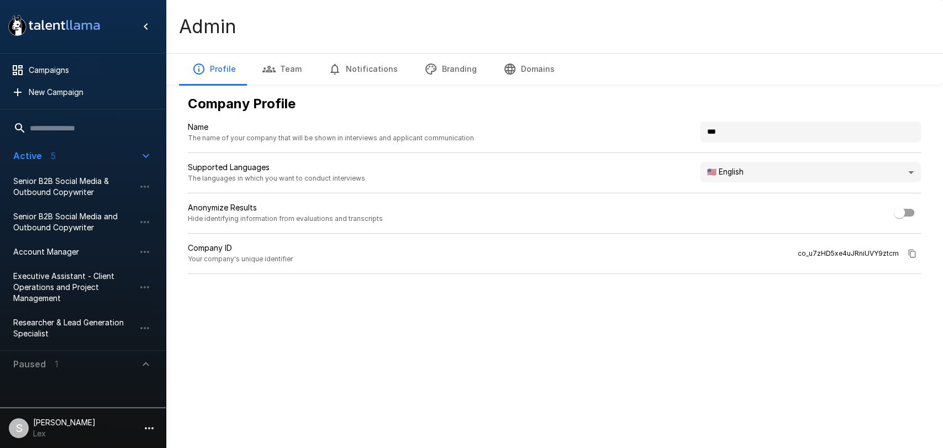
click at [280, 71] on button "Team" at bounding box center [282, 69] width 66 height 31
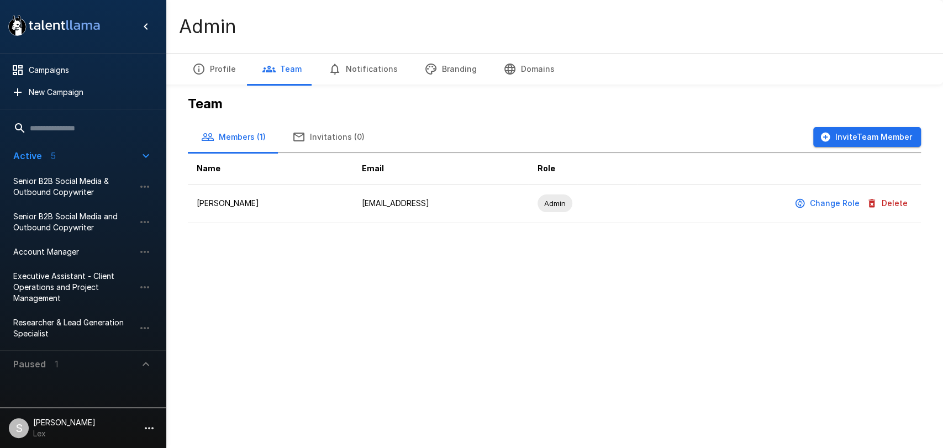
click at [357, 70] on button "Notifications" at bounding box center [363, 69] width 96 height 31
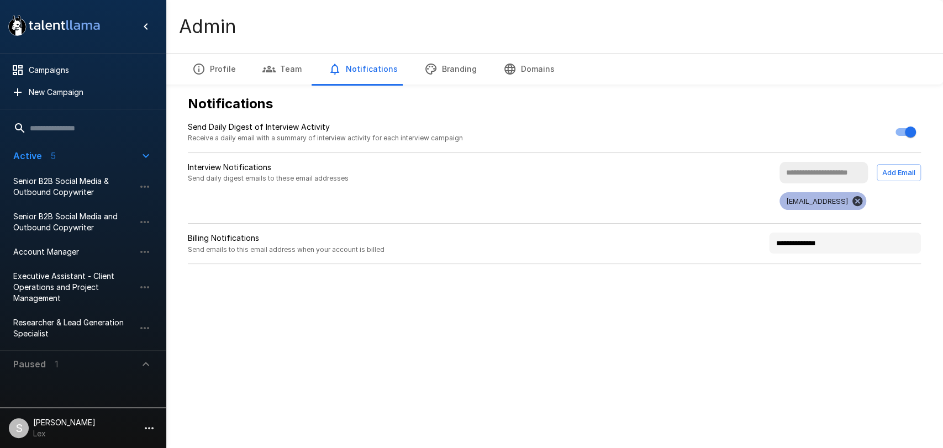
click at [438, 70] on button "Branding" at bounding box center [450, 69] width 79 height 31
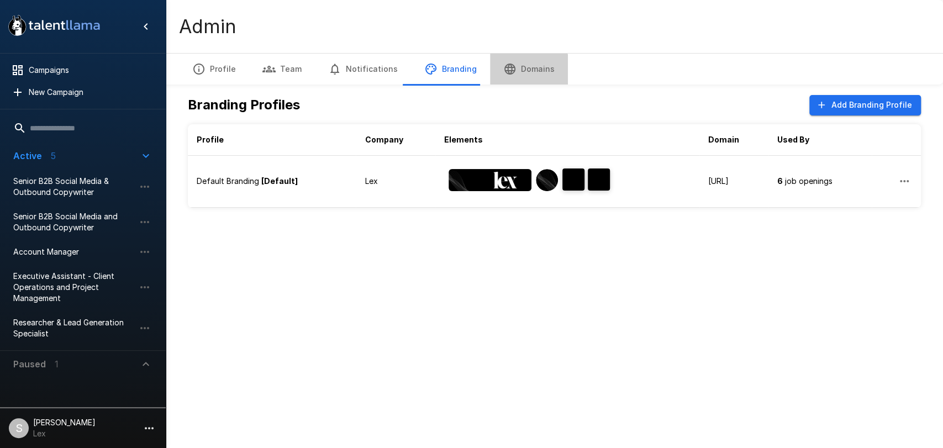
click at [517, 72] on button "Domains" at bounding box center [529, 69] width 78 height 31
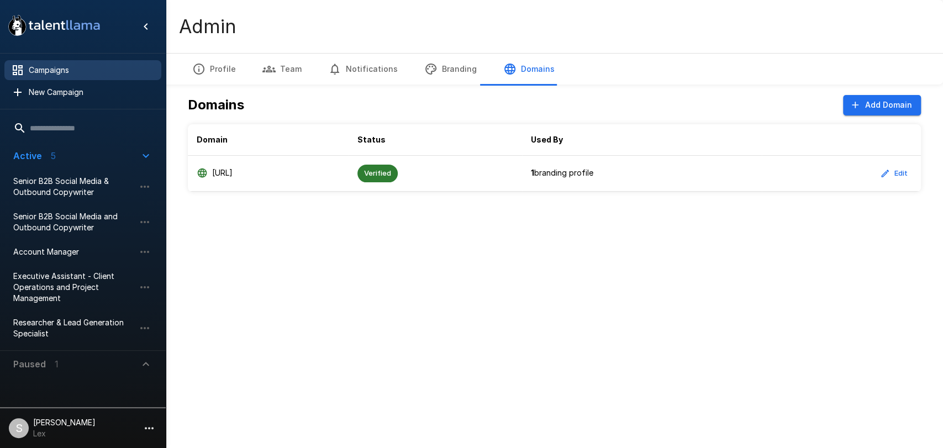
click at [62, 72] on span "Campaigns" at bounding box center [91, 70] width 124 height 11
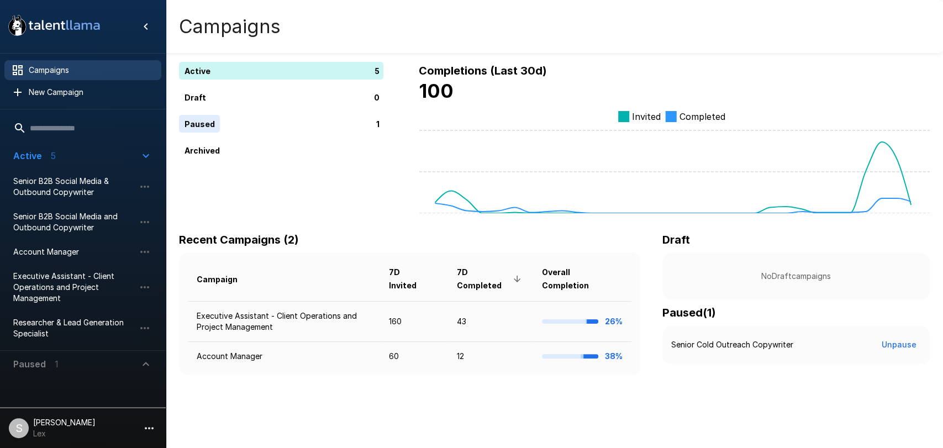
click at [91, 25] on icon at bounding box center [87, 26] width 10 height 7
click at [59, 256] on span "Account Manager" at bounding box center [74, 251] width 122 height 11
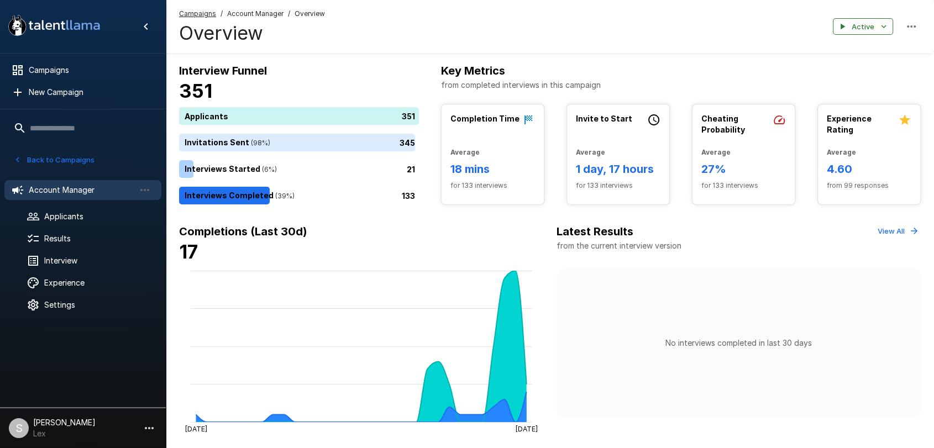
click at [249, 19] on span "Account Manager" at bounding box center [255, 13] width 56 height 11
click at [249, 14] on span "Account Manager" at bounding box center [255, 13] width 56 height 11
click at [62, 216] on span "Applicants" at bounding box center [98, 216] width 108 height 11
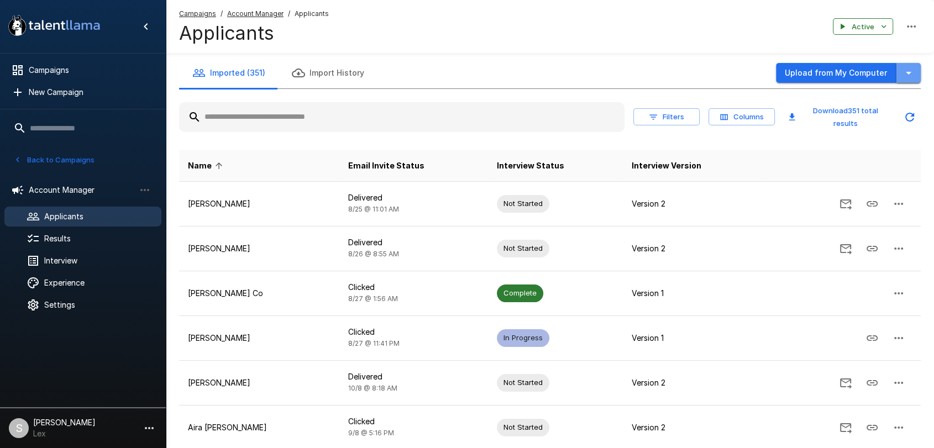
click at [910, 76] on icon "button" at bounding box center [908, 72] width 13 height 13
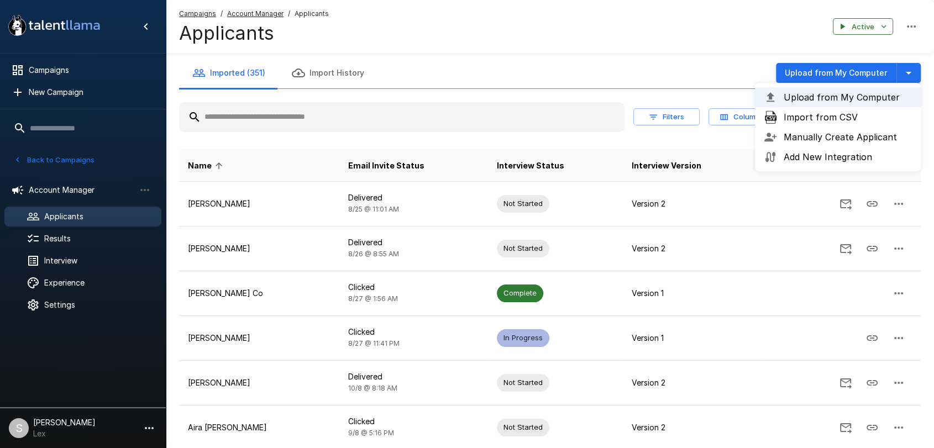
click at [675, 64] on div "Imported (351) Import History Upload from My Computer Upload from My Computer I…" at bounding box center [549, 72] width 741 height 31
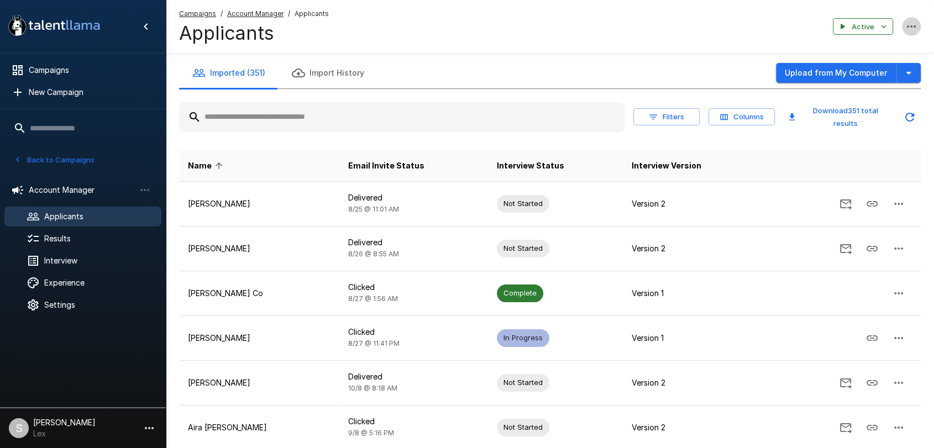
click at [907, 27] on icon "button" at bounding box center [911, 26] width 9 height 2
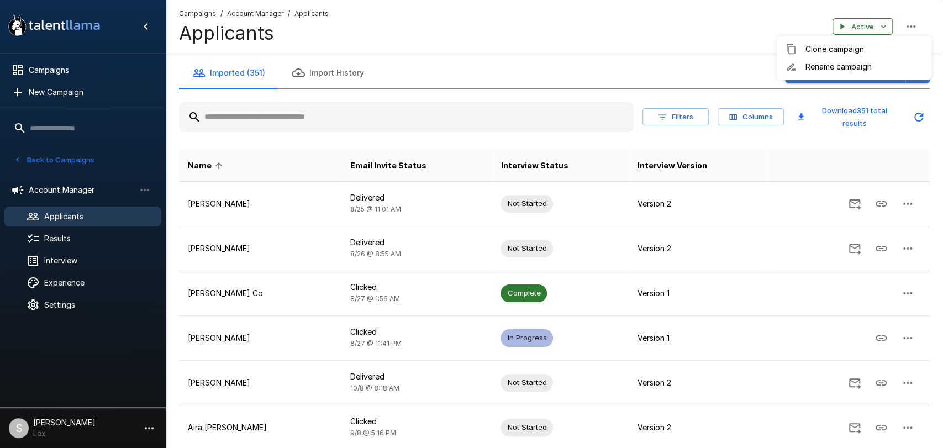
click at [534, 40] on div at bounding box center [471, 224] width 943 height 448
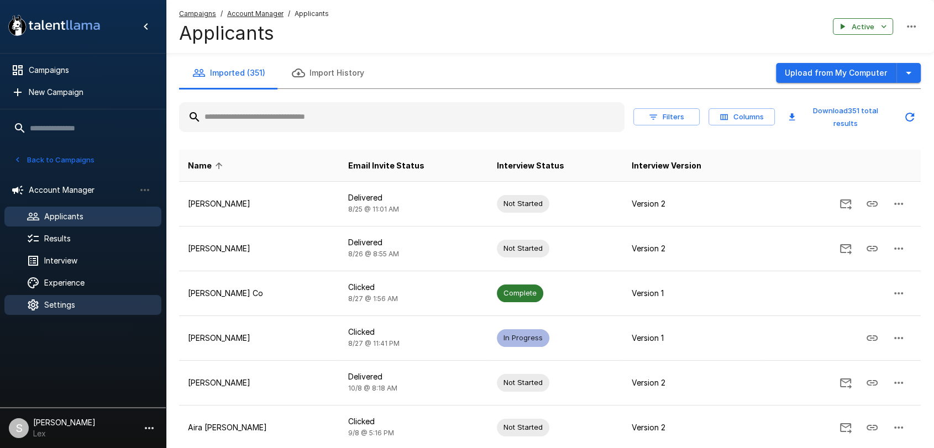
click at [49, 298] on div at bounding box center [42, 304] width 31 height 13
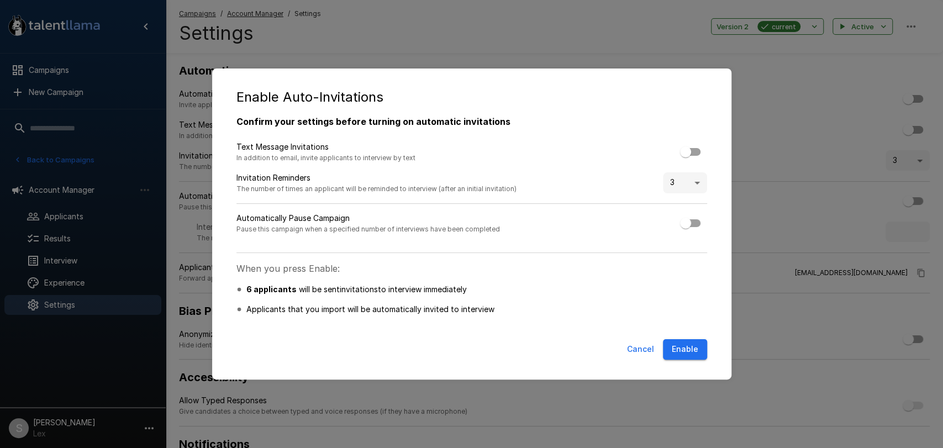
click at [684, 347] on button "Enable" at bounding box center [685, 349] width 44 height 20
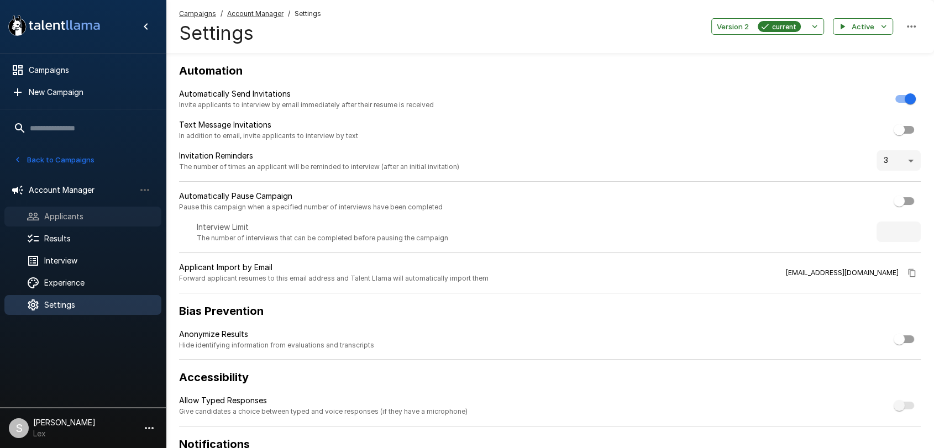
click at [75, 219] on span "Applicants" at bounding box center [98, 216] width 108 height 11
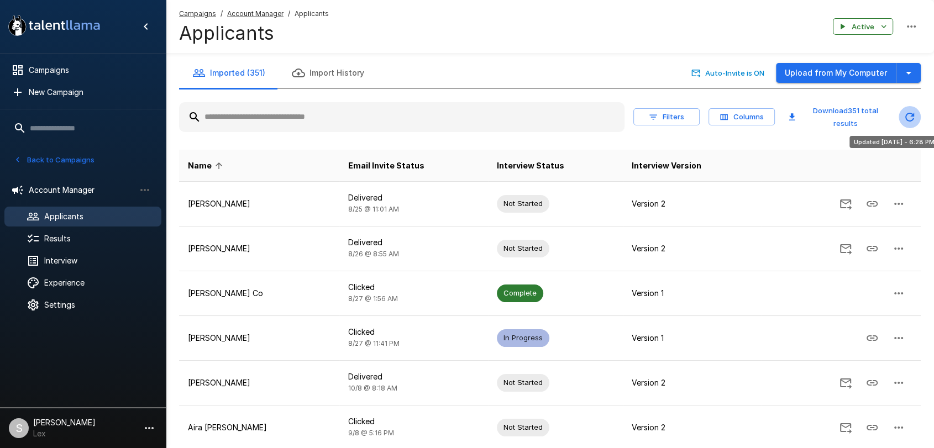
click at [909, 120] on icon "Updated Today - 6:28 PM" at bounding box center [909, 116] width 13 height 13
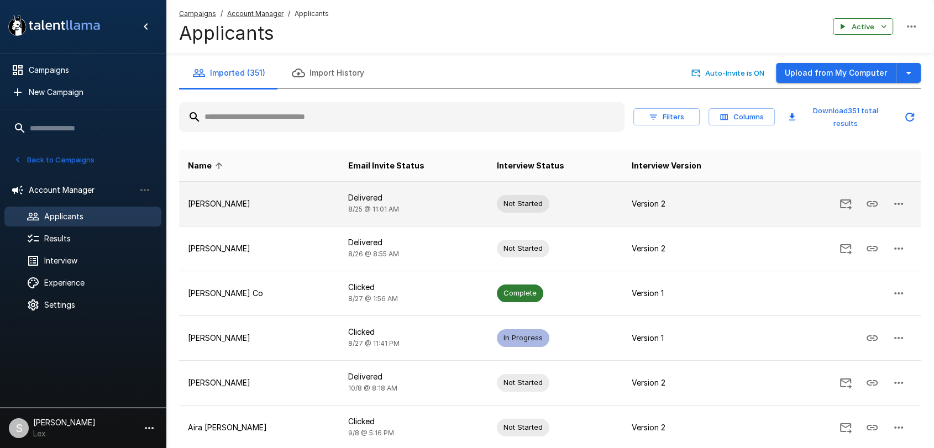
click at [901, 199] on icon "button" at bounding box center [898, 203] width 13 height 13
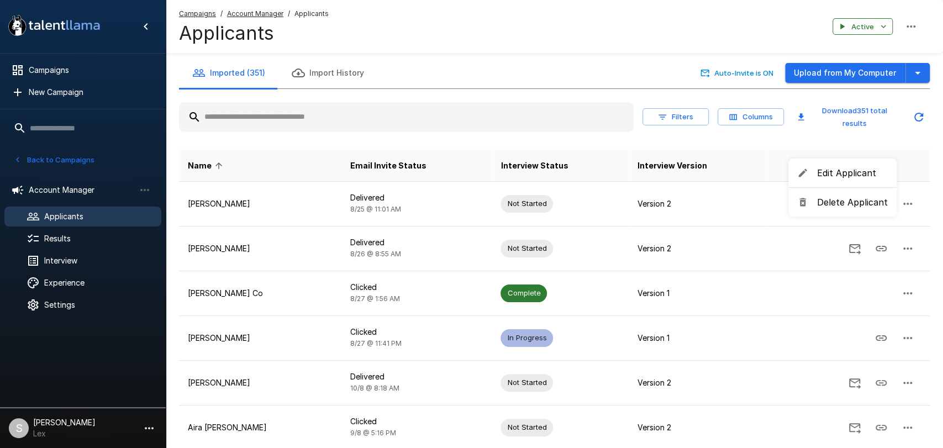
click at [908, 138] on div at bounding box center [471, 224] width 943 height 448
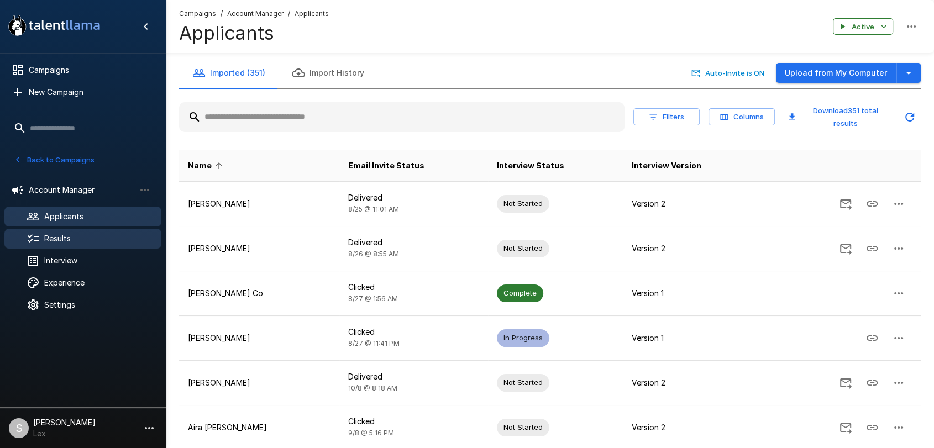
click at [68, 244] on div "Results" at bounding box center [82, 239] width 157 height 20
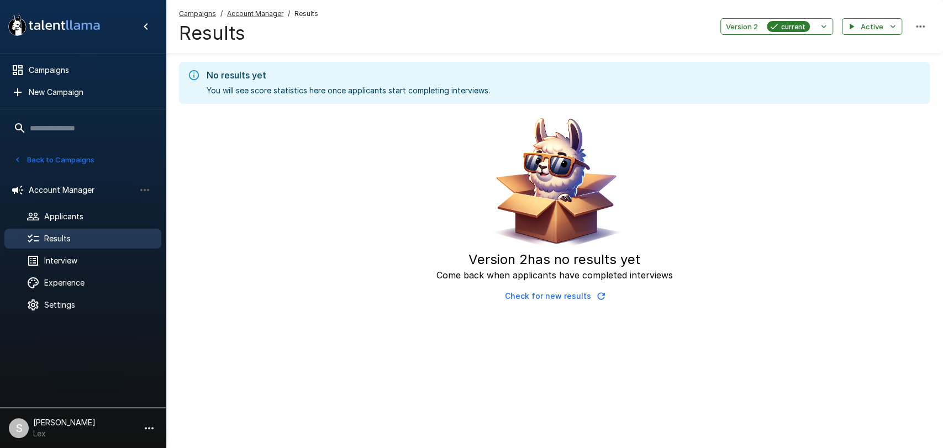
click at [588, 298] on button "Check for new results" at bounding box center [554, 296] width 108 height 20
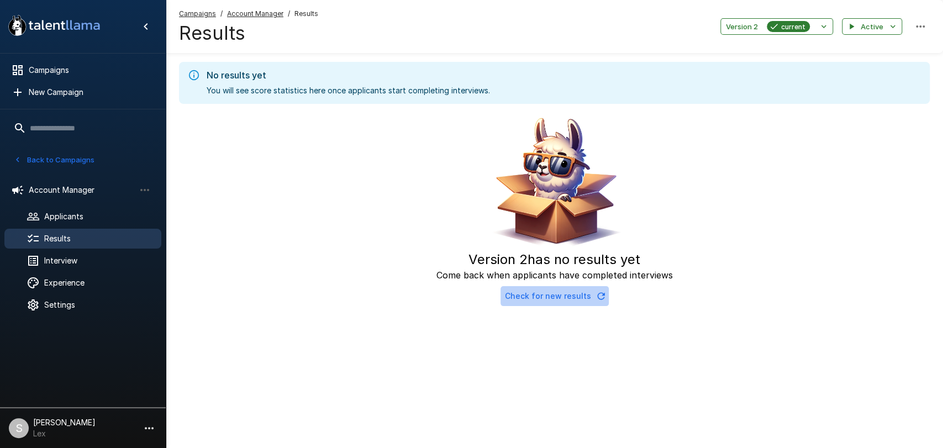
click at [588, 298] on button "Check for new results" at bounding box center [554, 296] width 108 height 20
click at [773, 182] on div "Version 2 has no results yet Come back when applicants have completed interview…" at bounding box center [554, 210] width 751 height 194
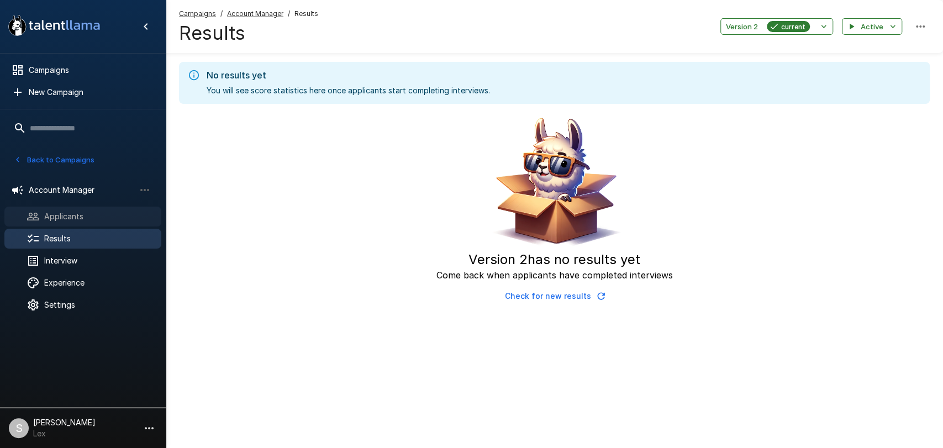
click at [61, 223] on div "Applicants" at bounding box center [82, 217] width 157 height 20
